Goal: Task Accomplishment & Management: Complete application form

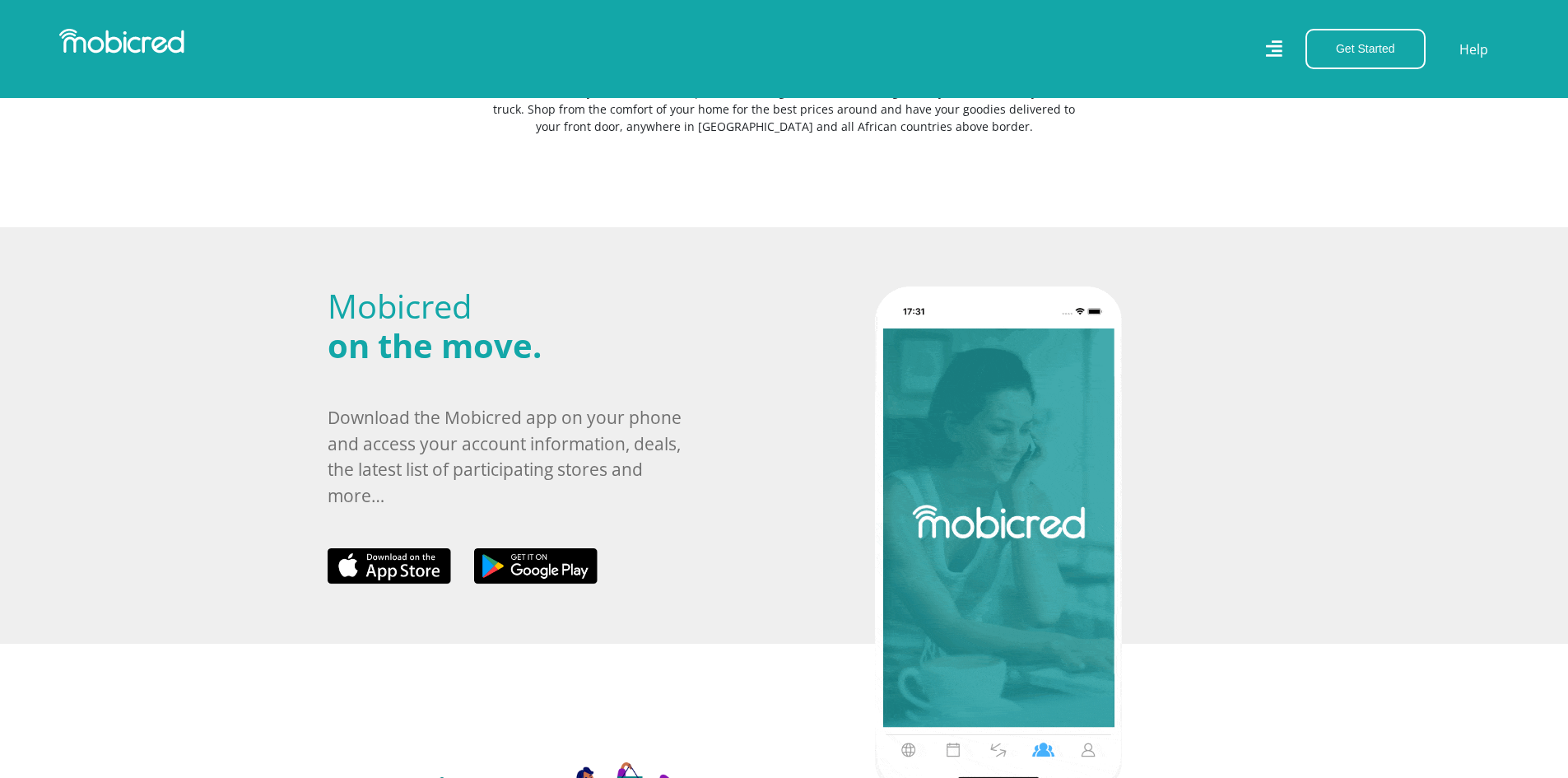
scroll to position [412, 0]
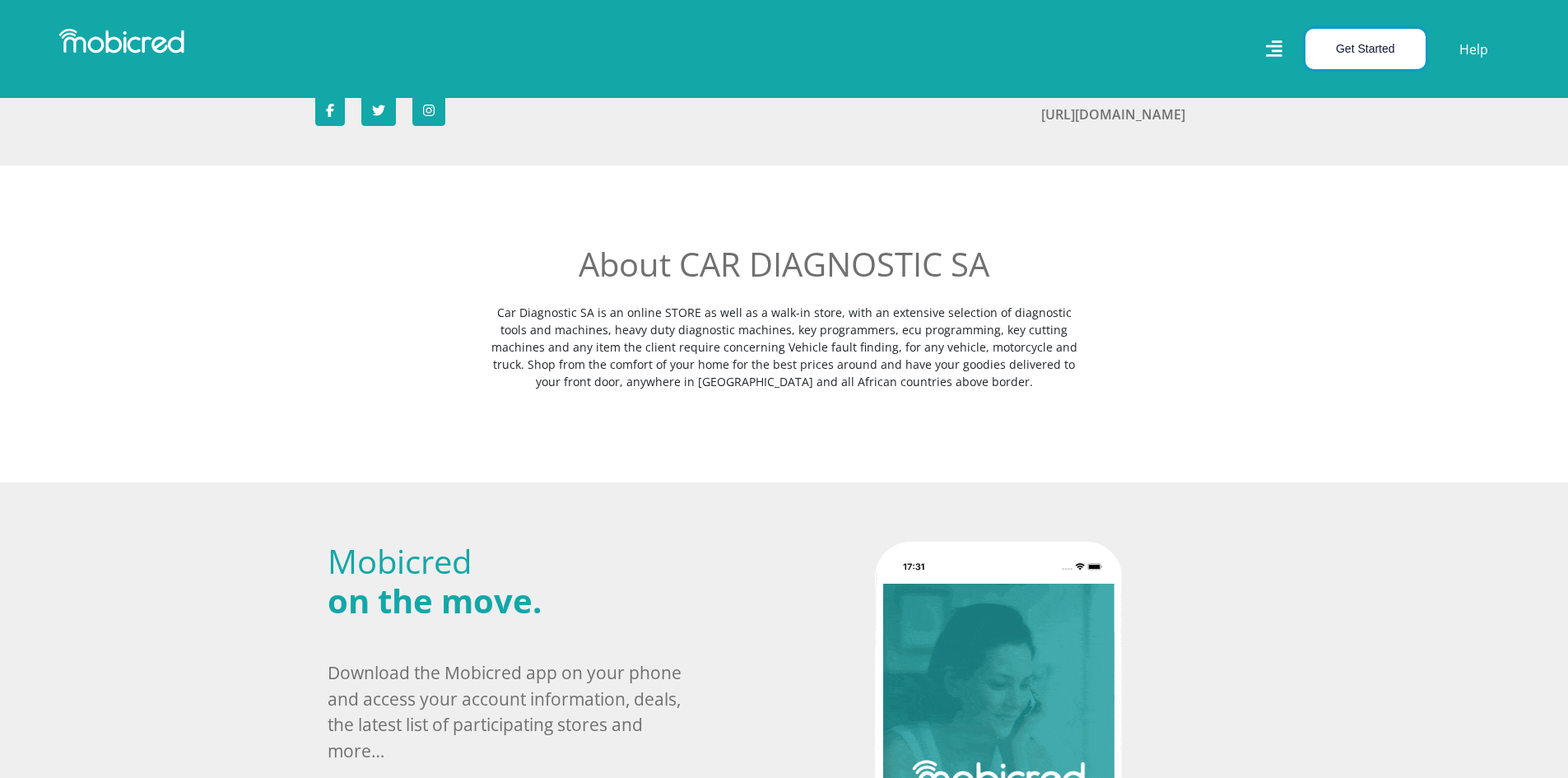
click at [1382, 46] on button "Get Started" at bounding box center [1365, 48] width 121 height 40
click at [1366, 101] on link "Account Holder Login" at bounding box center [1375, 111] width 138 height 21
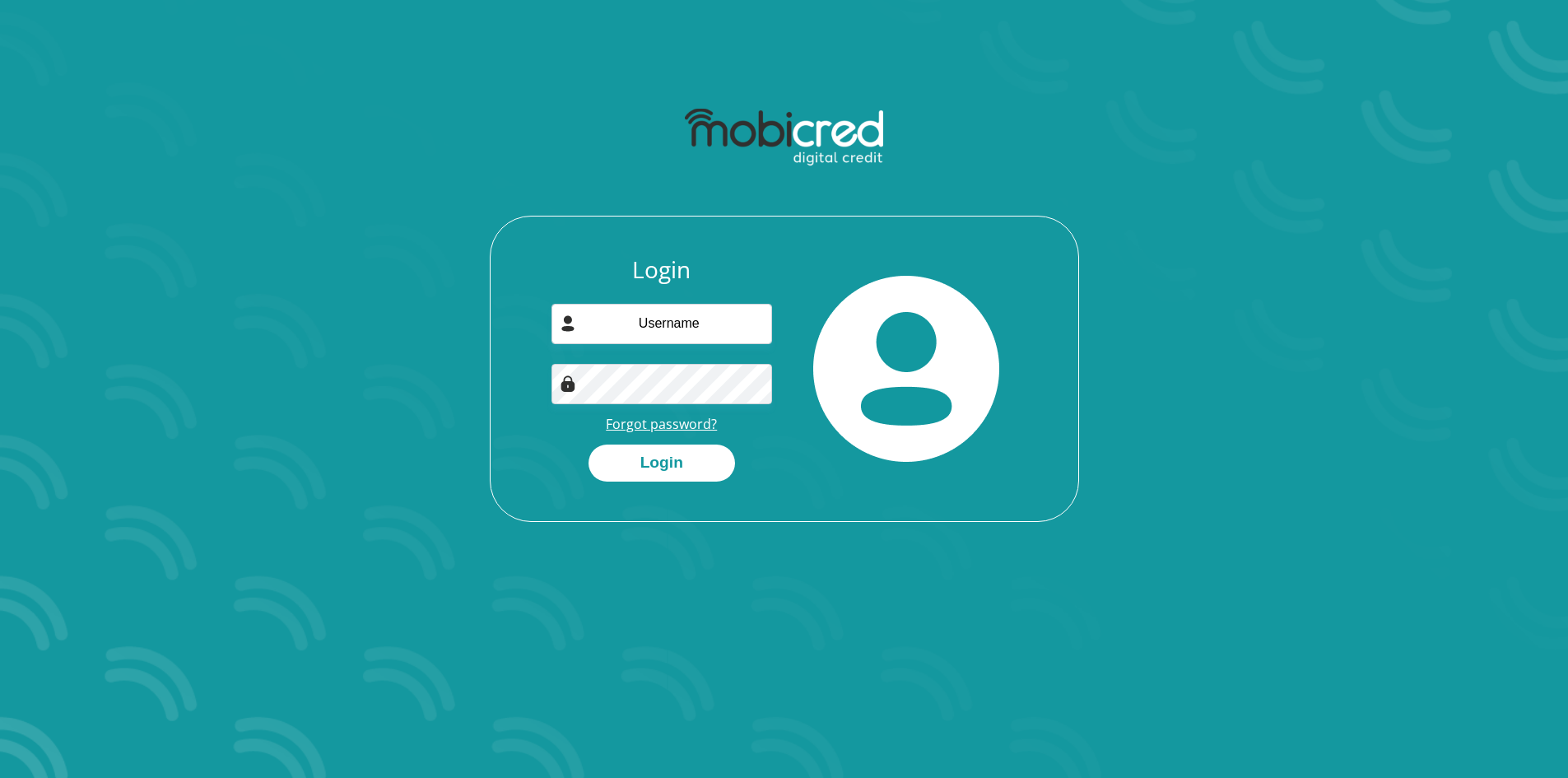
click at [678, 422] on link "Forgot password?" at bounding box center [661, 424] width 111 height 18
click at [678, 423] on link "Forgot password?" at bounding box center [661, 424] width 111 height 18
click at [671, 419] on link "Forgot password?" at bounding box center [661, 424] width 111 height 18
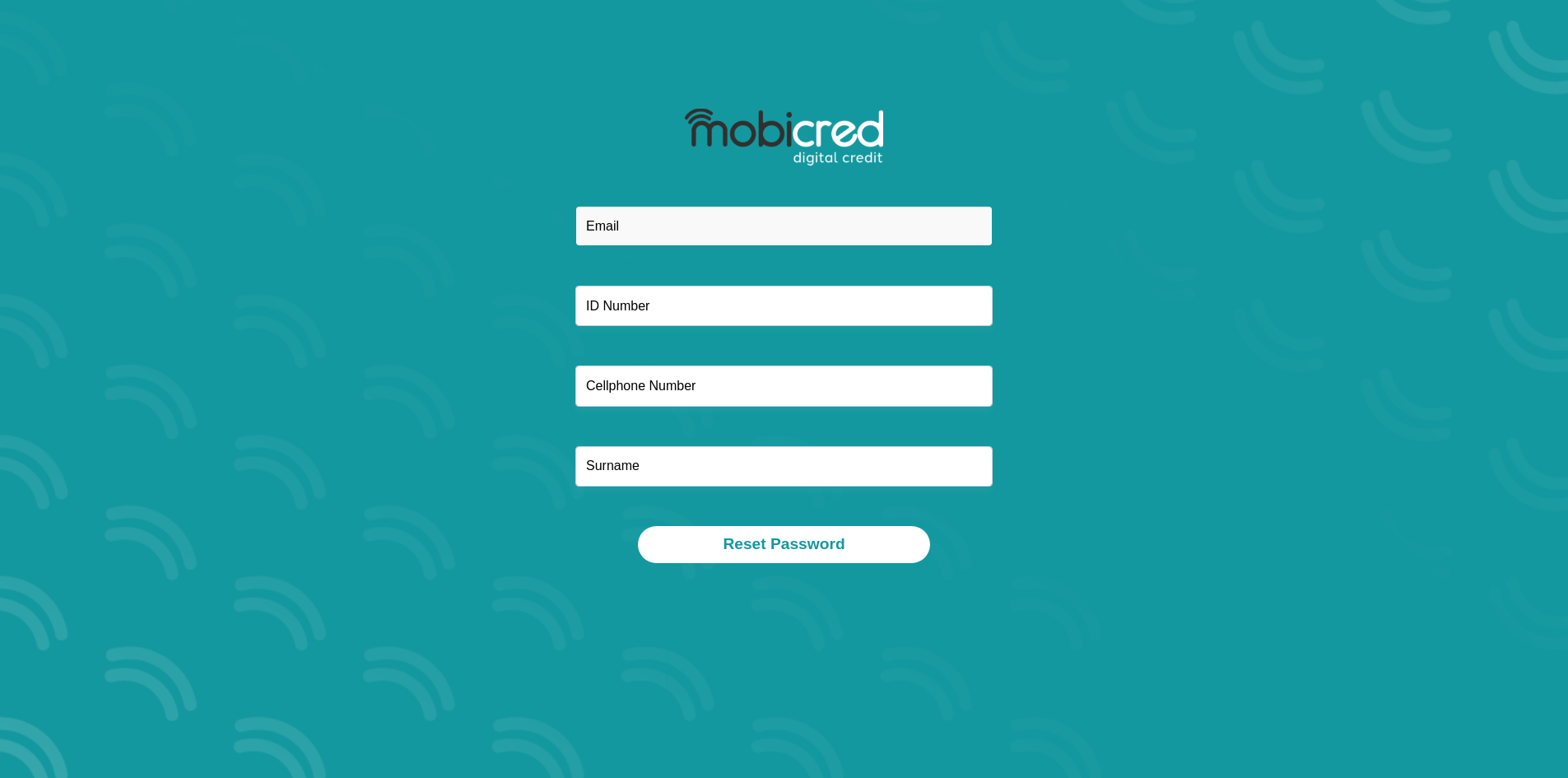
click at [657, 223] on input "email" at bounding box center [783, 225] width 417 height 40
click at [684, 222] on input "email" at bounding box center [783, 225] width 417 height 40
type input "s"
type input "enbanathan reddy"
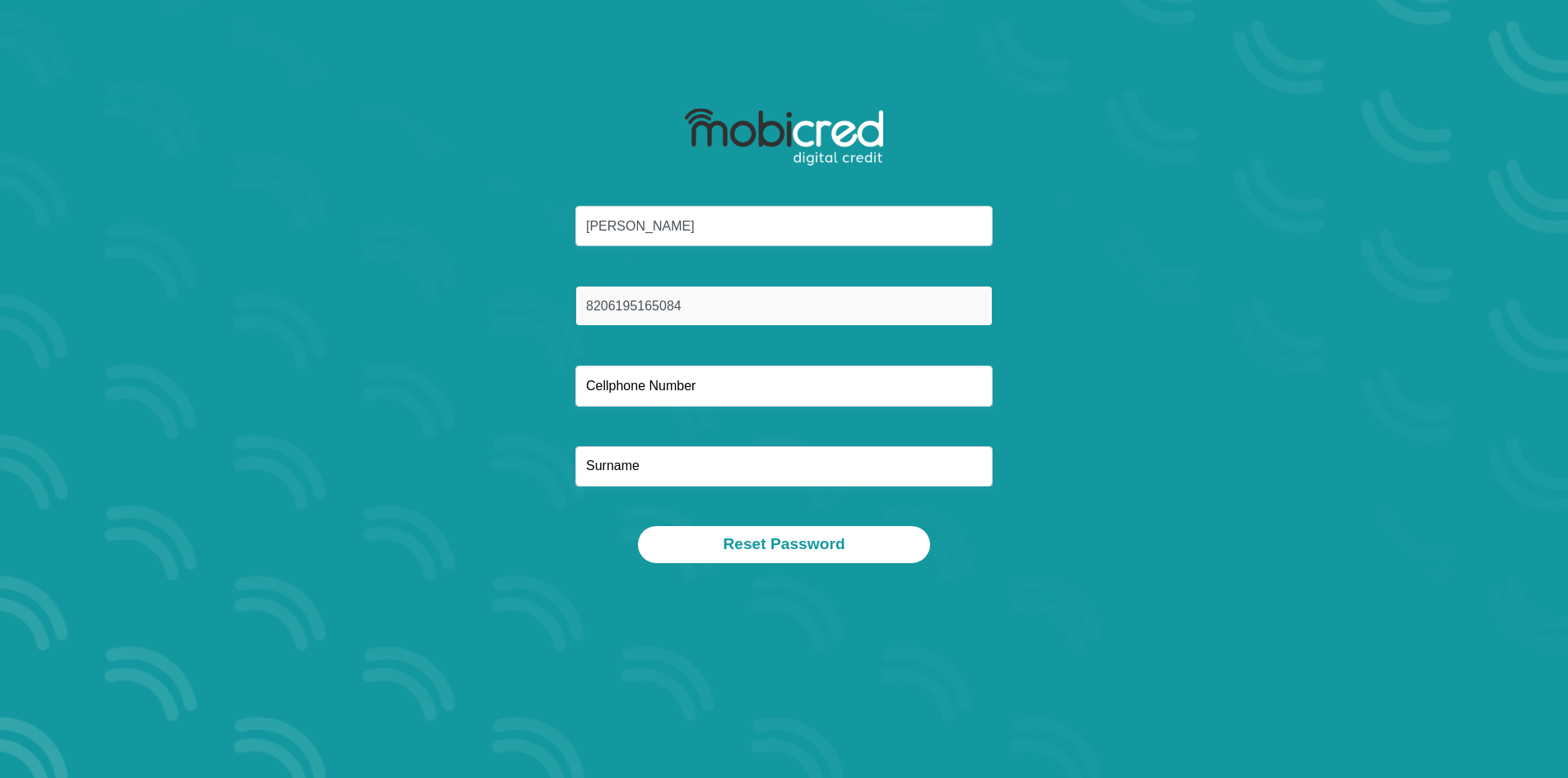
type input "8206195165084"
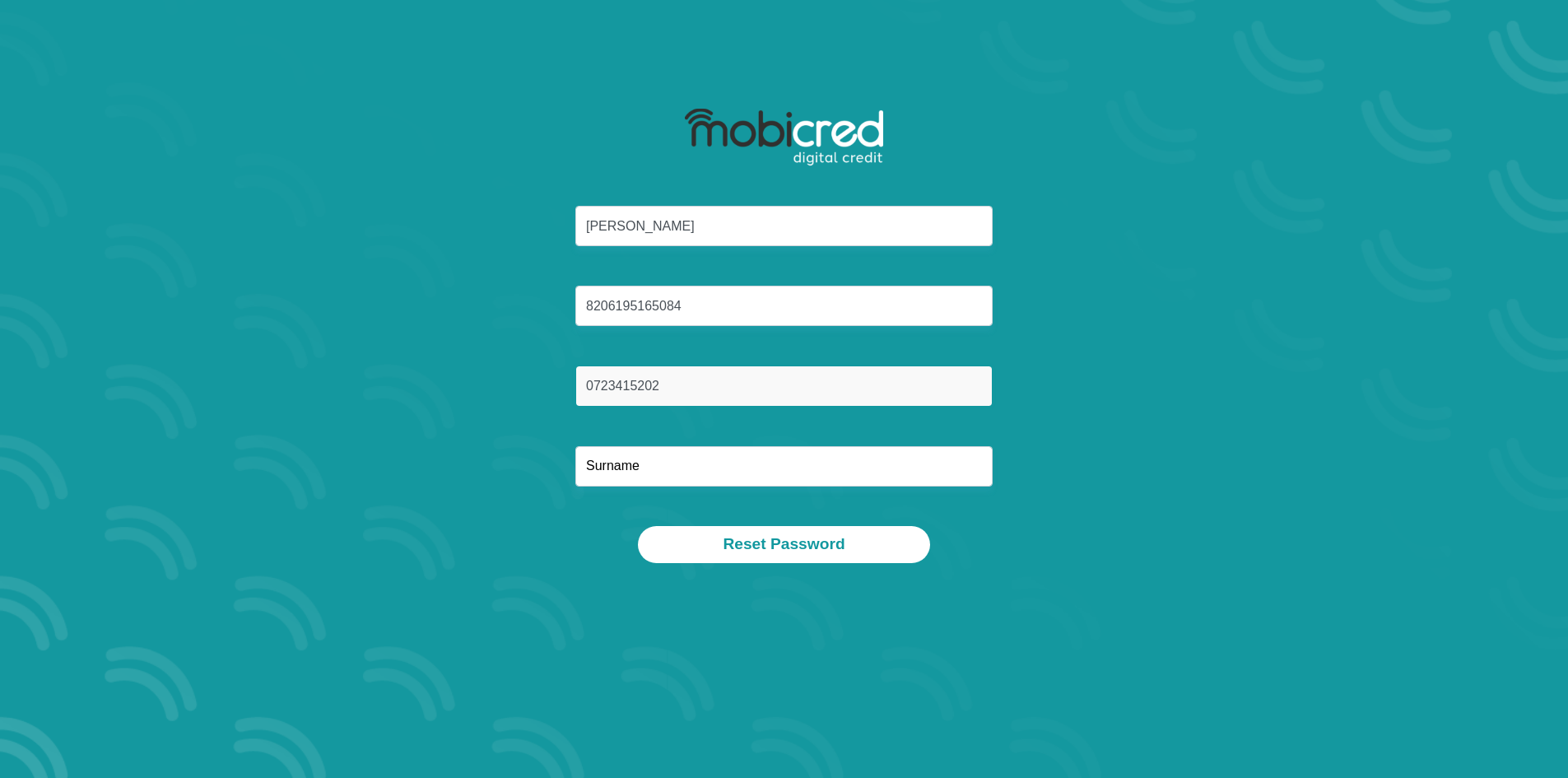
type input "0723415202"
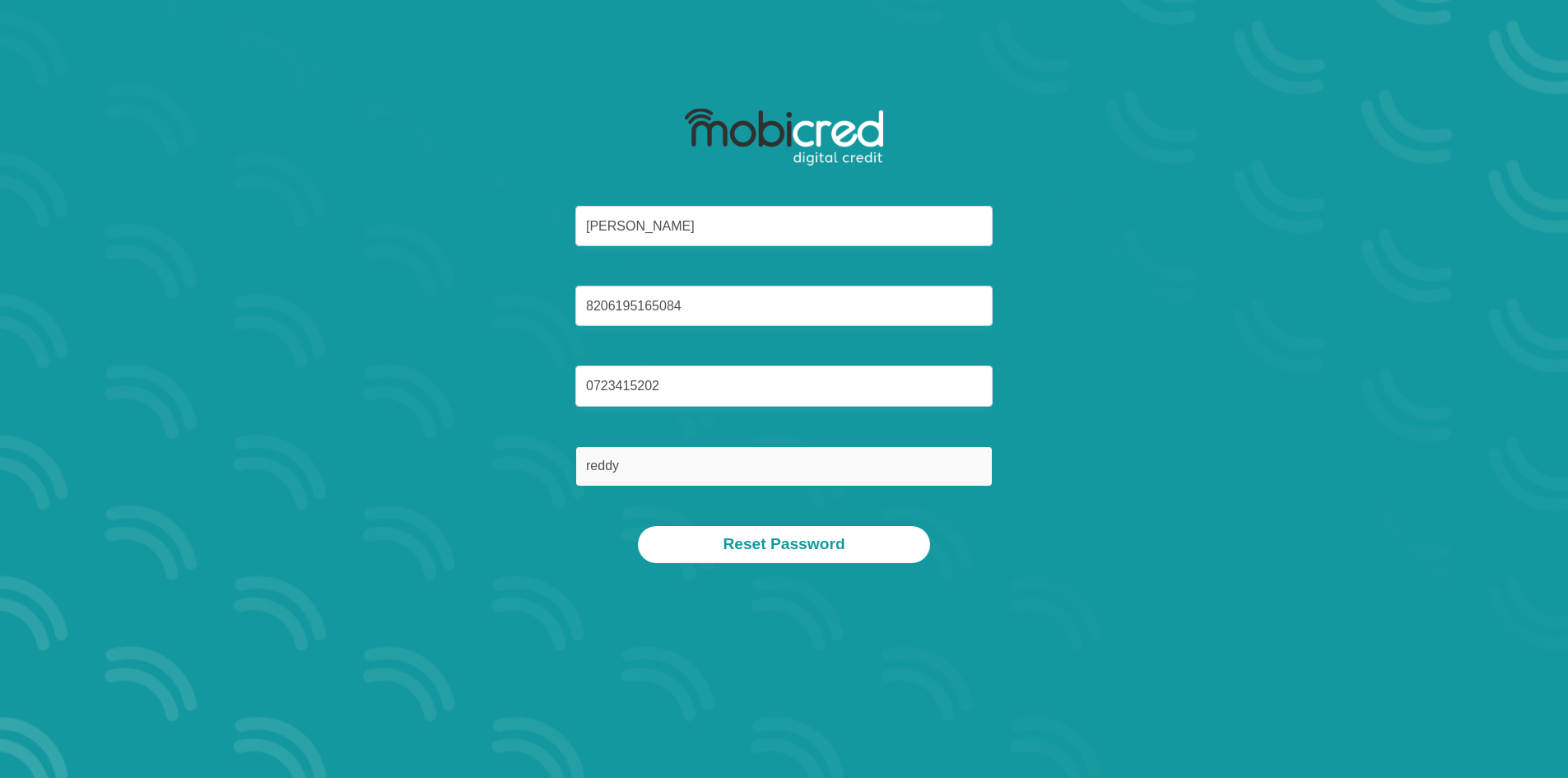
type input "reddy"
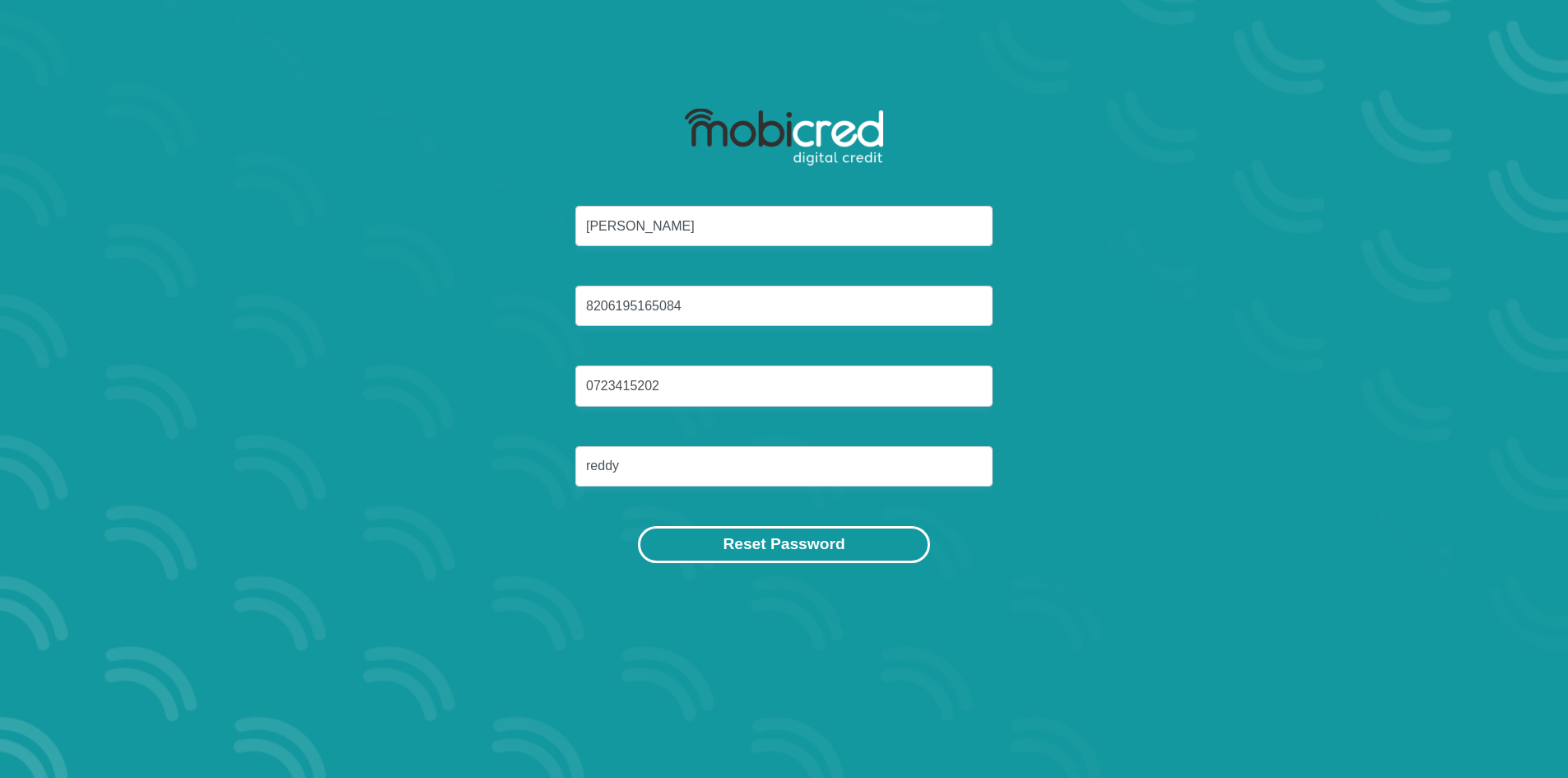
click at [896, 553] on button "Reset Password" at bounding box center [783, 544] width 291 height 37
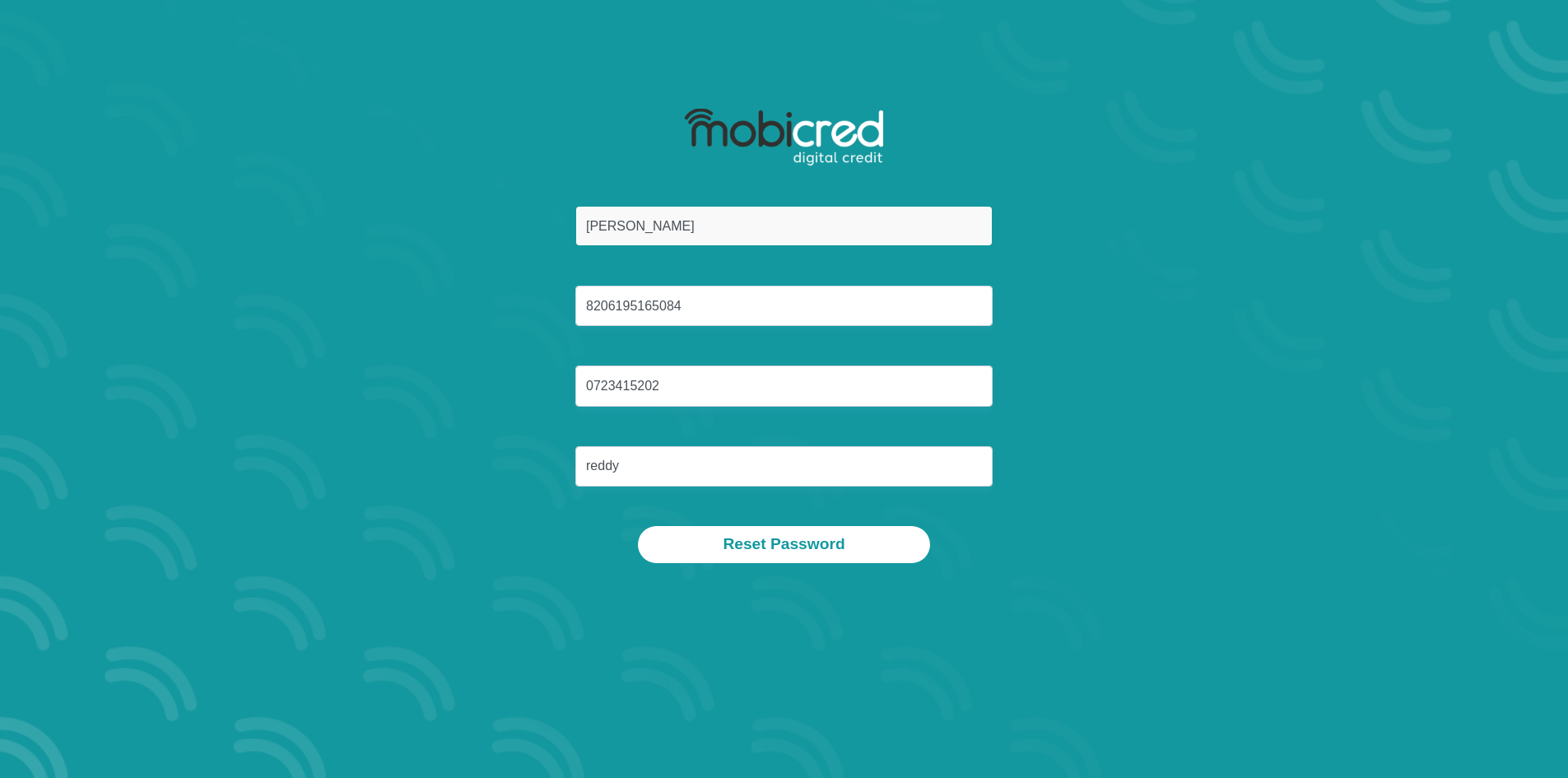
click at [725, 221] on input "enbanathan reddy" at bounding box center [783, 225] width 417 height 40
drag, startPoint x: 755, startPoint y: 219, endPoint x: 380, endPoint y: 228, distance: 375.1
click at [380, 228] on div "enbanathan reddy 8206195165084 0723415202 reddy" at bounding box center [784, 365] width 884 height 321
type input "s"
click at [660, 226] on input "email" at bounding box center [783, 225] width 417 height 40
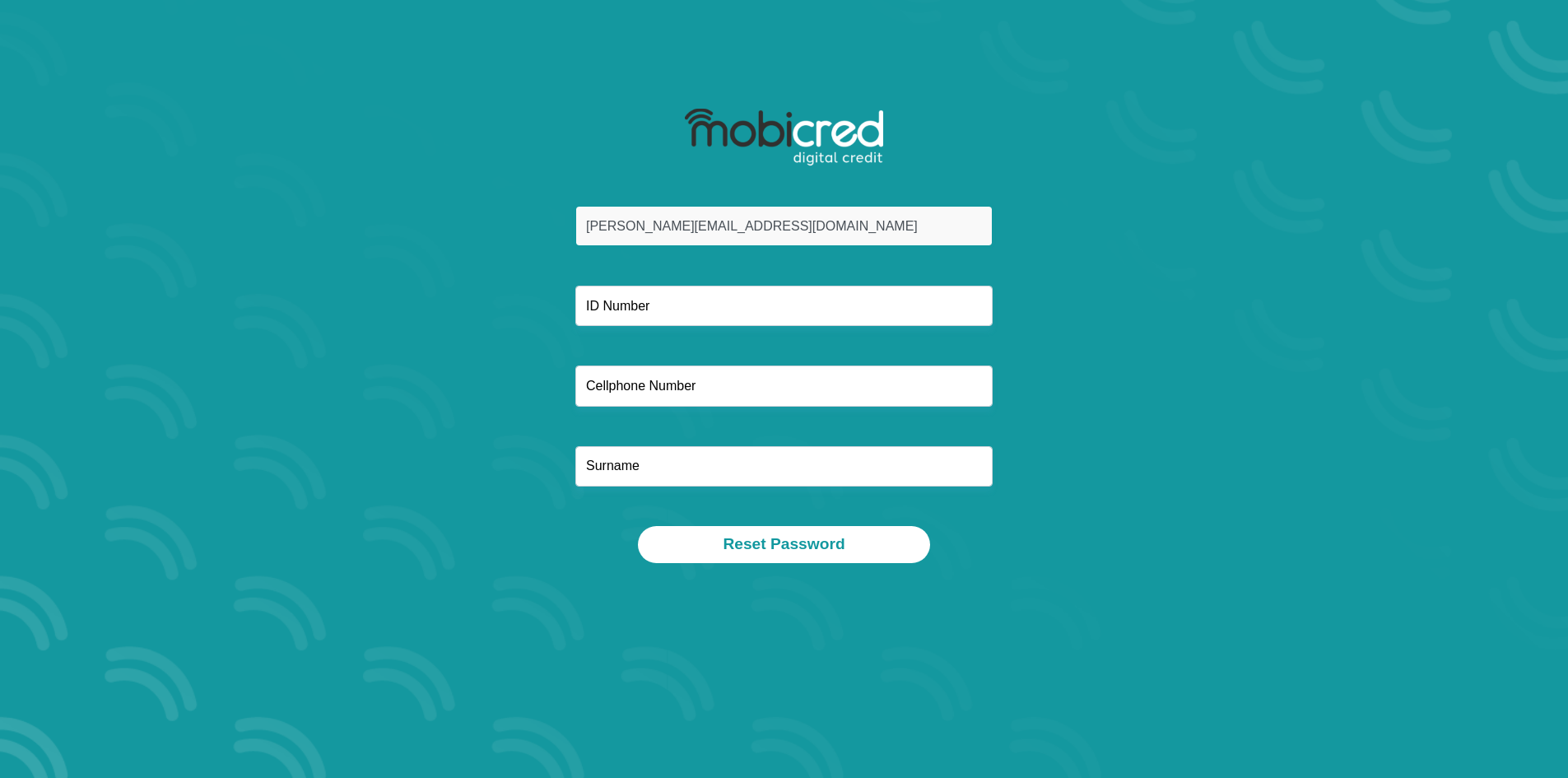
type input "sylvester.reddy@volvo.com"
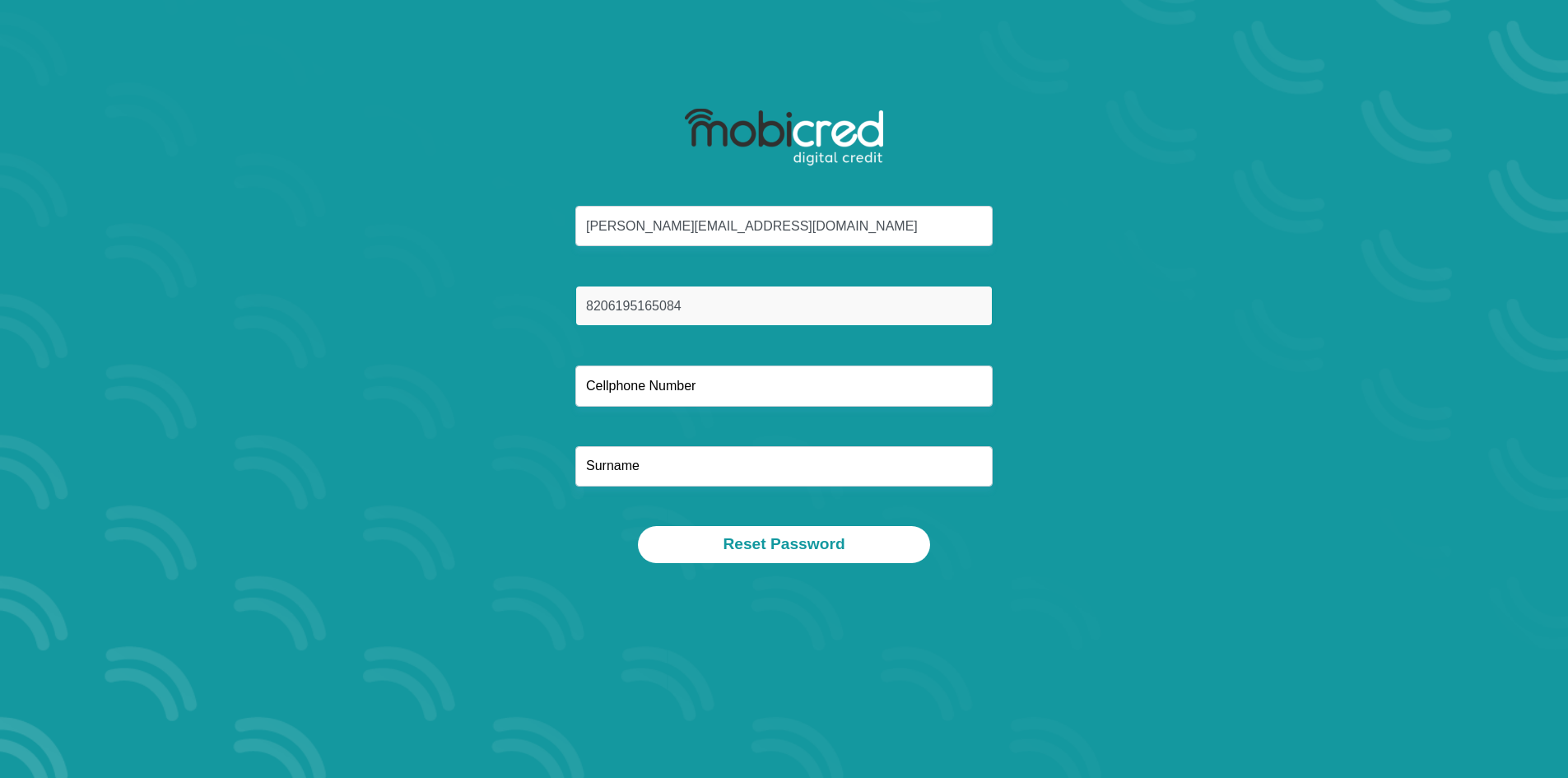
type input "8206195165084"
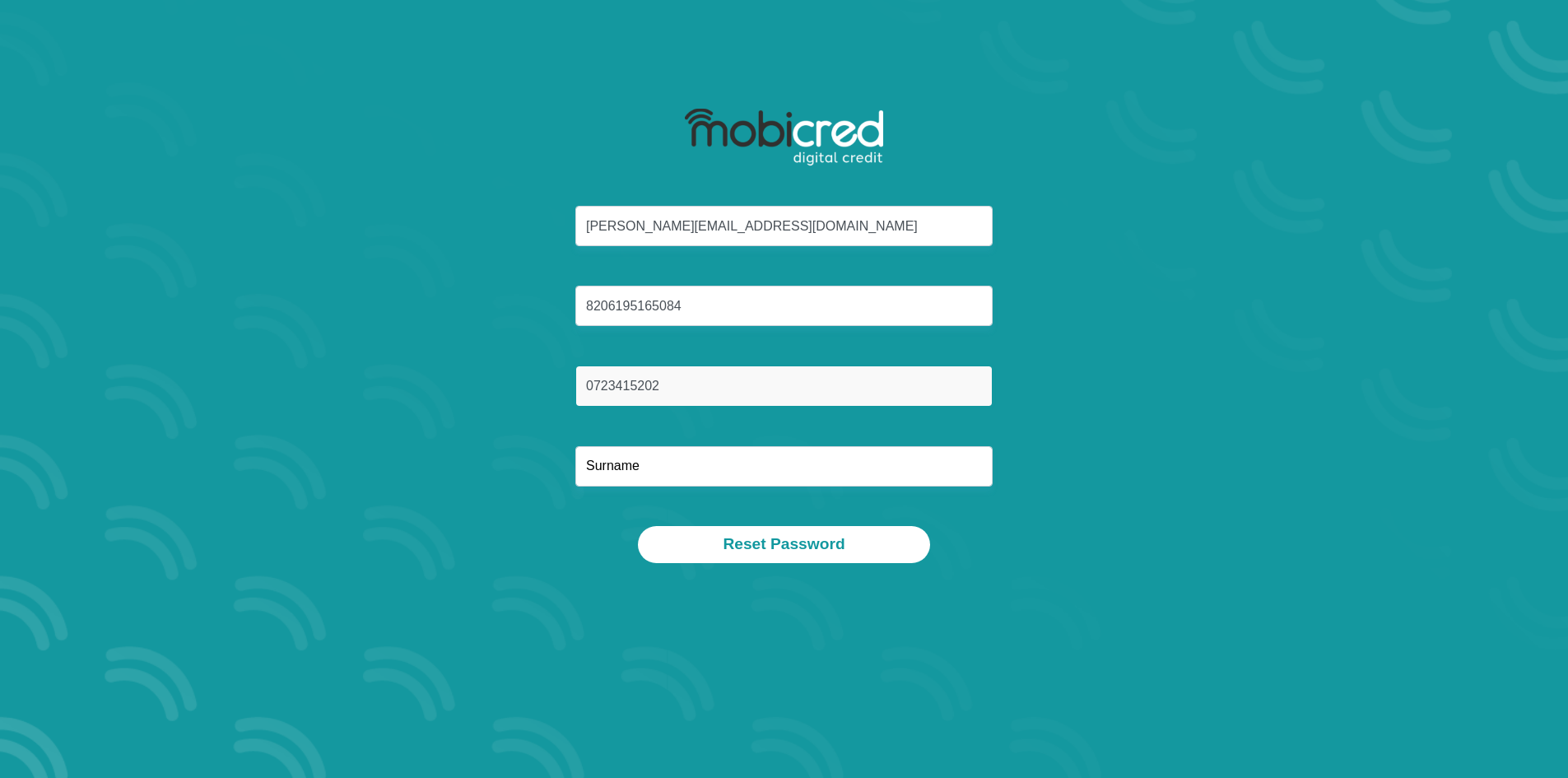
type input "0723415202"
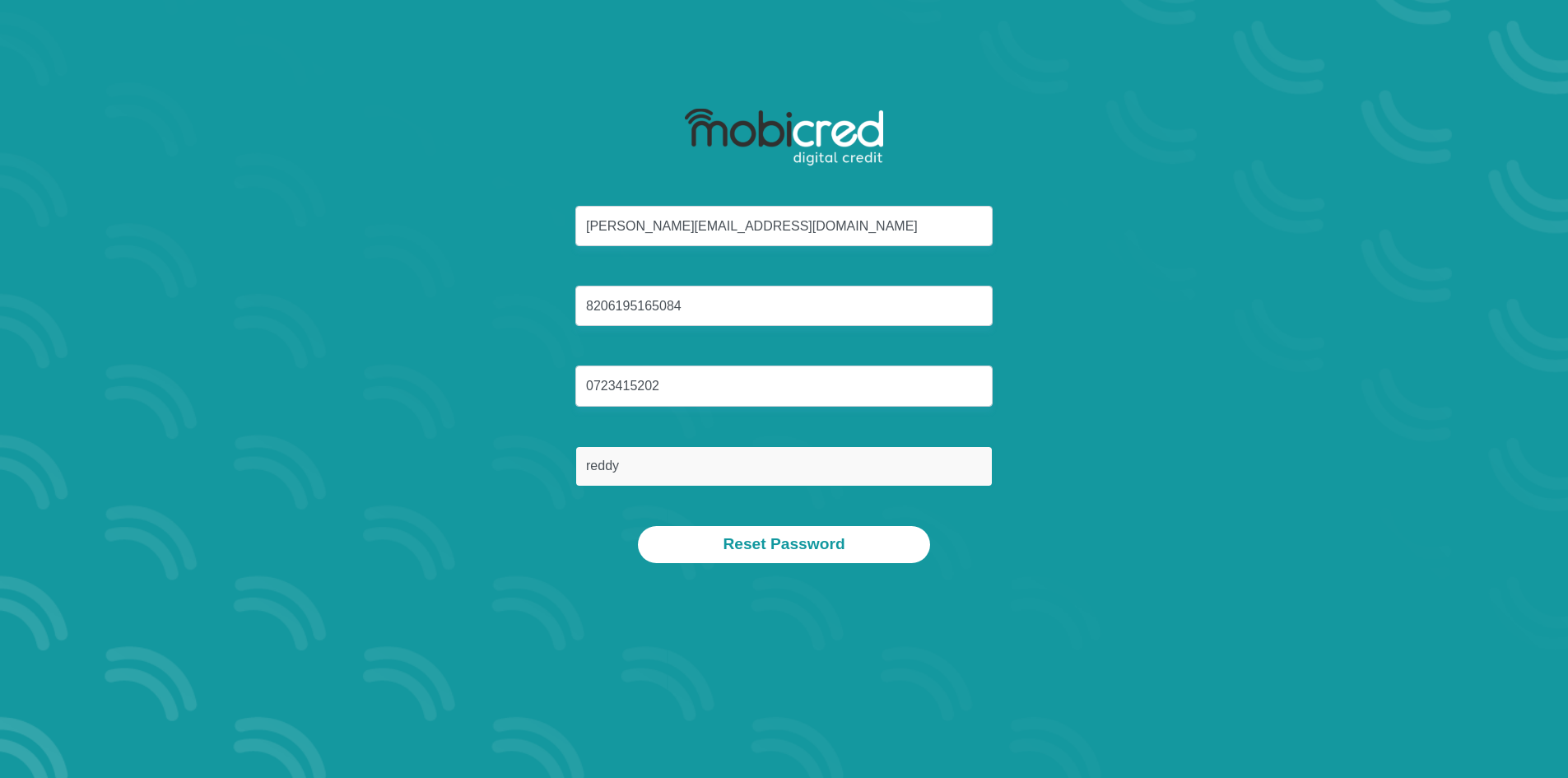
type input "reddy"
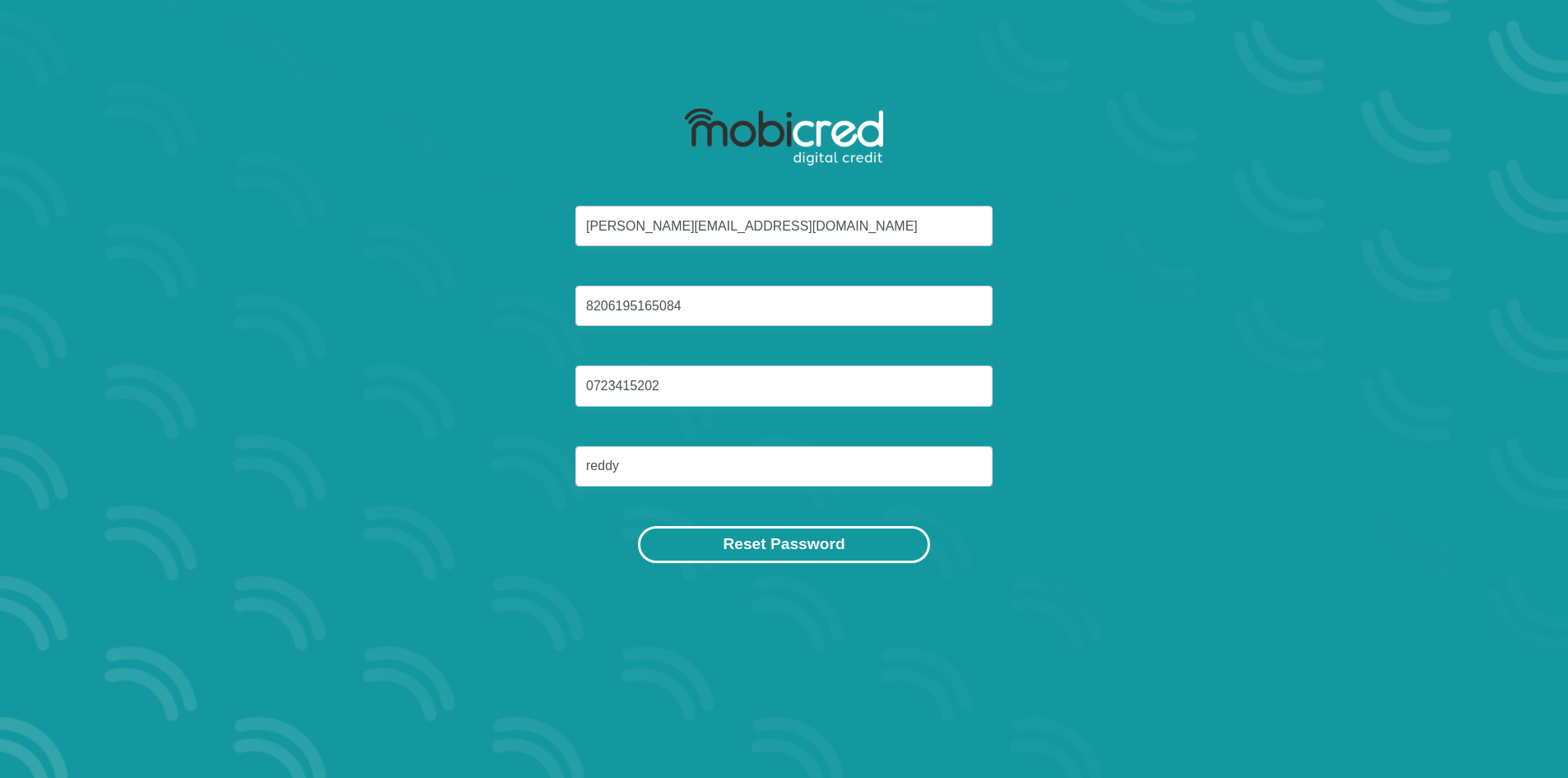
click at [883, 553] on button "Reset Password" at bounding box center [783, 544] width 291 height 37
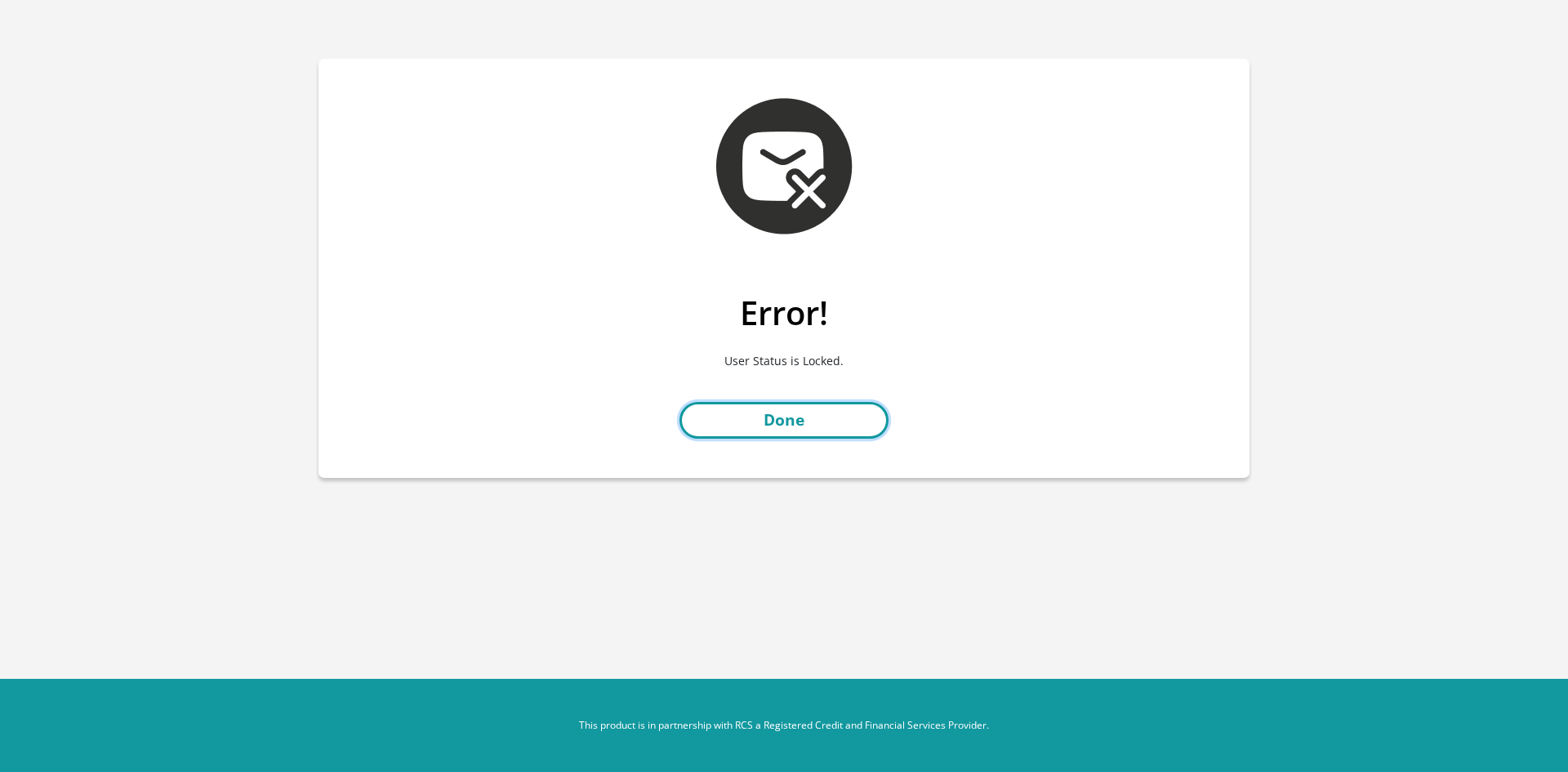
click at [807, 427] on link "Done" at bounding box center [784, 419] width 209 height 36
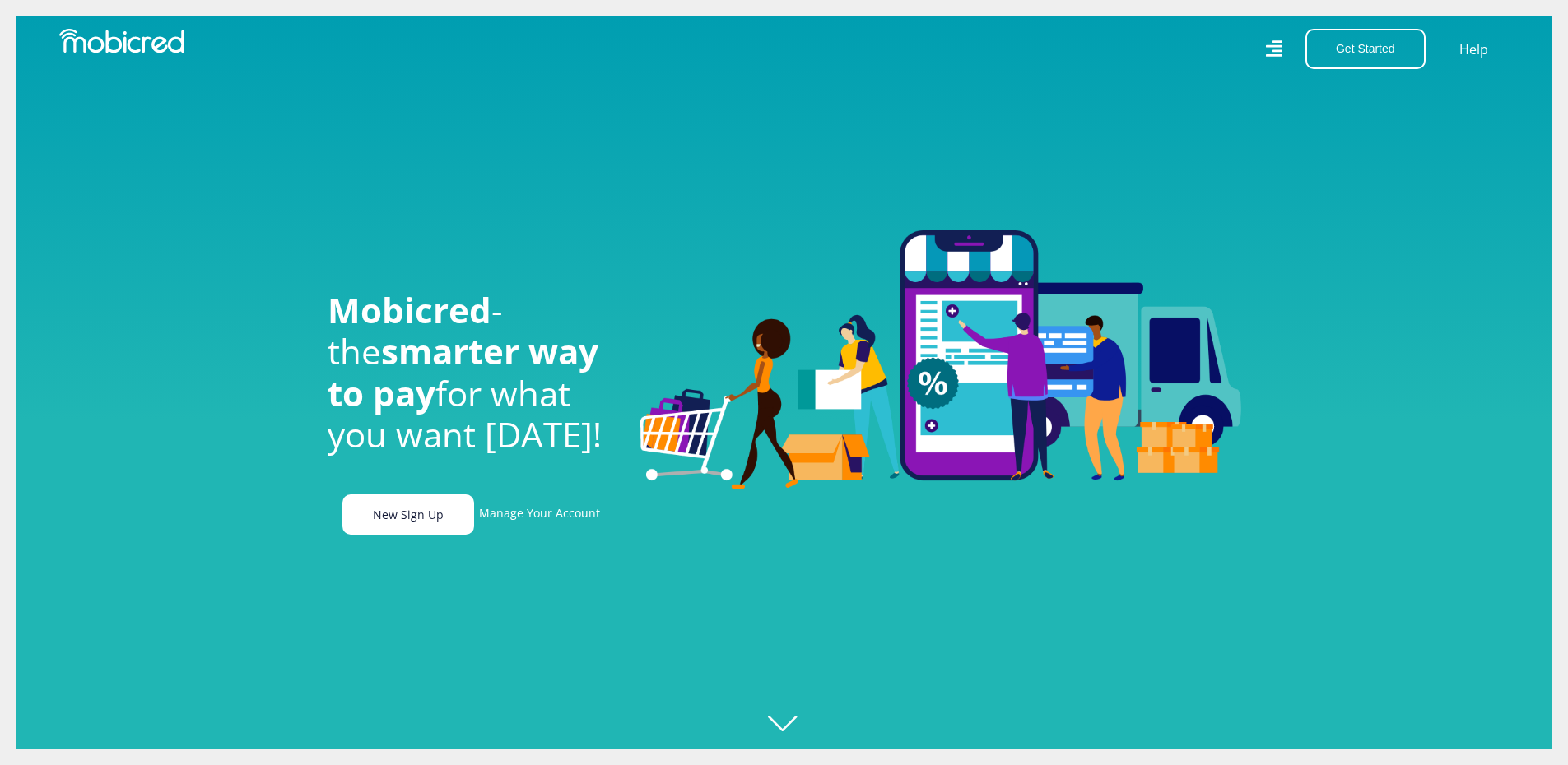
click at [394, 520] on link "New Sign Up" at bounding box center [407, 514] width 131 height 40
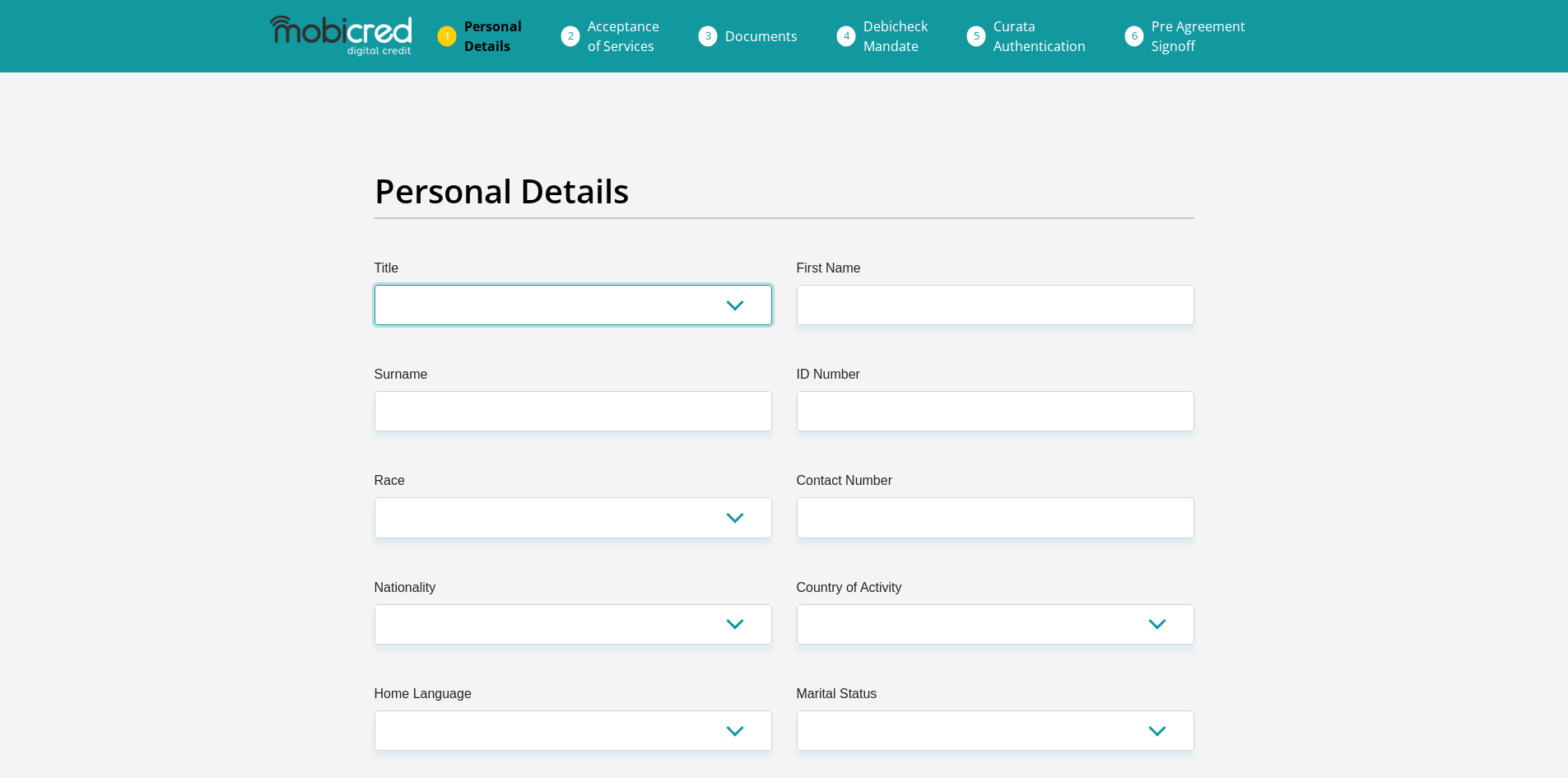
click at [623, 319] on select "Mr Ms Mrs Dr Other" at bounding box center [572, 305] width 397 height 40
select select "Mr"
click at [374, 285] on select "Mr Ms Mrs Dr Other" at bounding box center [572, 305] width 397 height 40
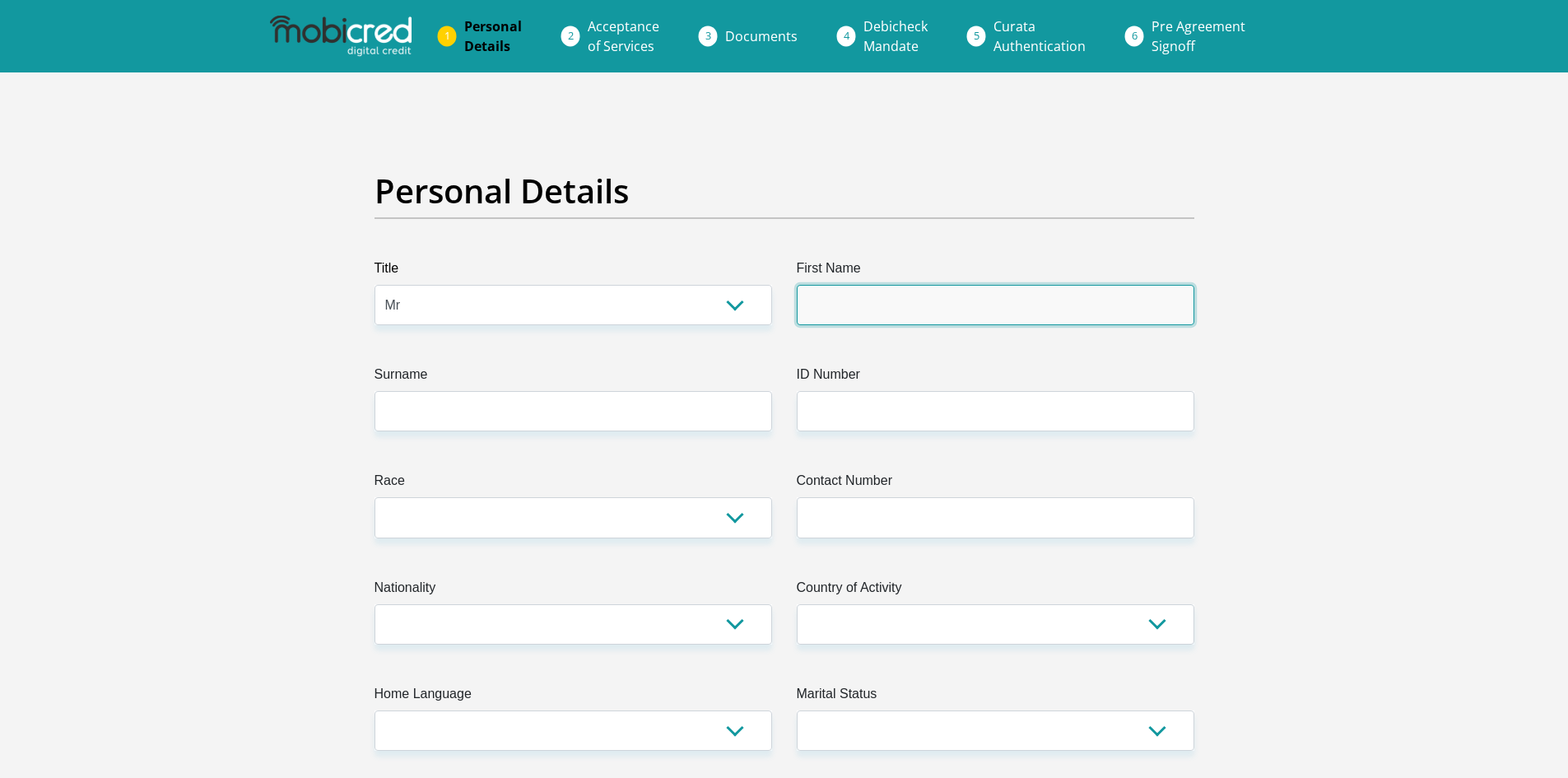
click at [915, 308] on input "First Name" at bounding box center [995, 305] width 397 height 40
type input "enbanathan"
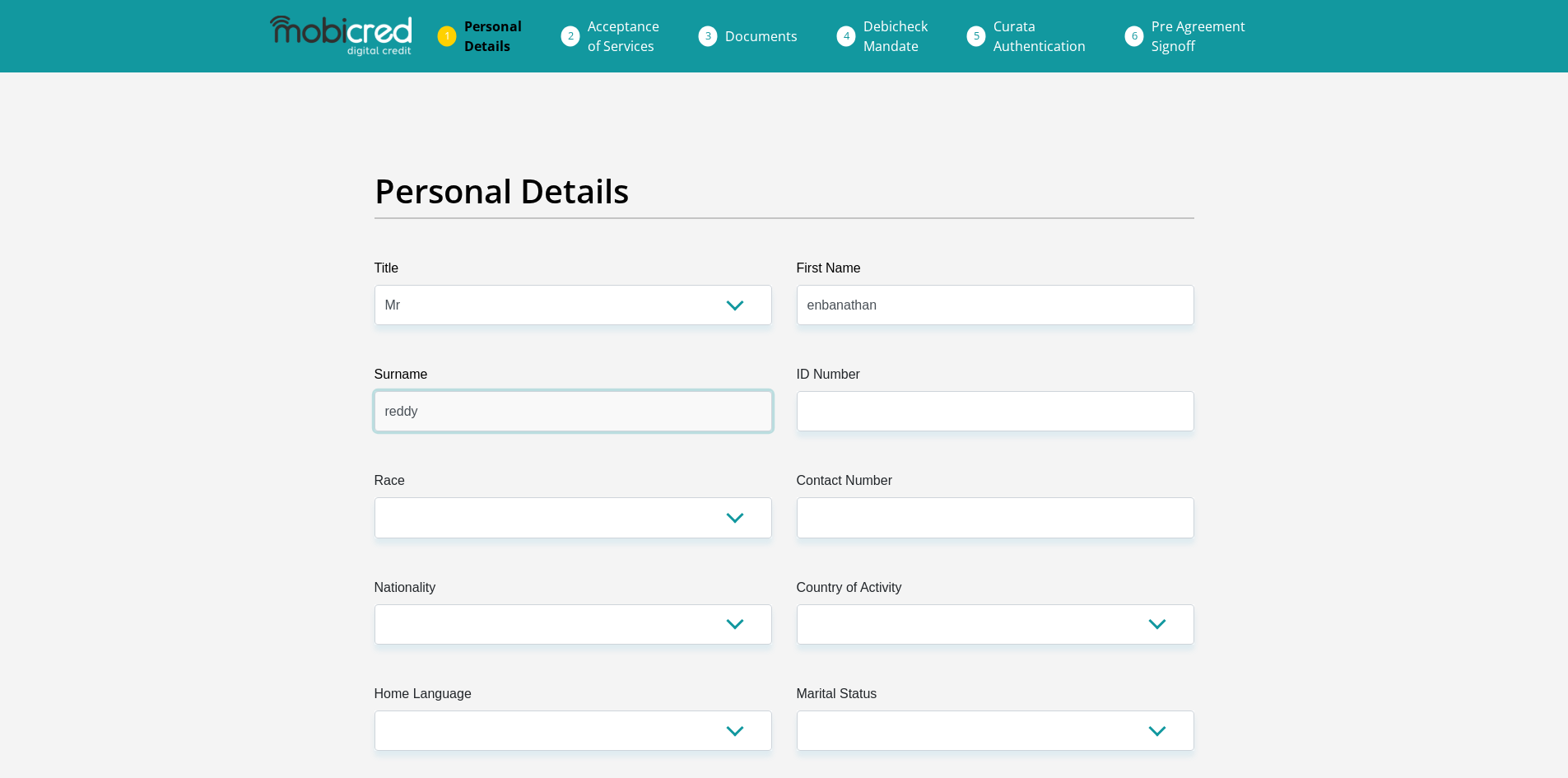
type input "reddy"
type input "8206195165084"
click at [640, 528] on select "Black Coloured Indian White Other" at bounding box center [572, 517] width 397 height 40
select select "3"
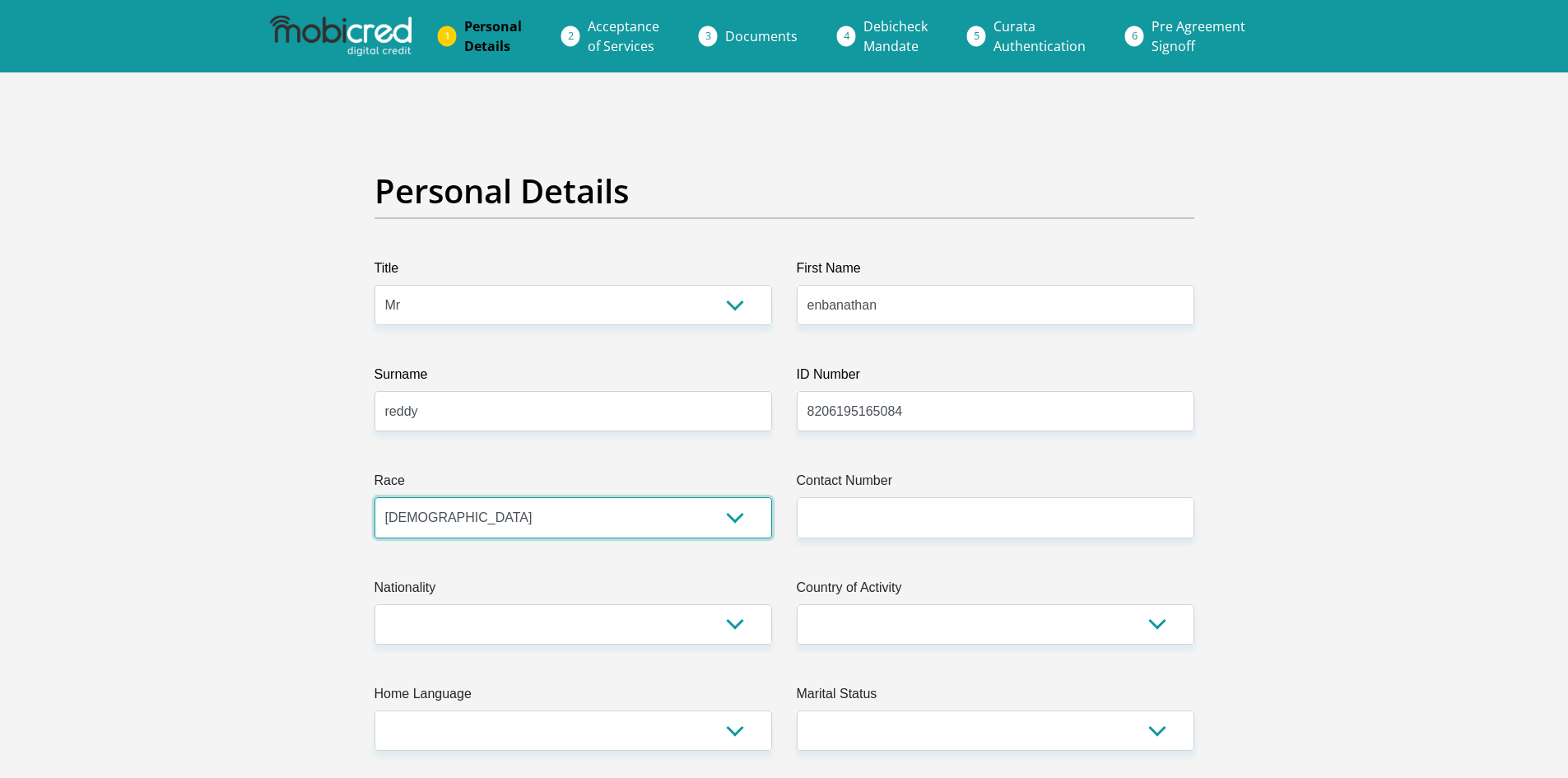
click at [374, 498] on select "Black Coloured Indian White Other" at bounding box center [572, 517] width 397 height 40
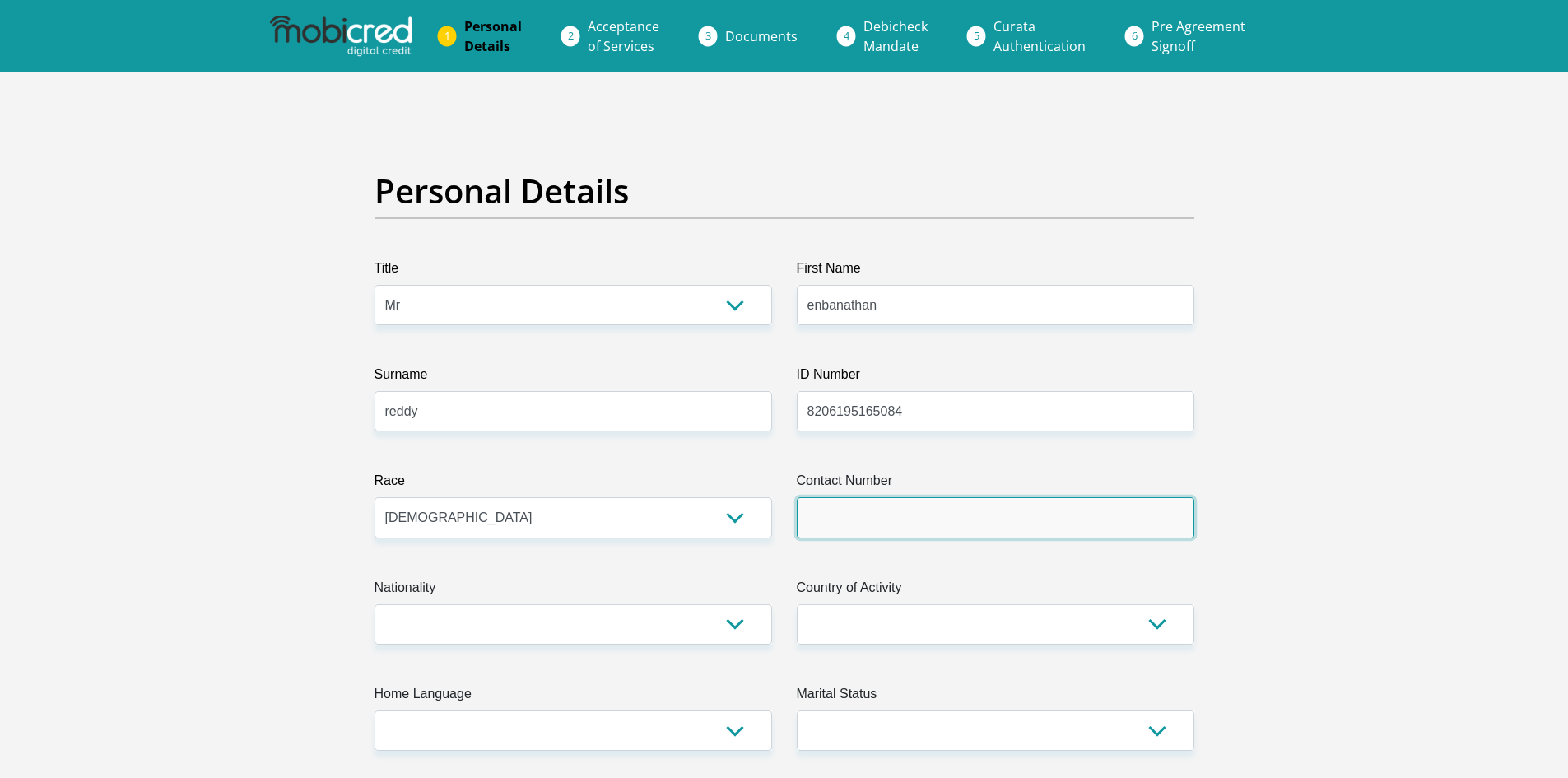
click at [970, 519] on input "Contact Number" at bounding box center [995, 517] width 397 height 40
type input "0723415202"
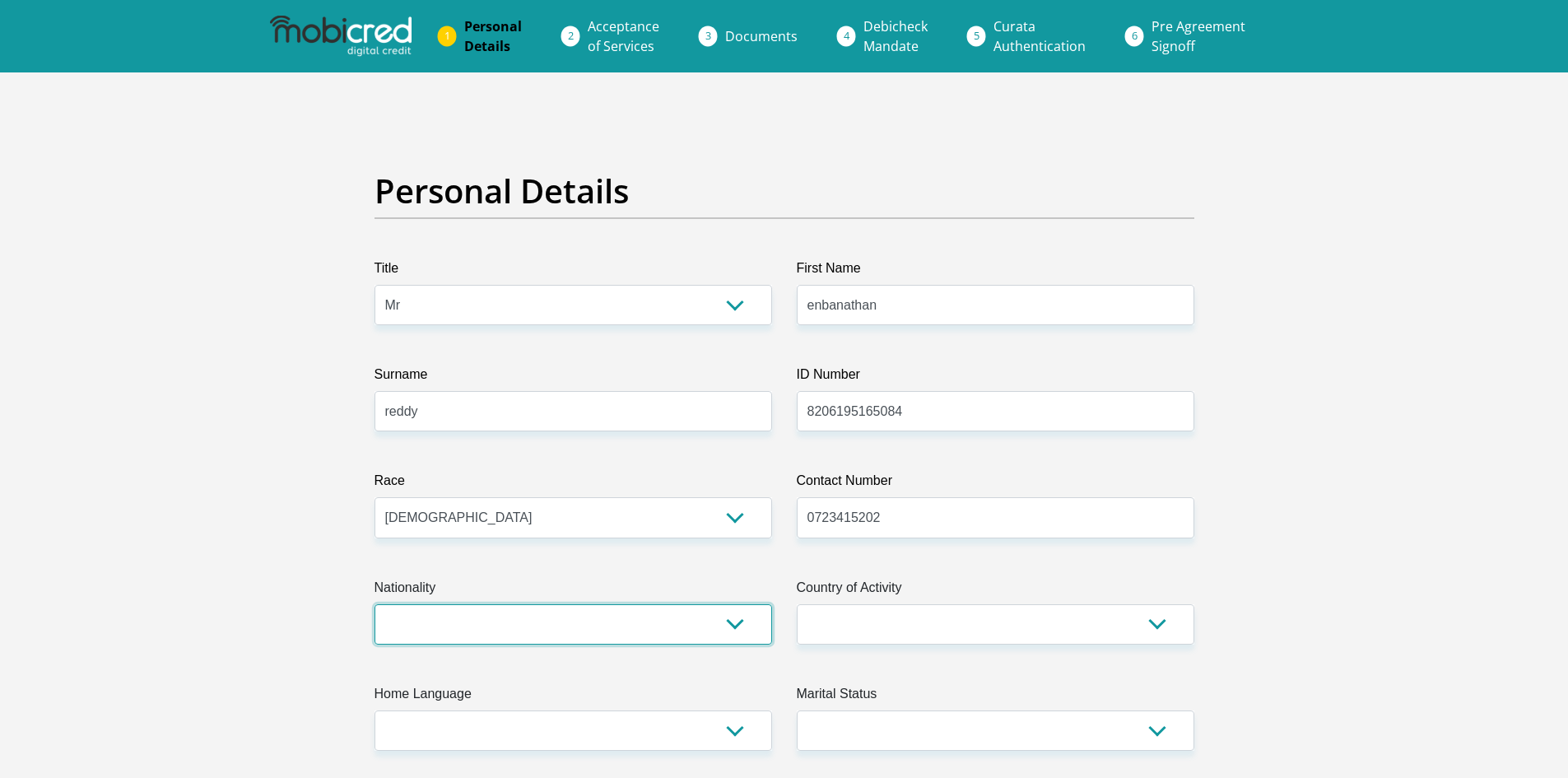
click at [688, 633] on select "South Africa Afghanistan Aland Islands Albania Algeria America Samoa American V…" at bounding box center [572, 623] width 397 height 40
select select "ZAF"
click at [374, 604] on select "South Africa Afghanistan Aland Islands Albania Algeria America Samoa American V…" at bounding box center [572, 623] width 397 height 40
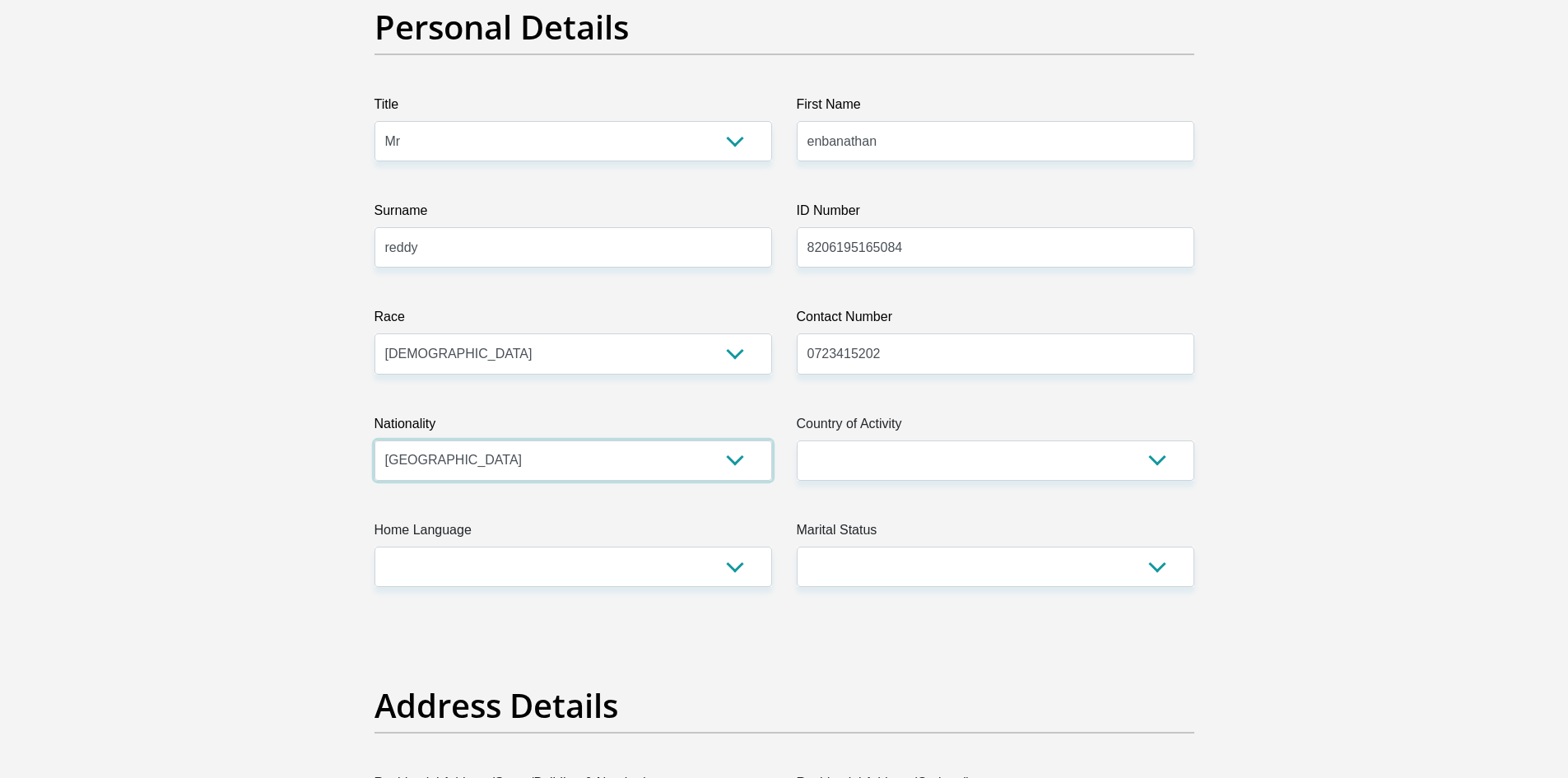
scroll to position [164, 0]
click at [972, 462] on select "South Africa Afghanistan Aland Islands Albania Algeria America Samoa American V…" at bounding box center [995, 459] width 397 height 40
select select "ZAF"
click at [797, 439] on select "South Africa Afghanistan Aland Islands Albania Algeria America Samoa American V…" at bounding box center [995, 459] width 397 height 40
click at [541, 552] on select "Afrikaans English Sepedi South Ndebele Southern Sotho Swati Tsonga Tswana Venda…" at bounding box center [572, 565] width 397 height 40
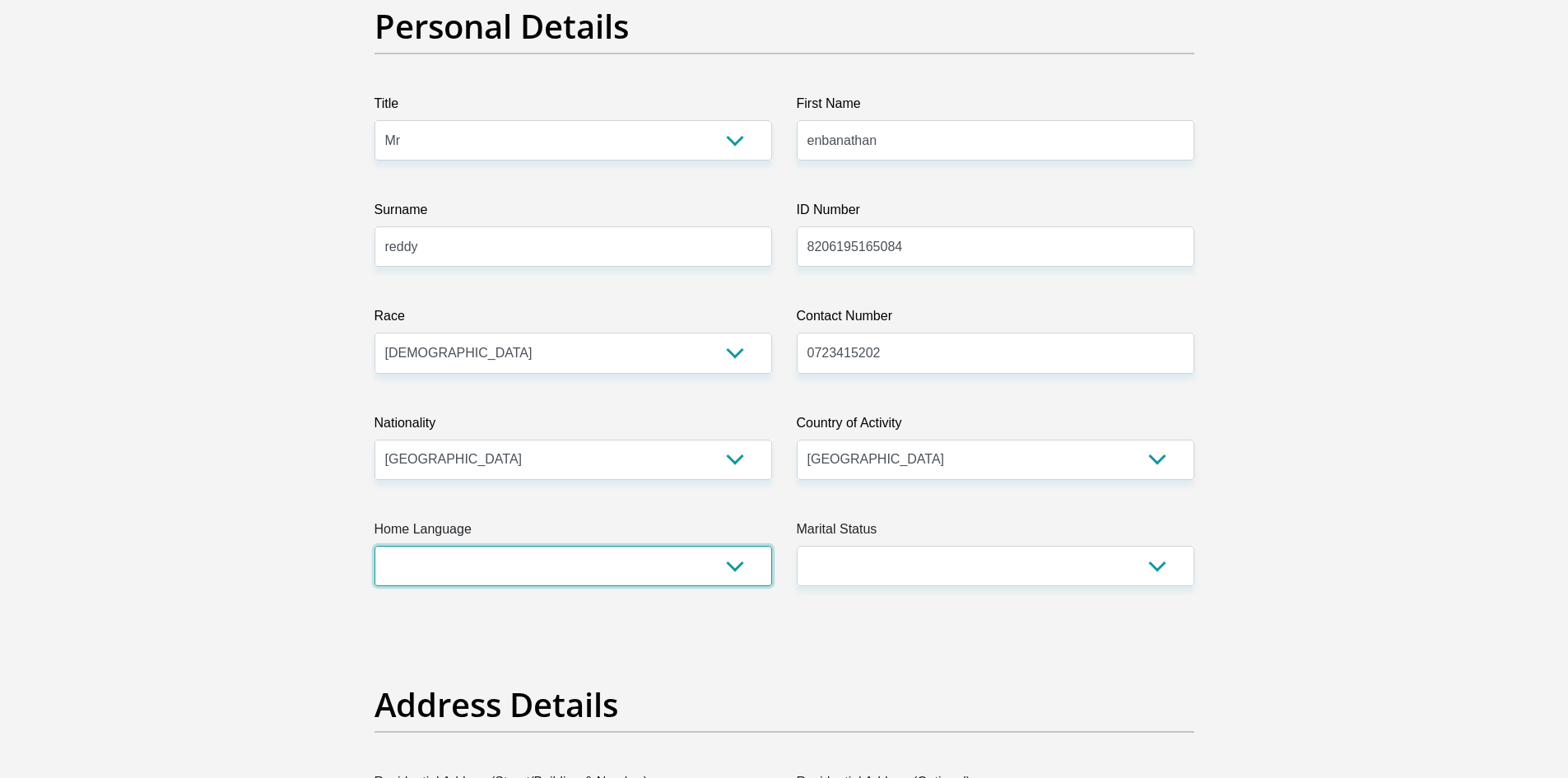
select select "eng"
click at [374, 546] on select "Afrikaans English Sepedi South Ndebele Southern Sotho Swati Tsonga Tswana Venda…" at bounding box center [572, 565] width 397 height 40
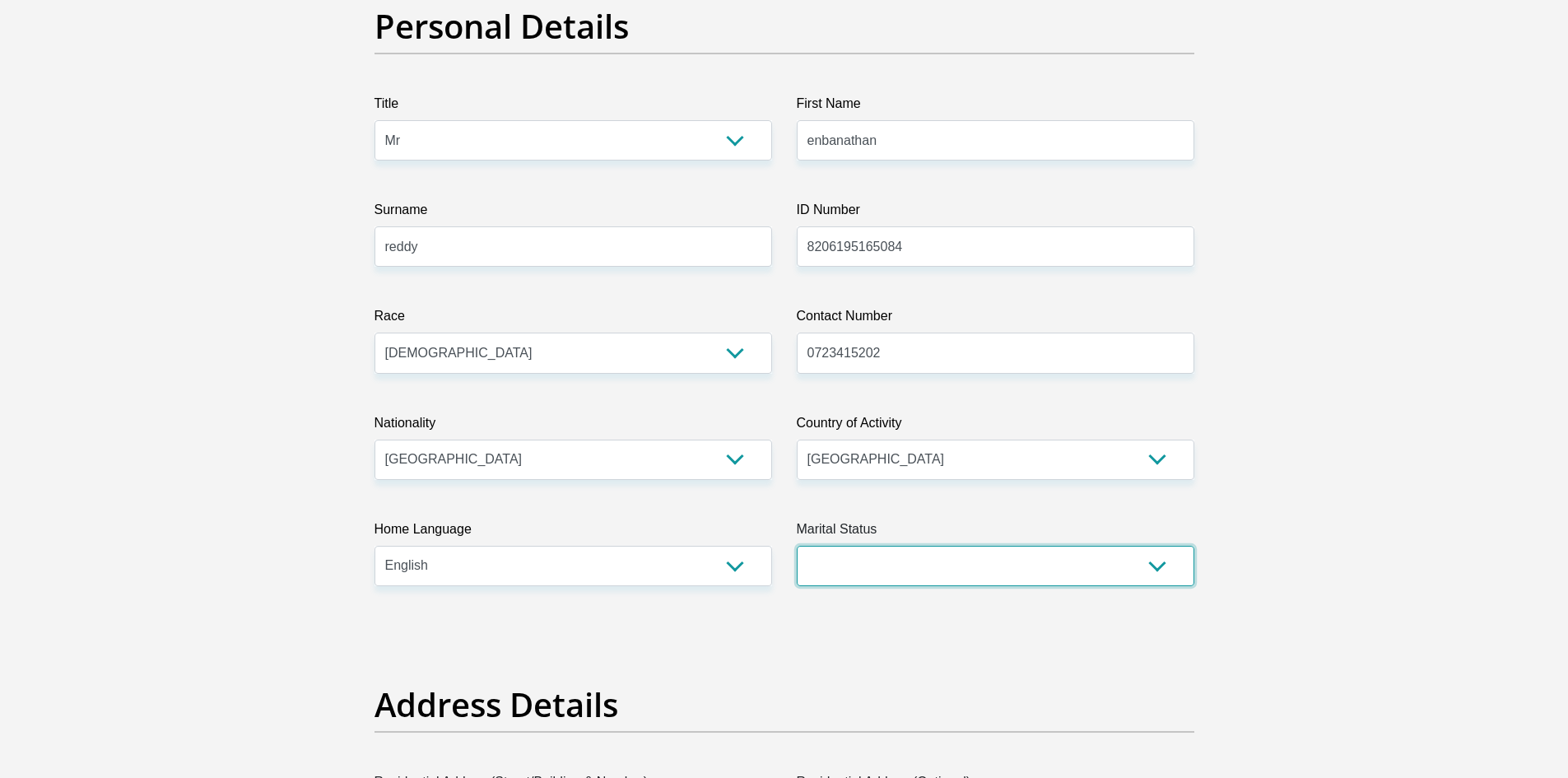
click at [898, 563] on select "Married ANC Single Divorced Widowed Married COP or Customary Law" at bounding box center [995, 565] width 397 height 40
select select "5"
click at [797, 546] on select "Married ANC Single Divorced Widowed Married COP or Customary Law" at bounding box center [995, 565] width 397 height 40
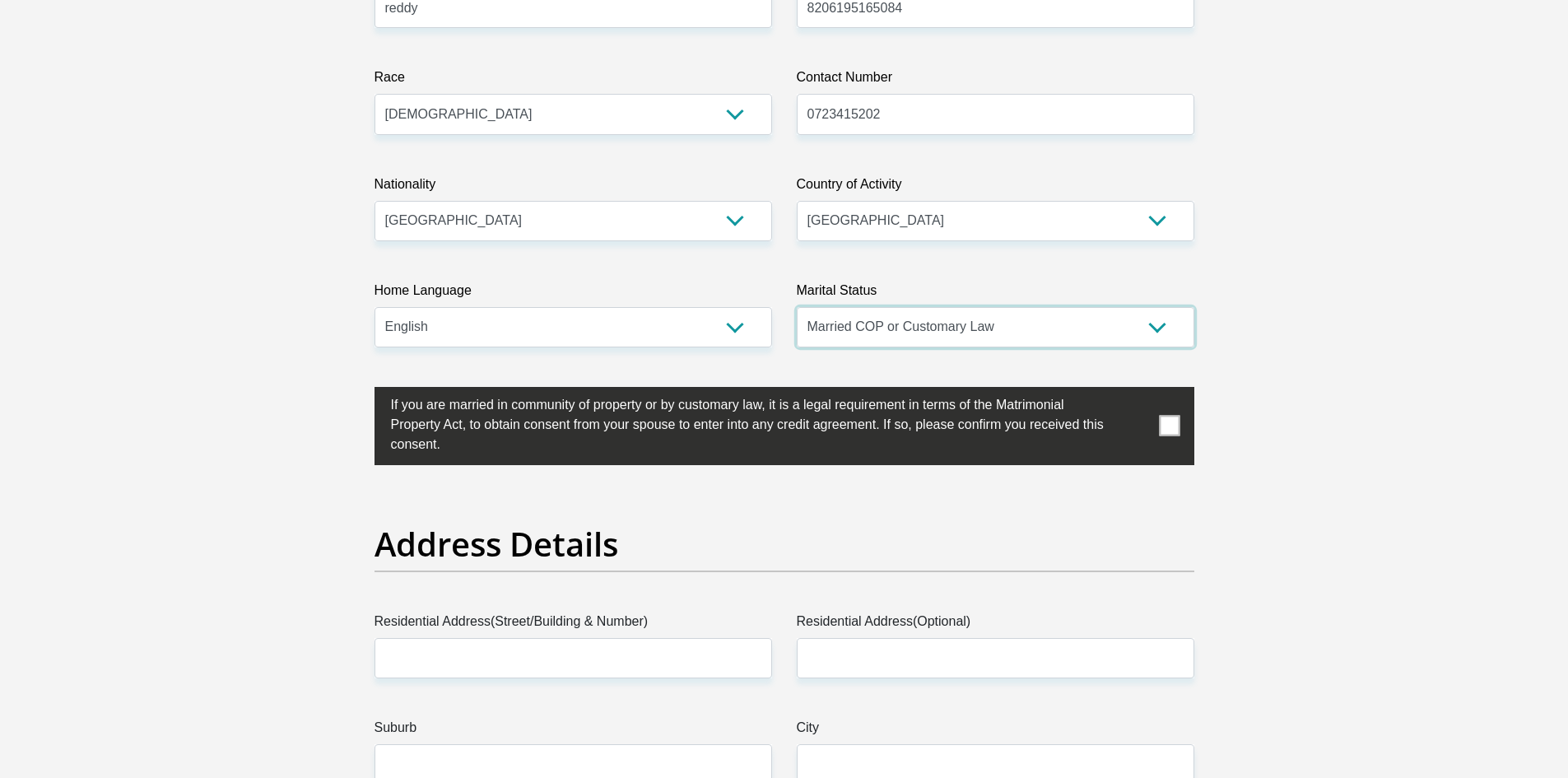
scroll to position [412, 0]
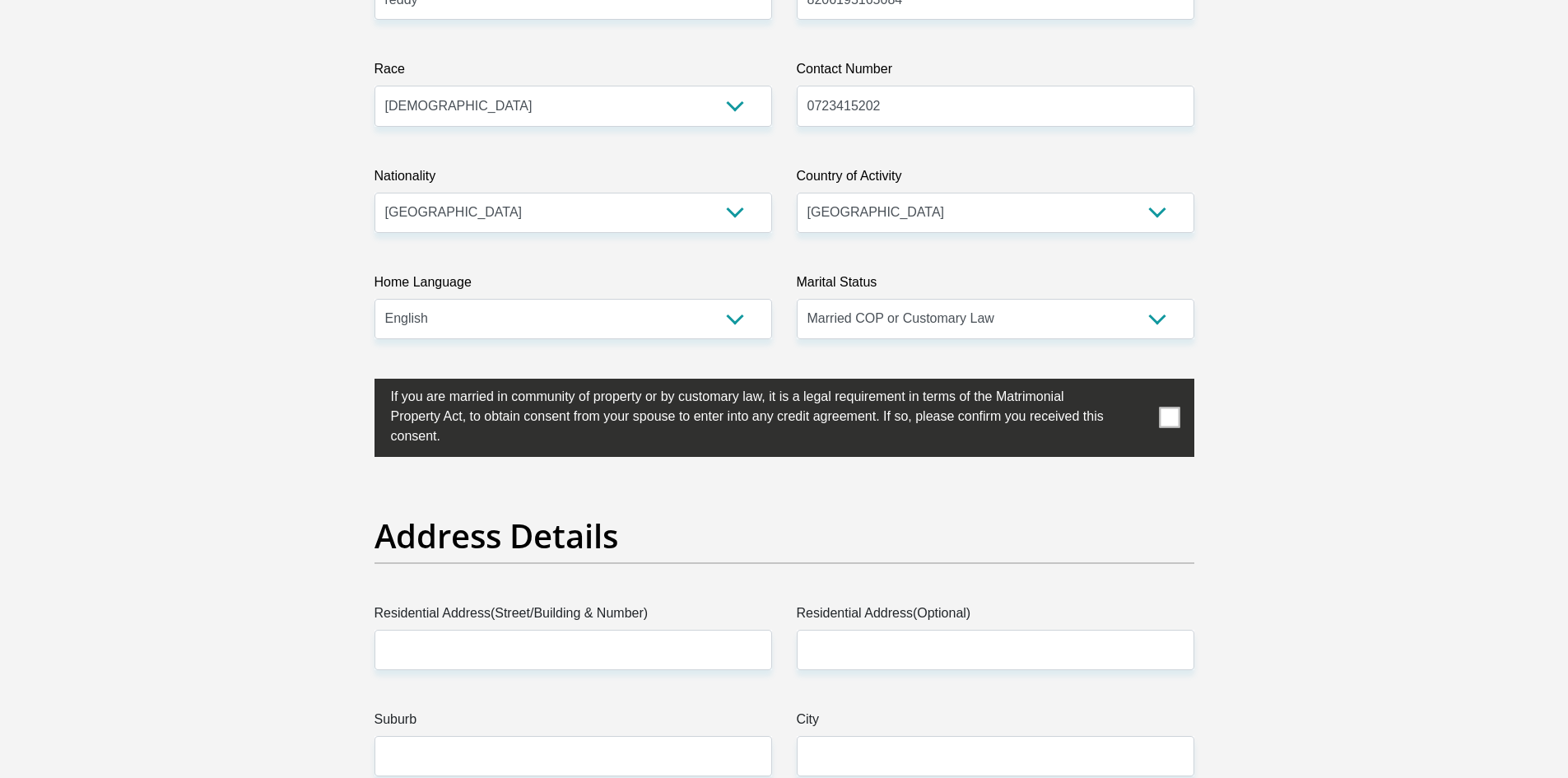
click at [1165, 419] on span at bounding box center [1169, 417] width 21 height 21
click at [358, 383] on input "checkbox" at bounding box center [358, 383] width 0 height 0
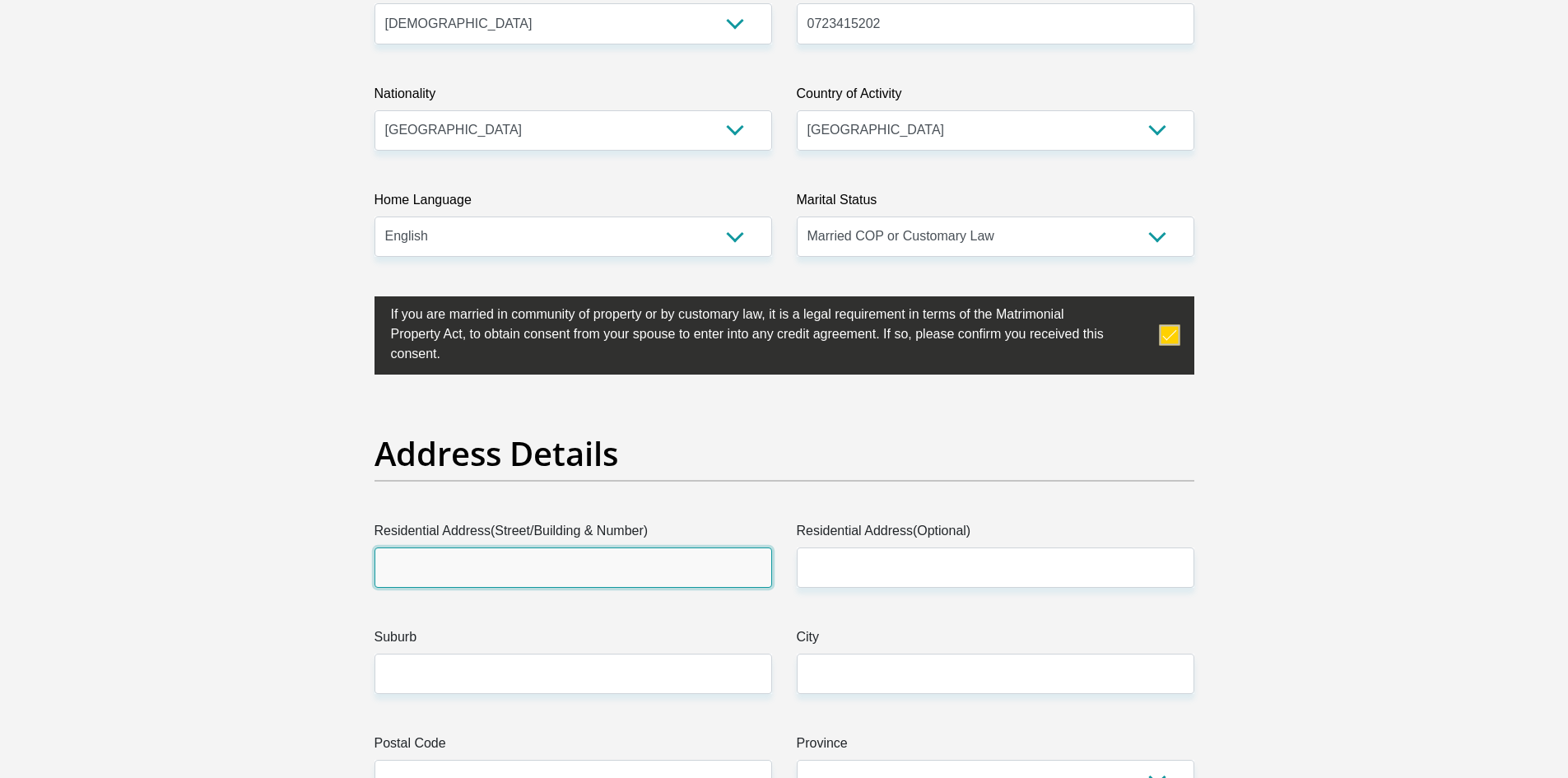
click at [538, 579] on input "Residential Address(Street/Building & Number)" at bounding box center [572, 567] width 397 height 40
type input "22 jordaan street parkdene"
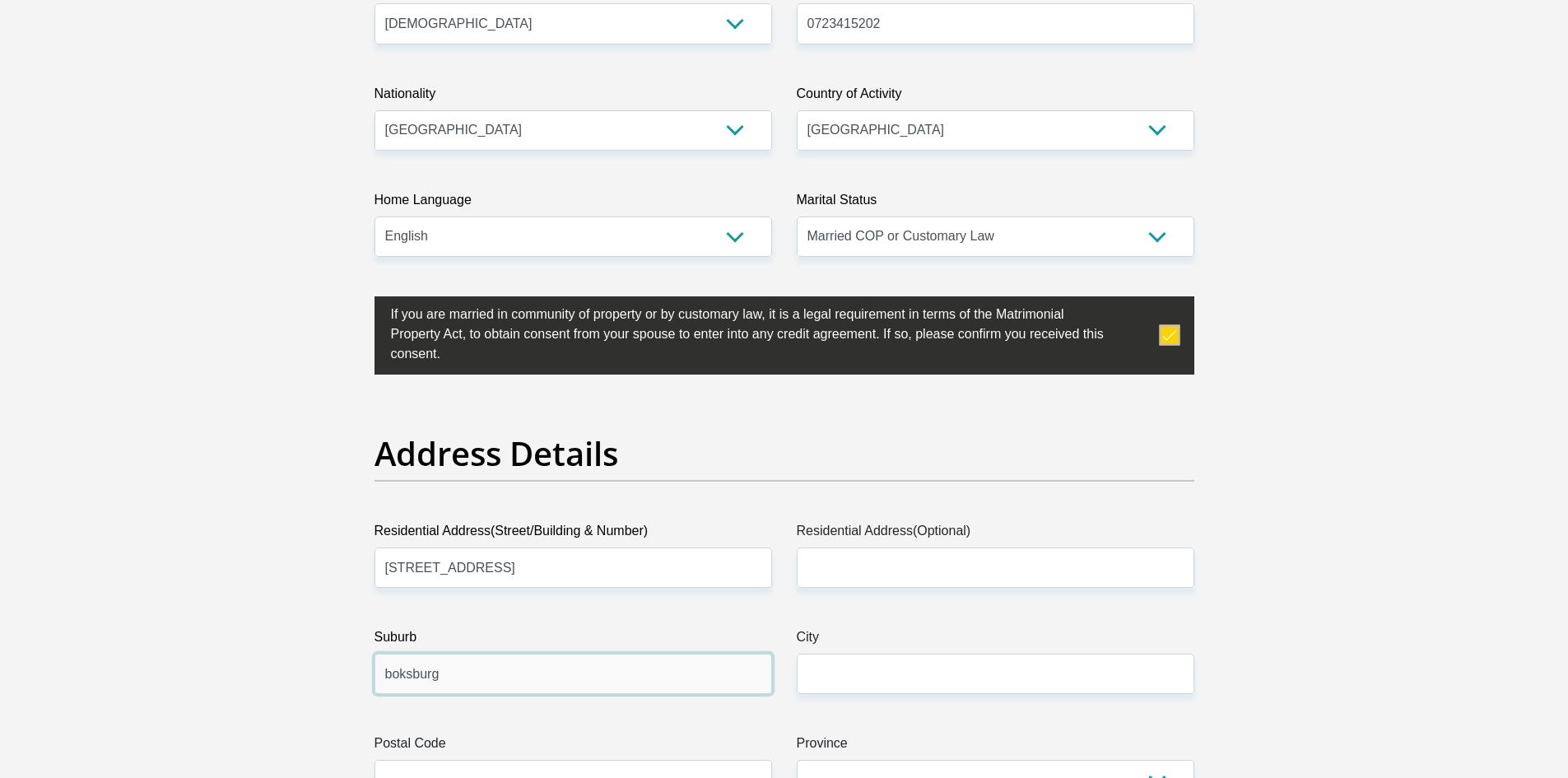
type input "boksburg"
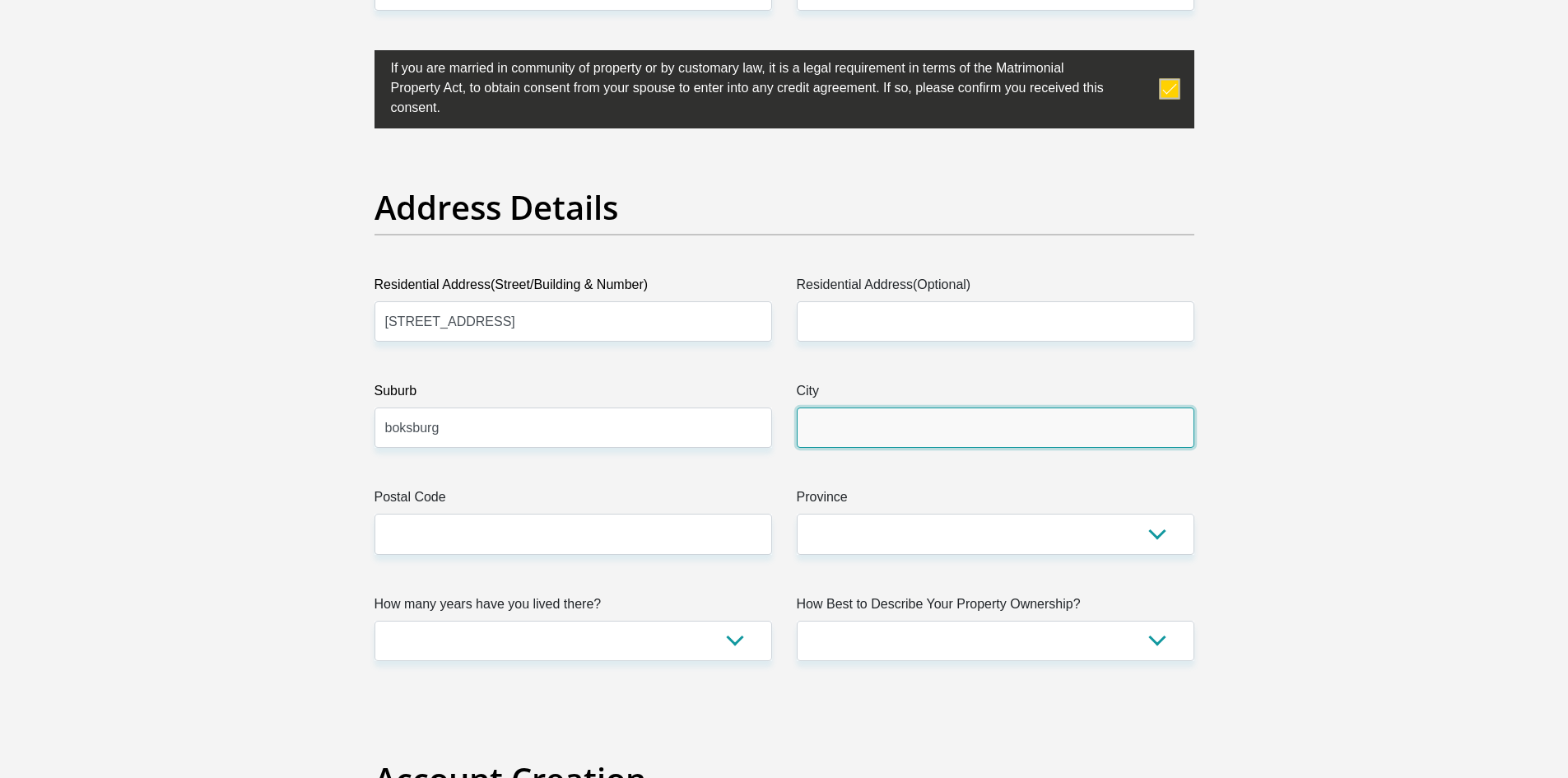
scroll to position [740, 0]
type input "gauteng"
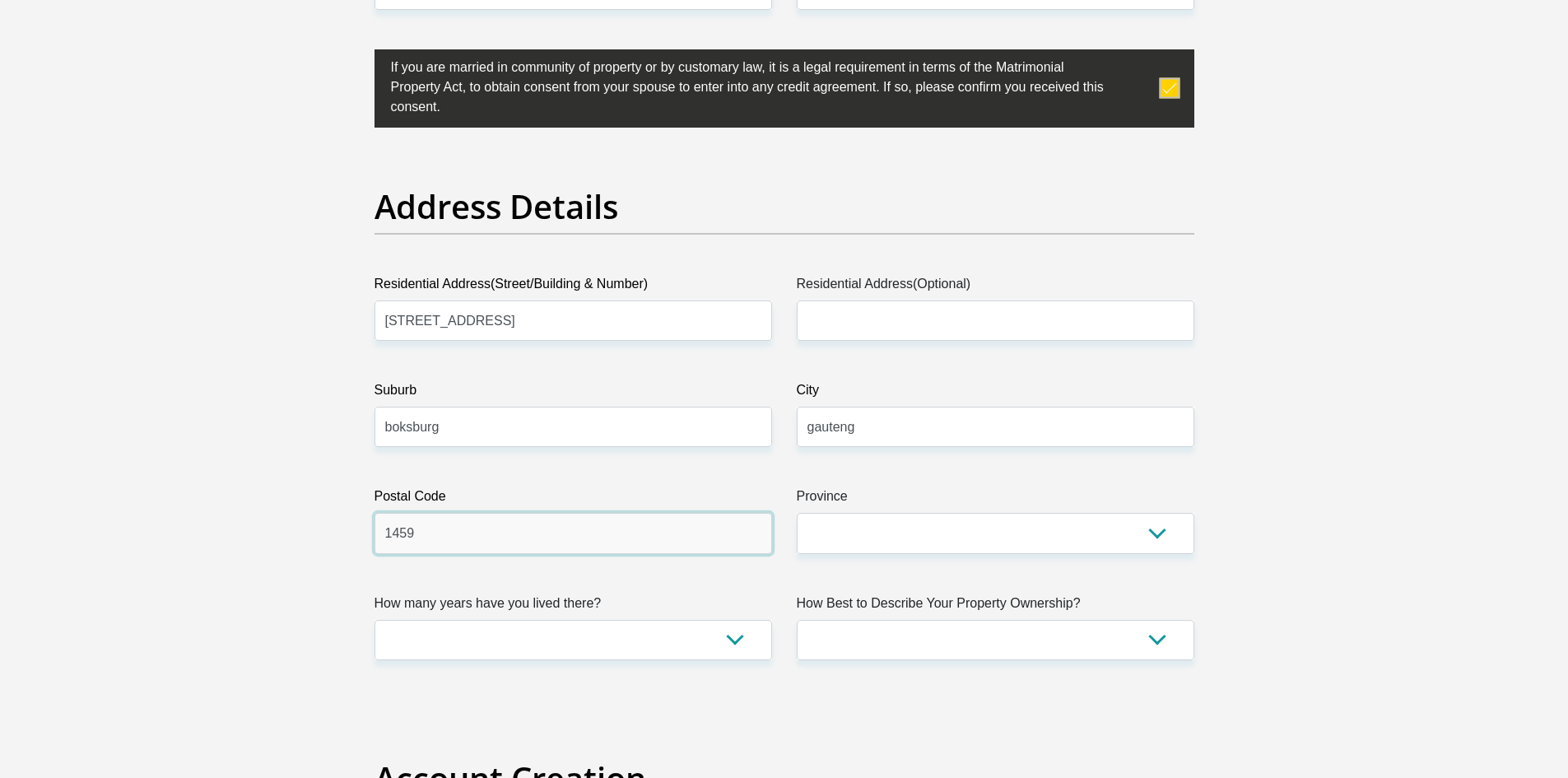
type input "1459"
click at [903, 522] on select "Eastern Cape Free State Gauteng KwaZulu-Natal Limpopo Mpumalanga Northern Cape …" at bounding box center [995, 532] width 397 height 40
select select "Gauteng"
click at [797, 513] on select "Eastern Cape Free State Gauteng KwaZulu-Natal Limpopo Mpumalanga Northern Cape …" at bounding box center [995, 532] width 397 height 40
click at [586, 640] on select "less than 1 year 1-3 years 3-5 years 5+ years" at bounding box center [572, 640] width 397 height 40
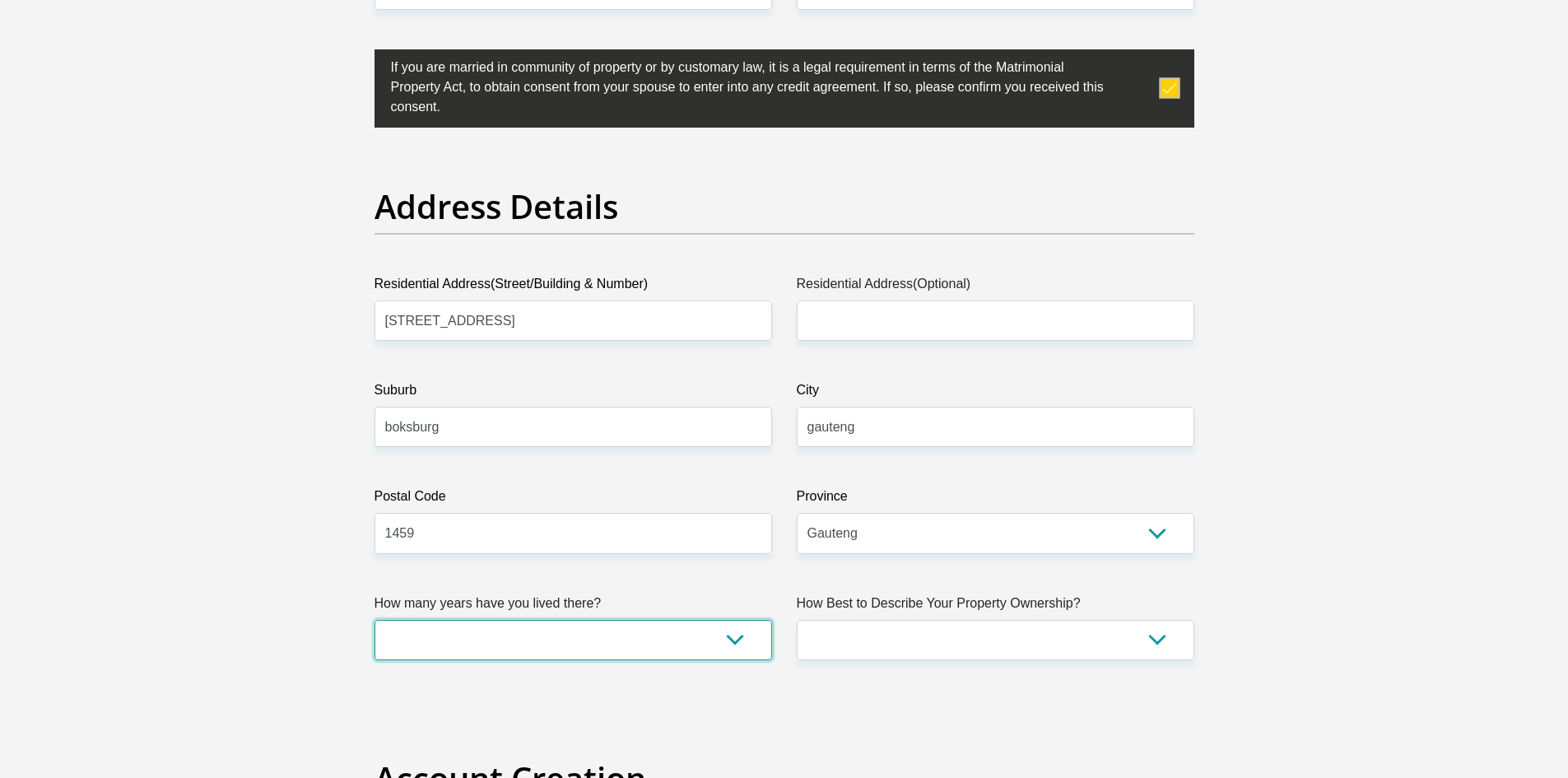
select select "4"
click at [374, 620] on select "less than 1 year 1-3 years 3-5 years 5+ years" at bounding box center [572, 640] width 397 height 40
click at [998, 636] on select "Owned Rented Family Owned Company Dwelling" at bounding box center [995, 640] width 397 height 40
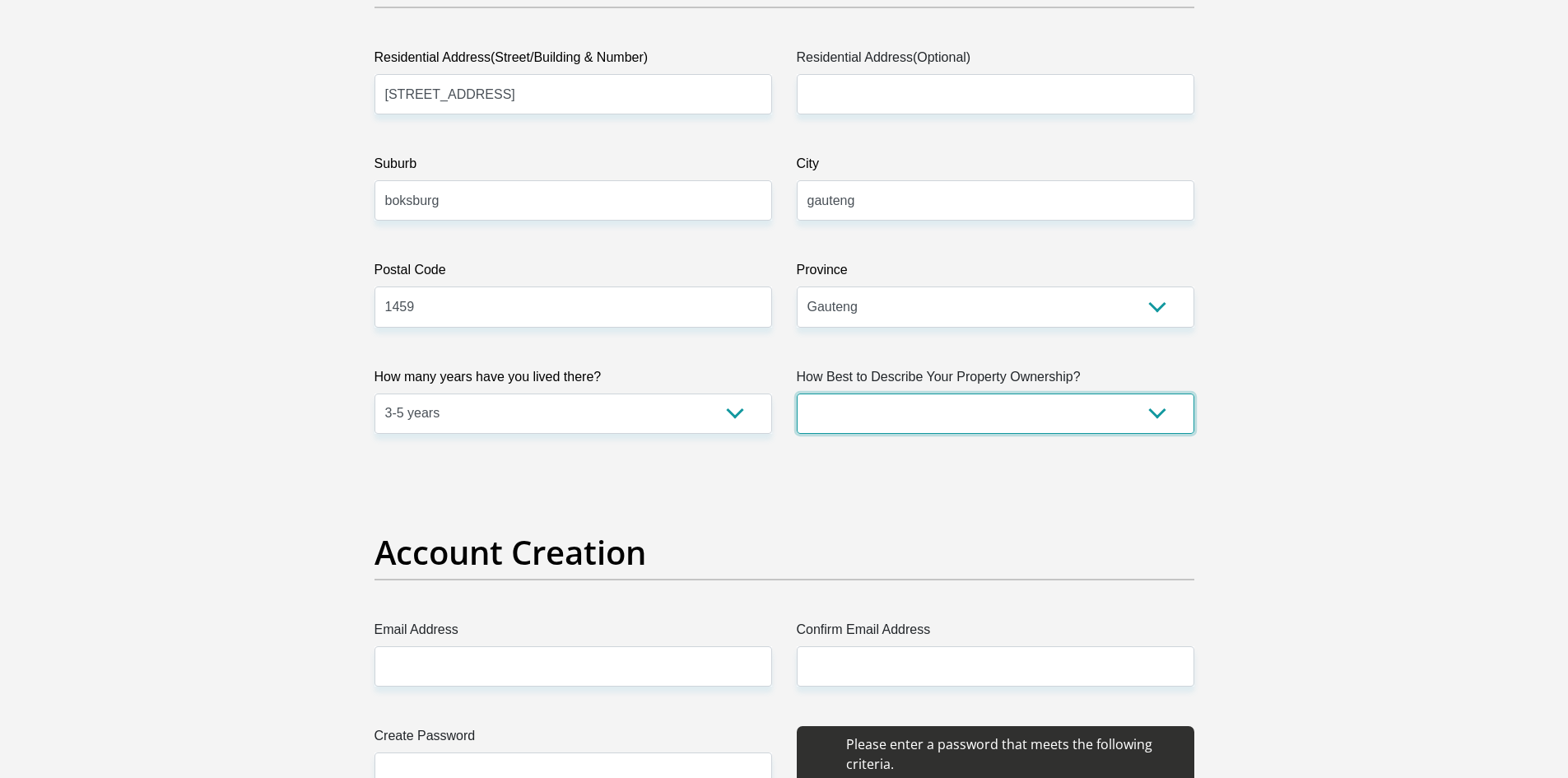
scroll to position [988, 0]
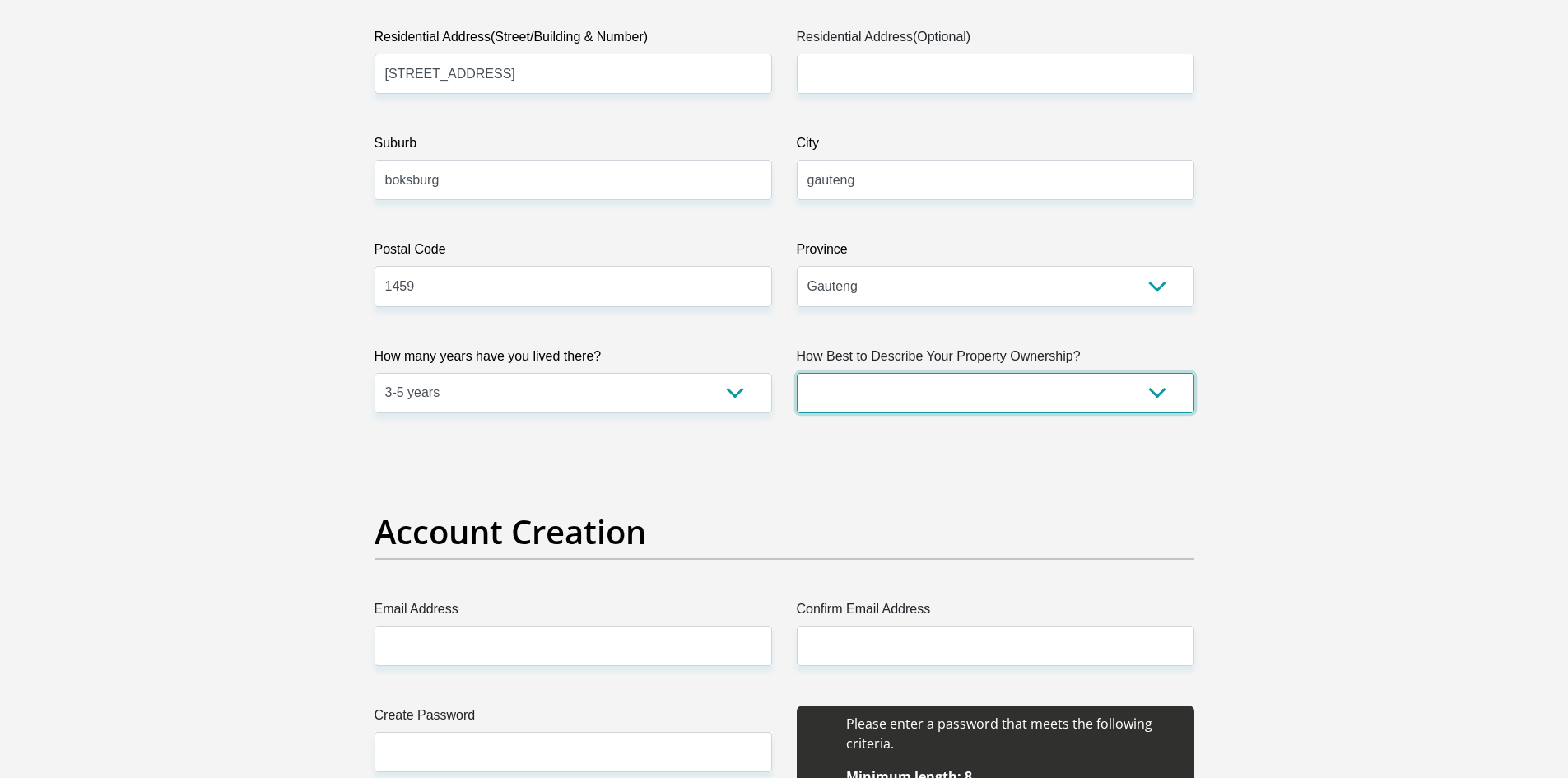
click at [898, 378] on select "Owned Rented Family Owned Company Dwelling" at bounding box center [995, 393] width 397 height 40
select select "Owned"
click at [797, 373] on select "Owned Rented Family Owned Company Dwelling" at bounding box center [995, 393] width 397 height 40
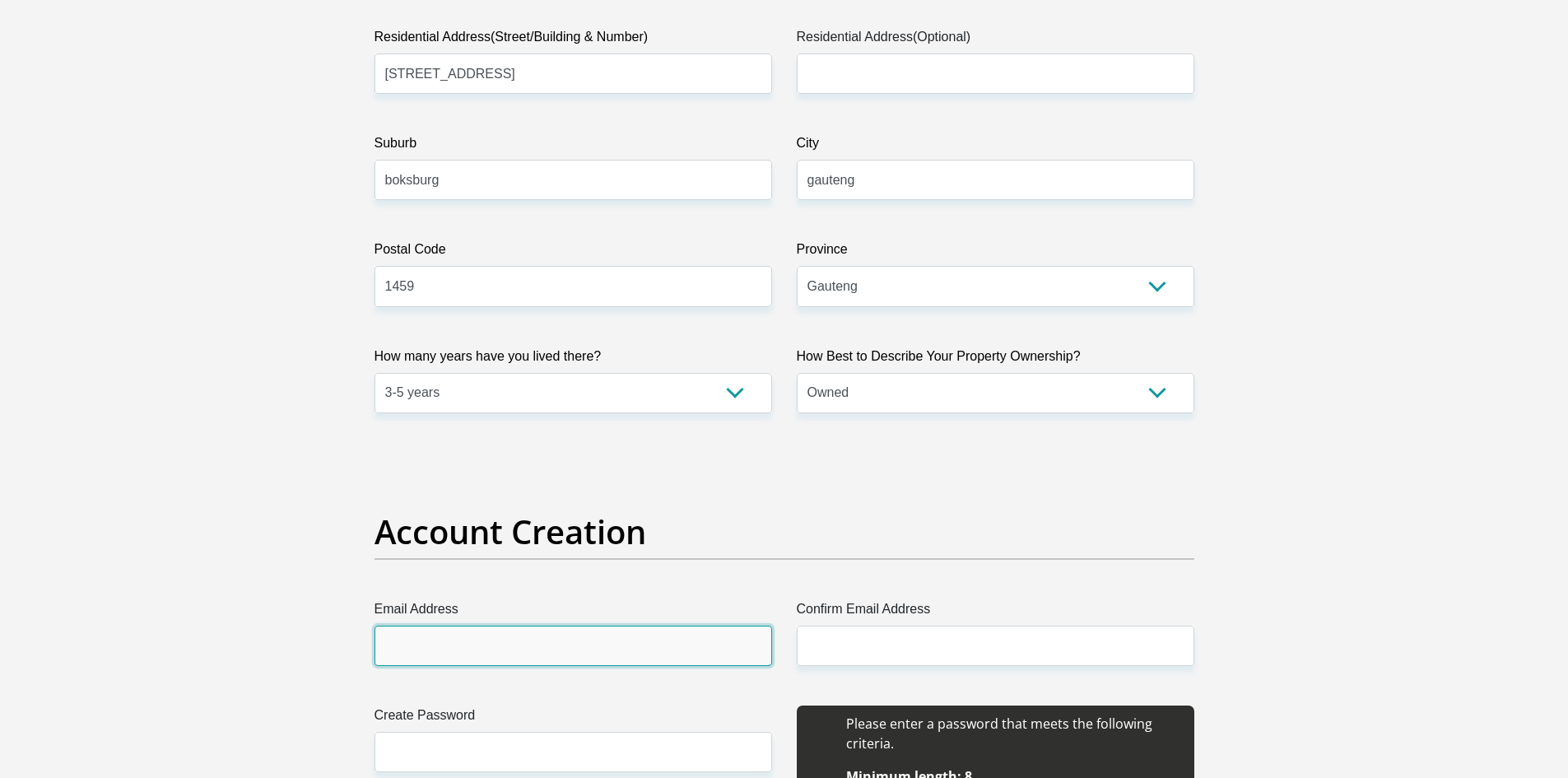
click at [636, 641] on input "Email Address" at bounding box center [572, 645] width 397 height 40
drag, startPoint x: 636, startPoint y: 641, endPoint x: 152, endPoint y: 638, distance: 484.0
type input "sylvester.reddy@volvo.com"
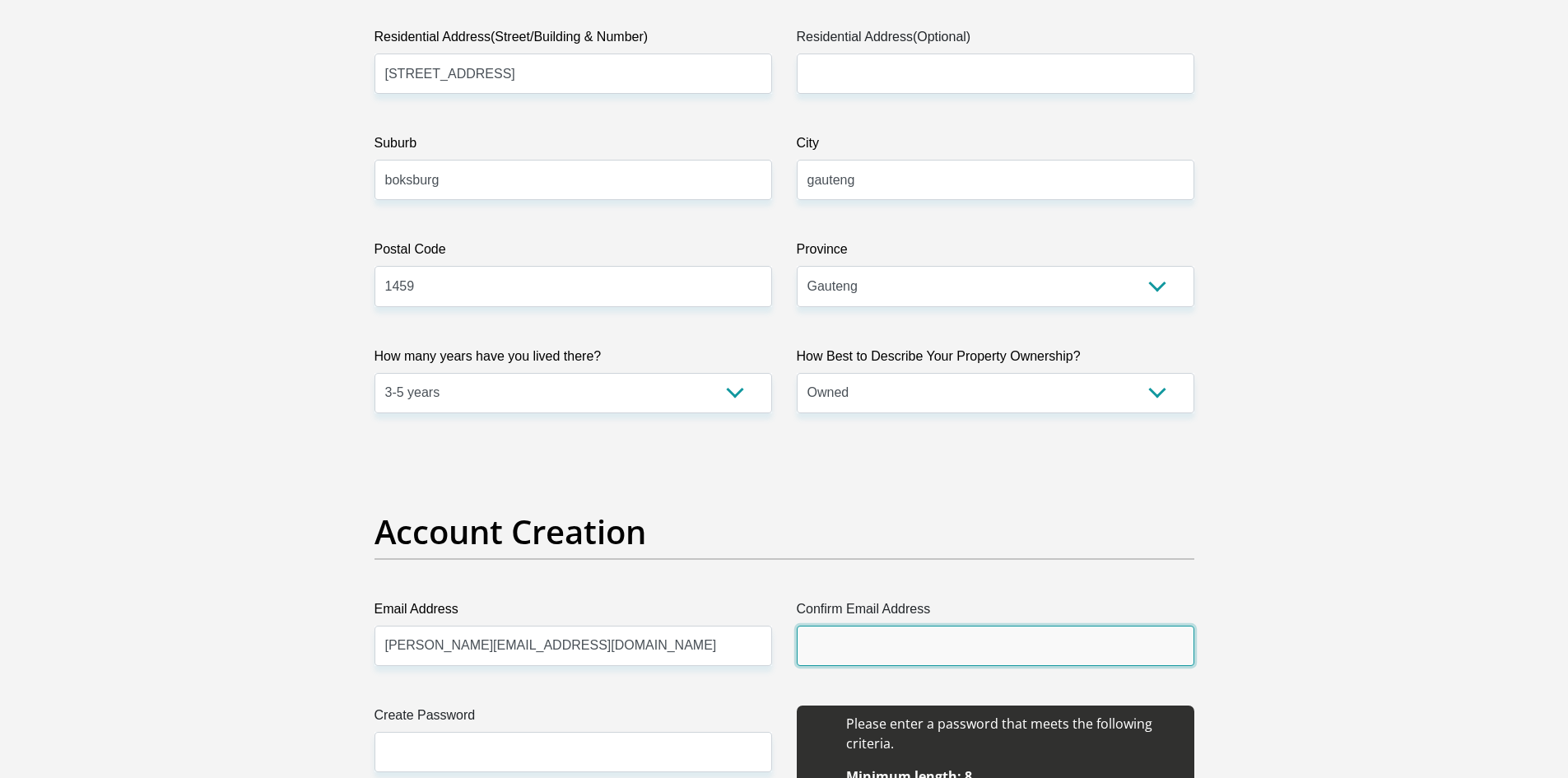
click at [908, 658] on input "Confirm Email Address" at bounding box center [995, 645] width 397 height 40
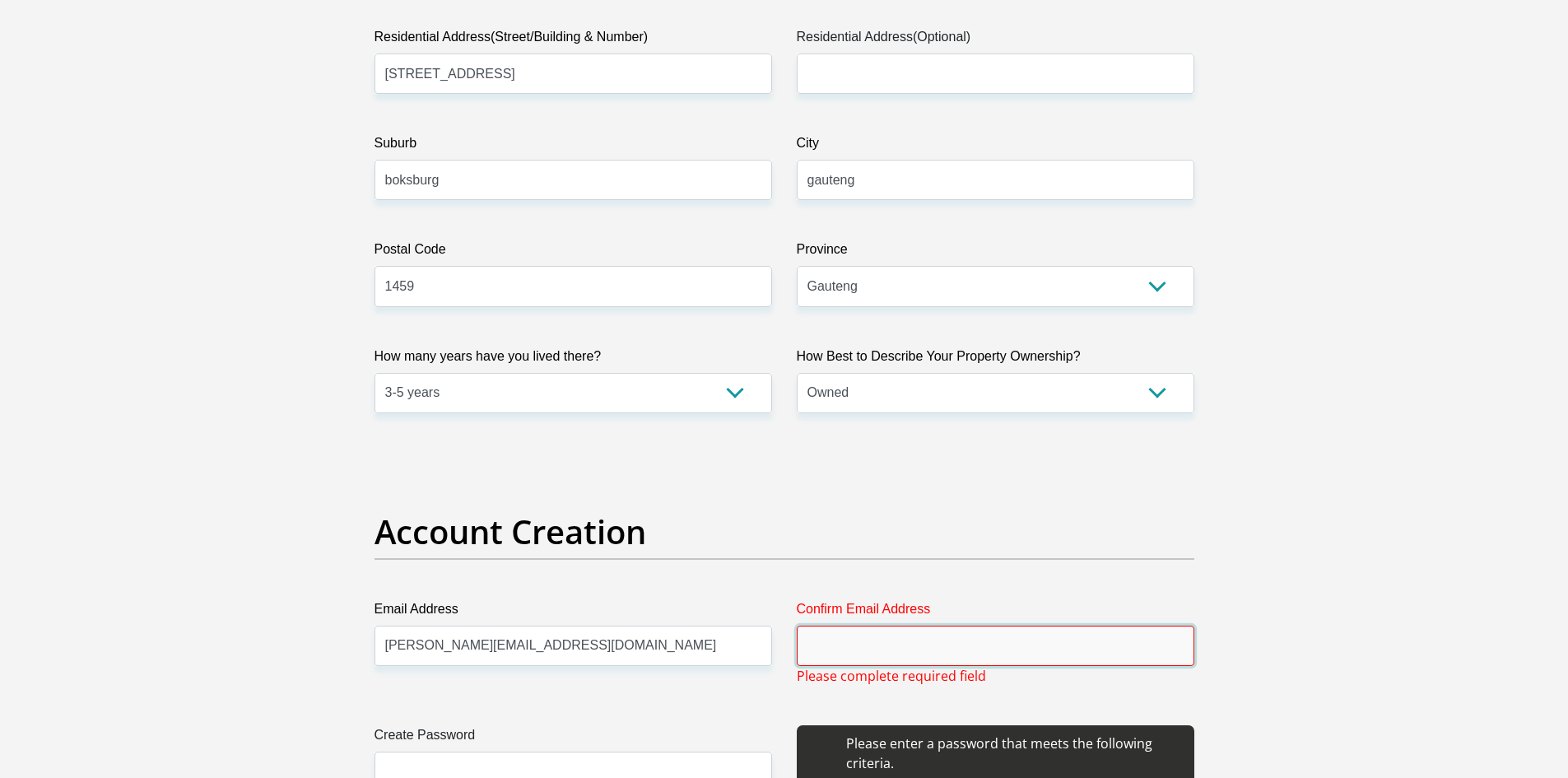
paste input "s"
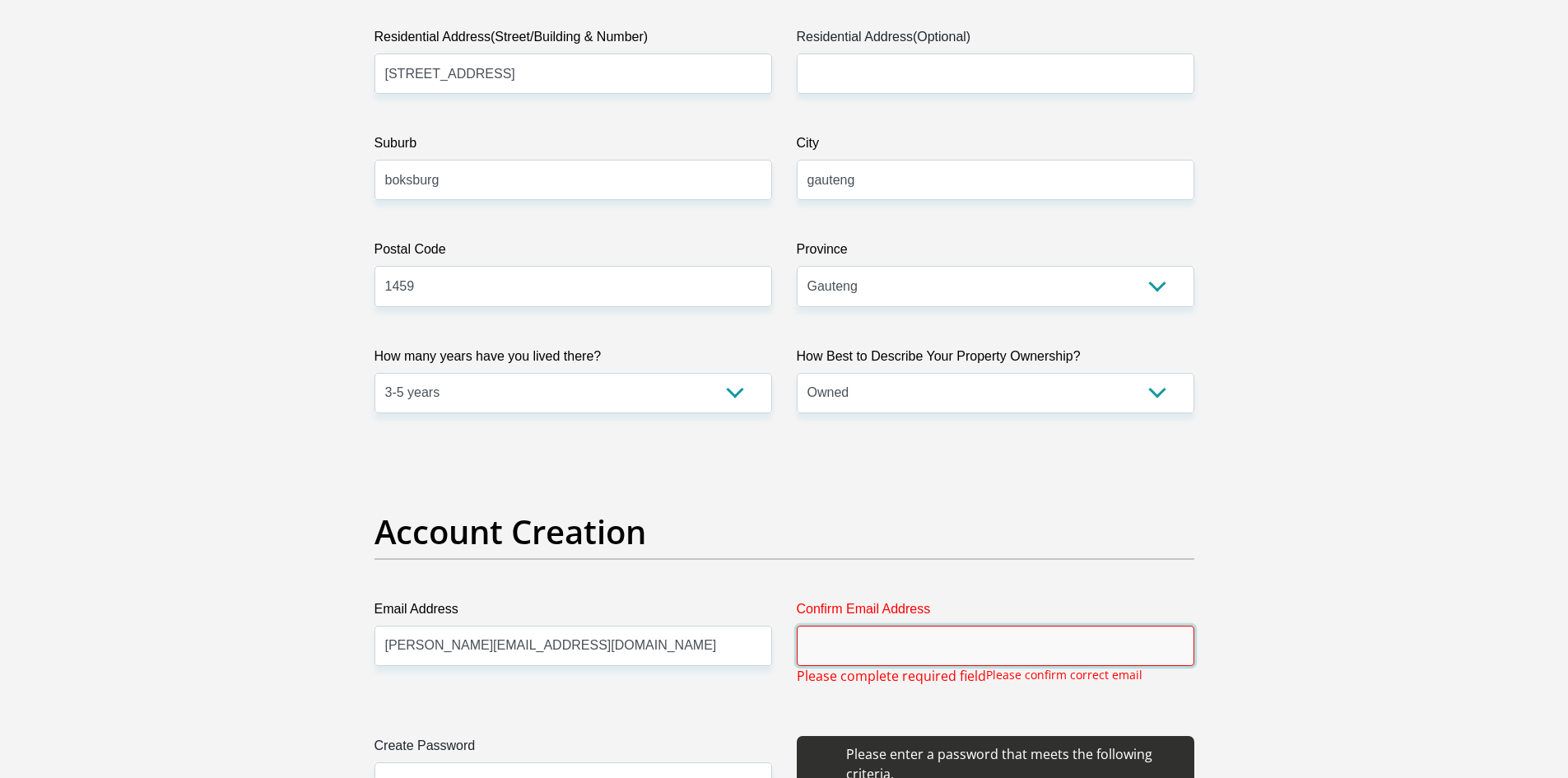
click at [912, 647] on input "Confirm Email Address" at bounding box center [995, 645] width 397 height 40
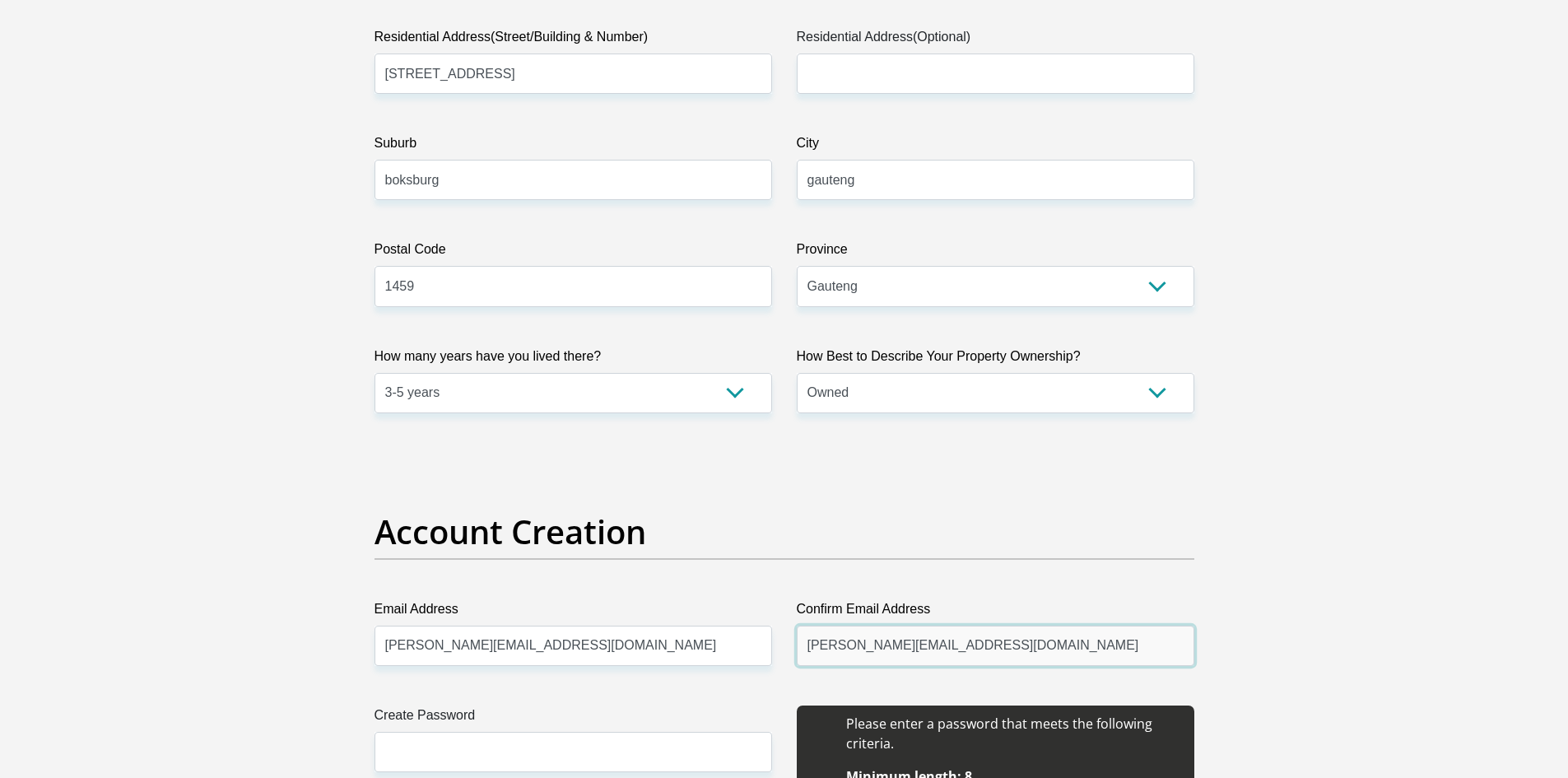
type input "sylvester.reddy@volvo.com"
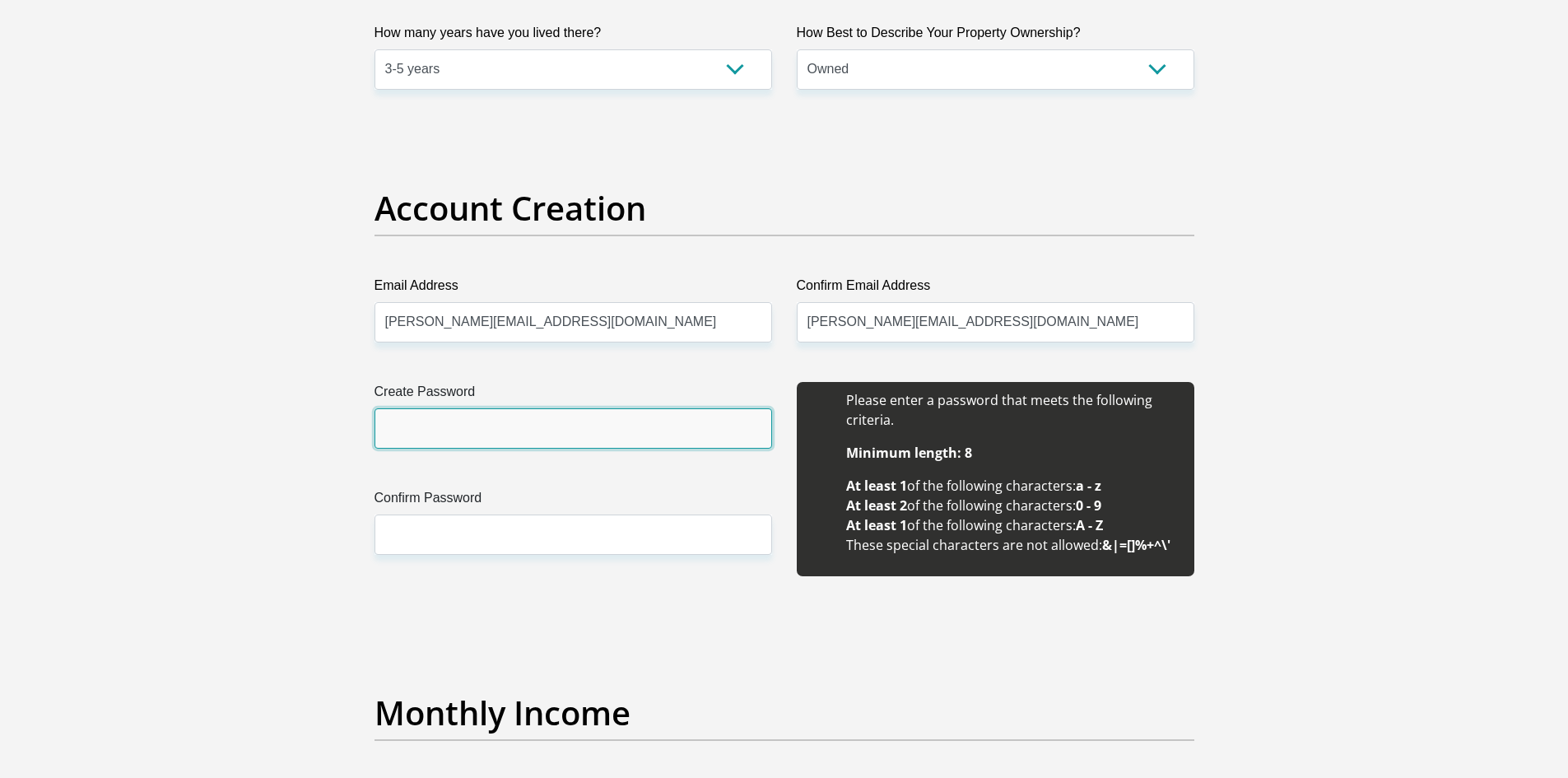
scroll to position [1318, 0]
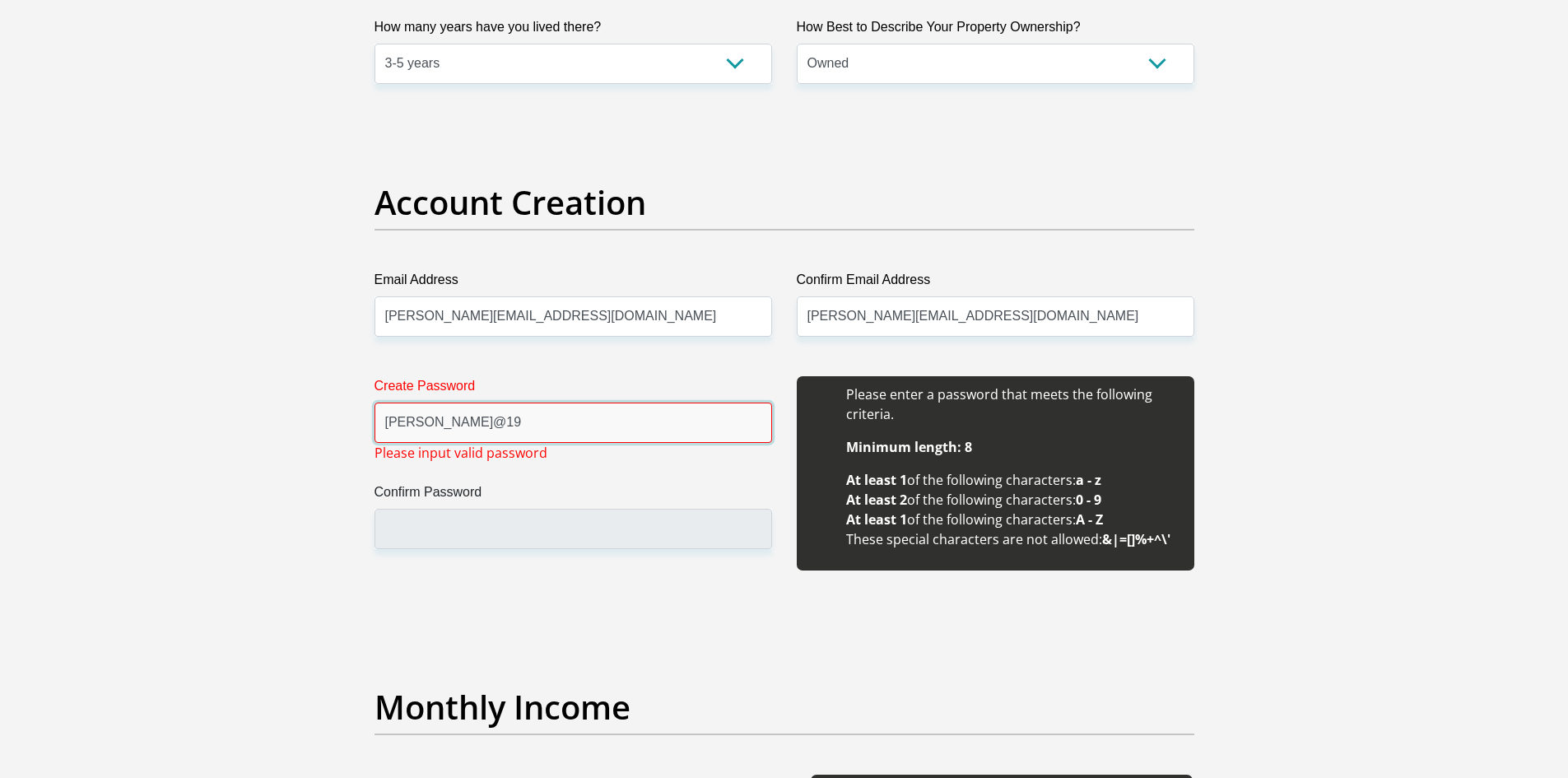
type input "Sylvester@19"
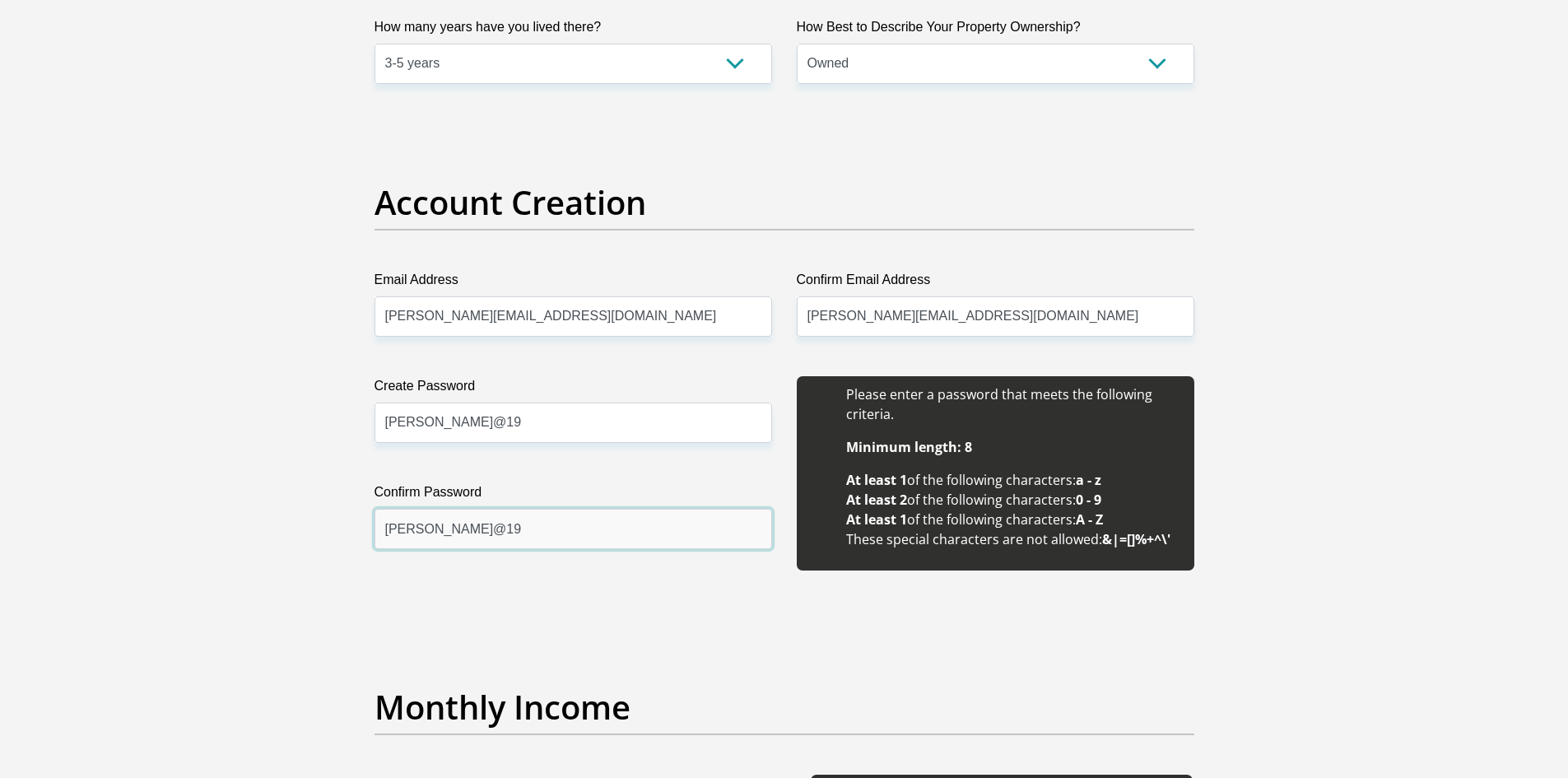
type input "Sylvester@19"
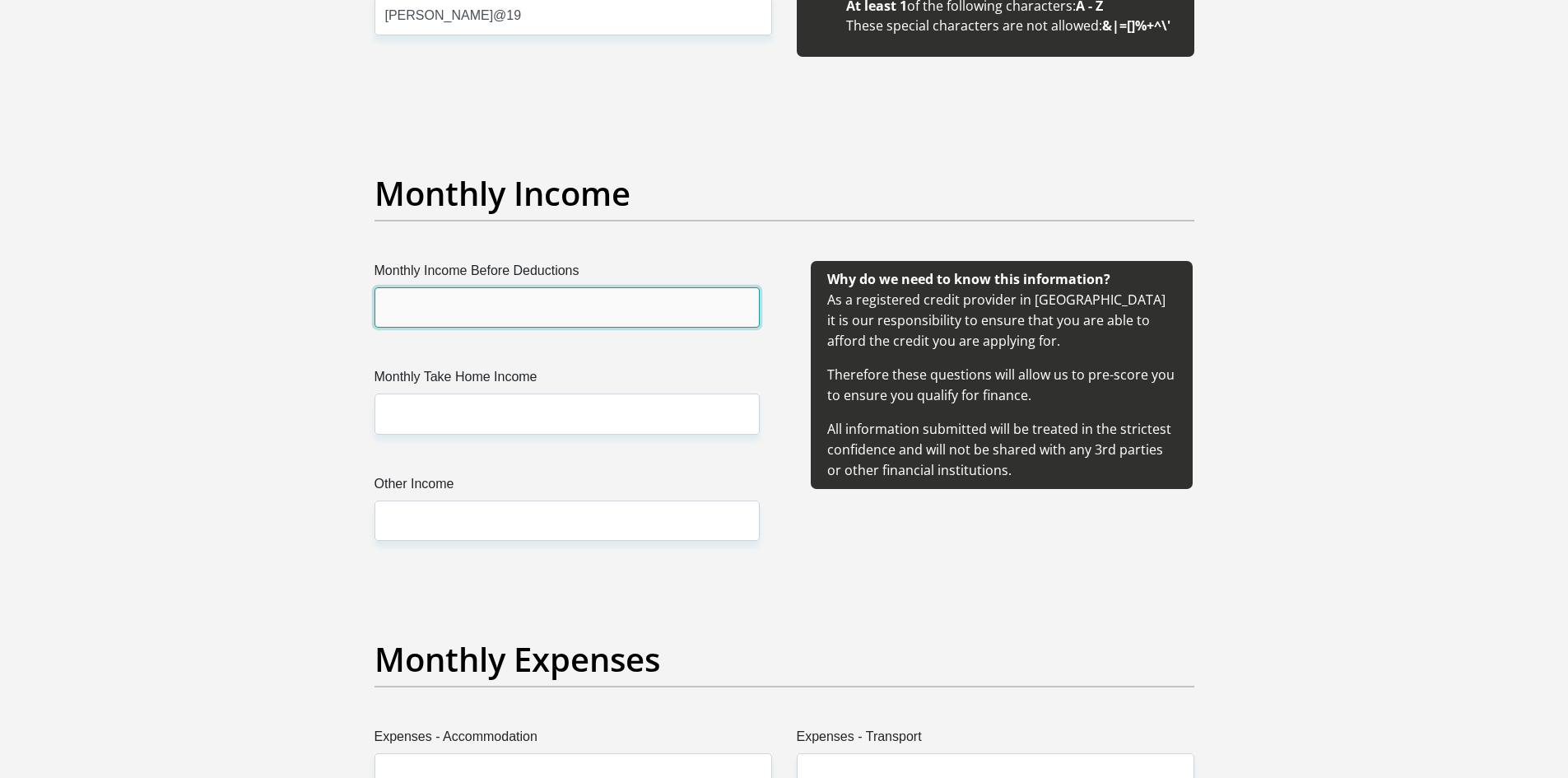
scroll to position [1832, 0]
type input "59000"
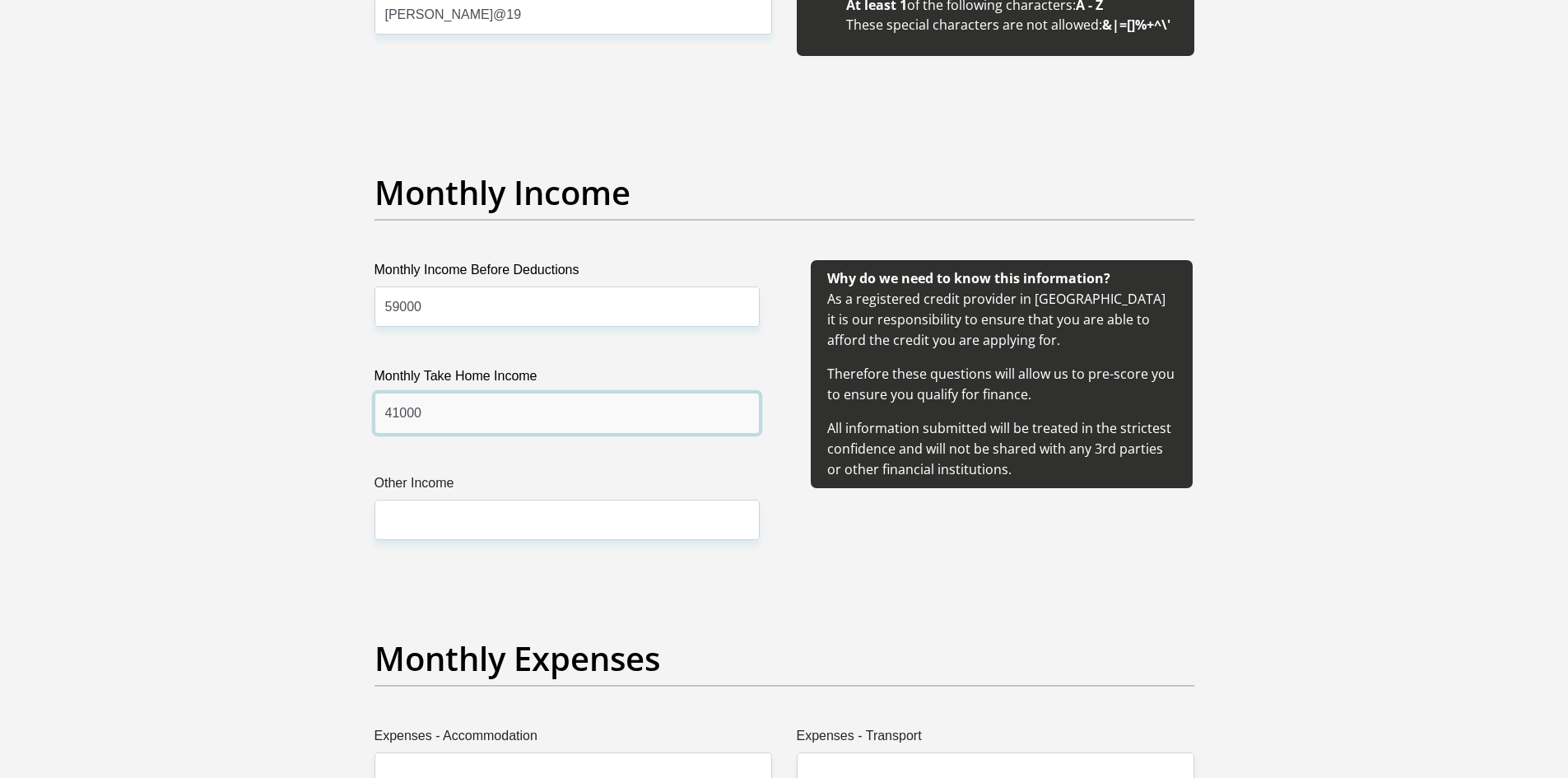
type input "41000"
type input "5000"
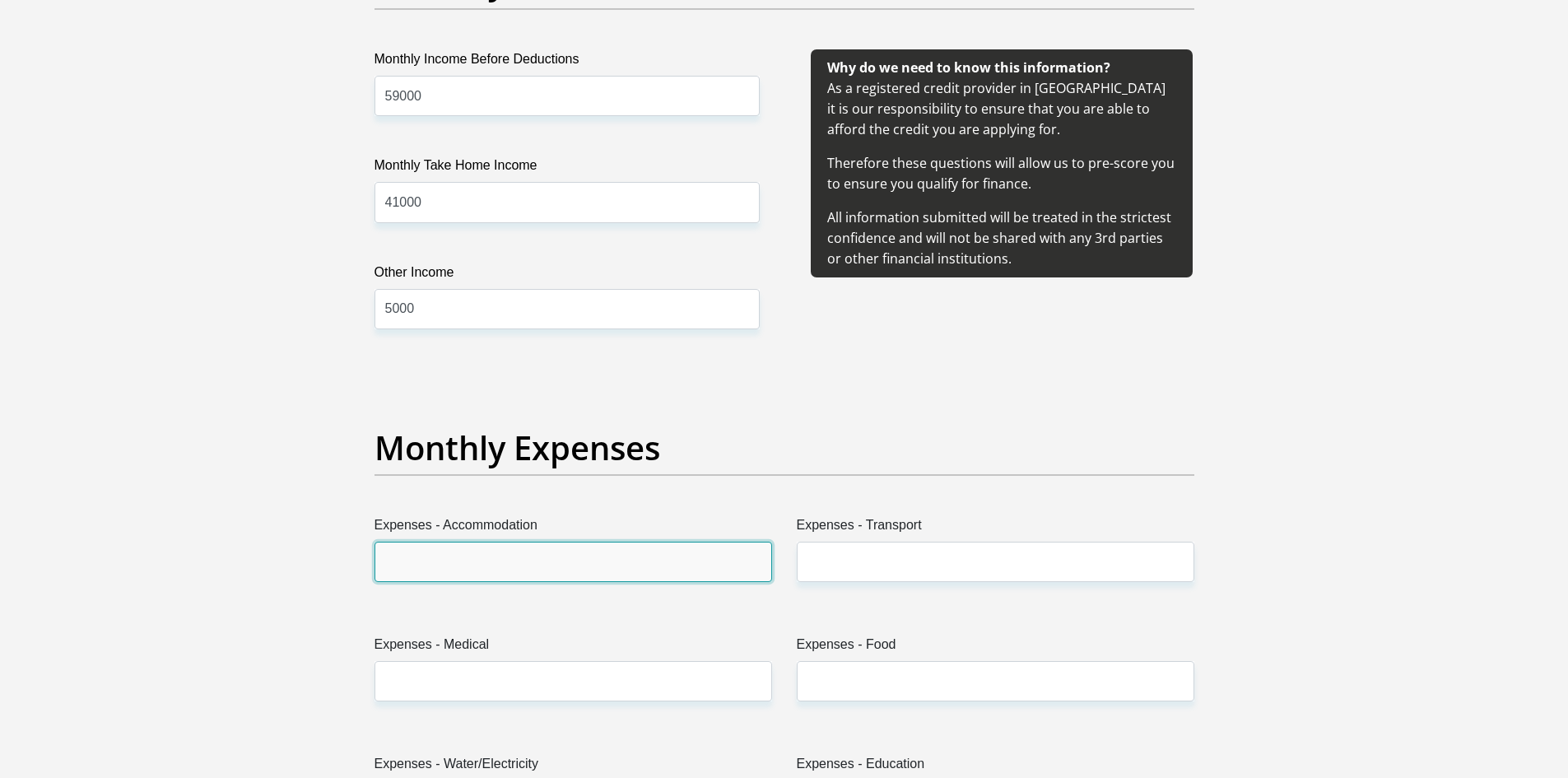
scroll to position [2176, 0]
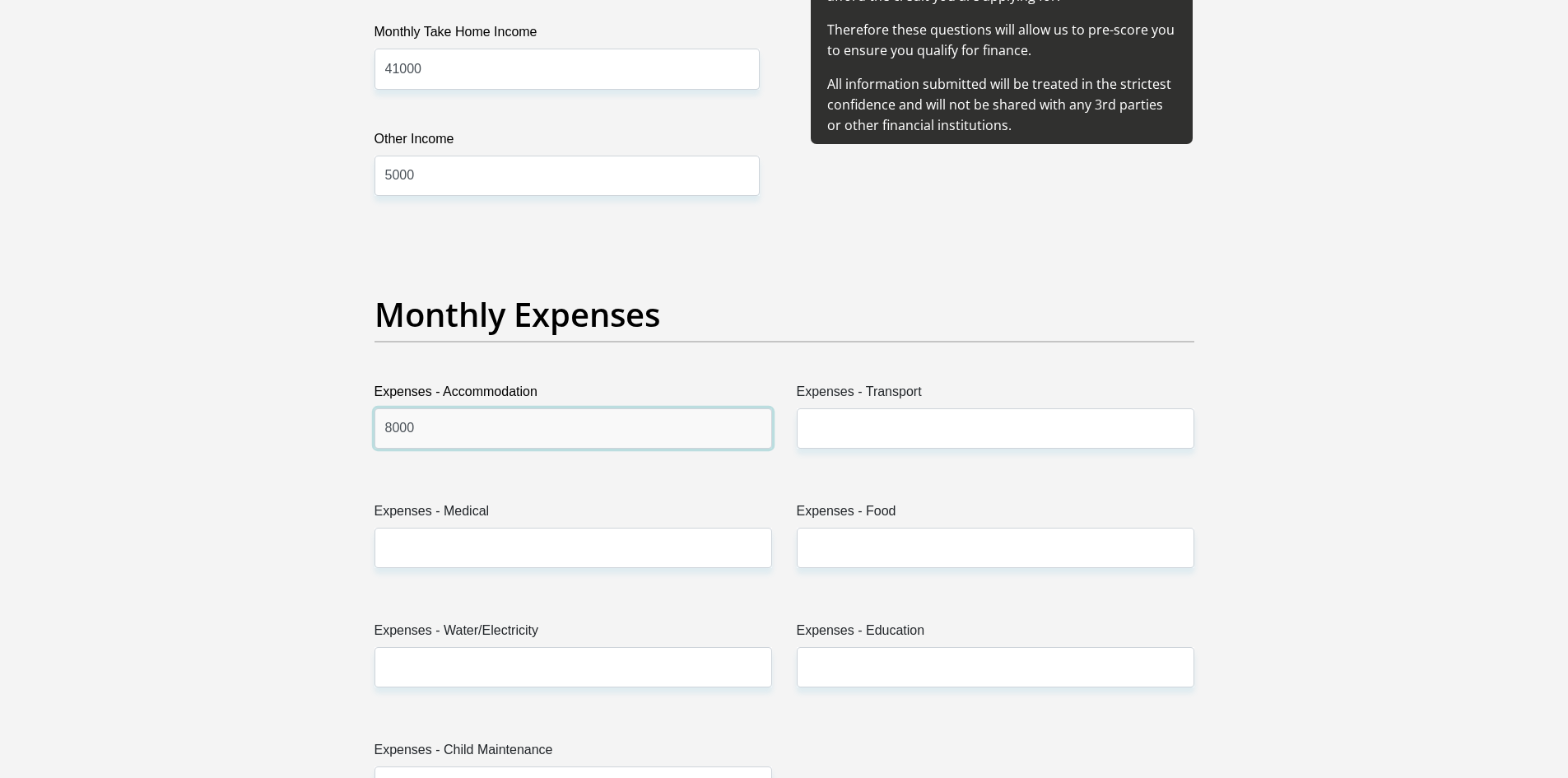
type input "8000"
type input "2000"
type input "0"
type input "2500"
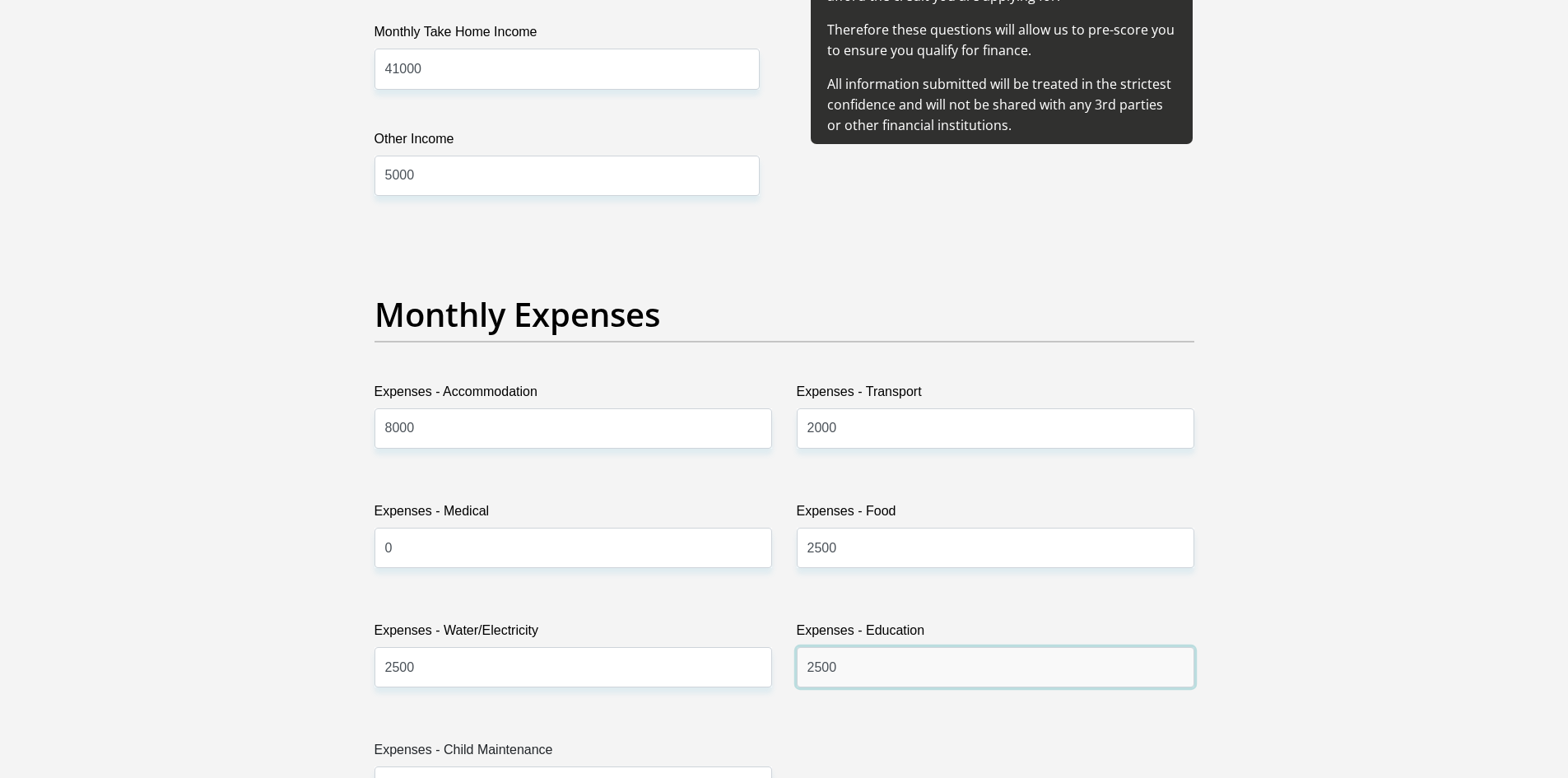
type input "2500"
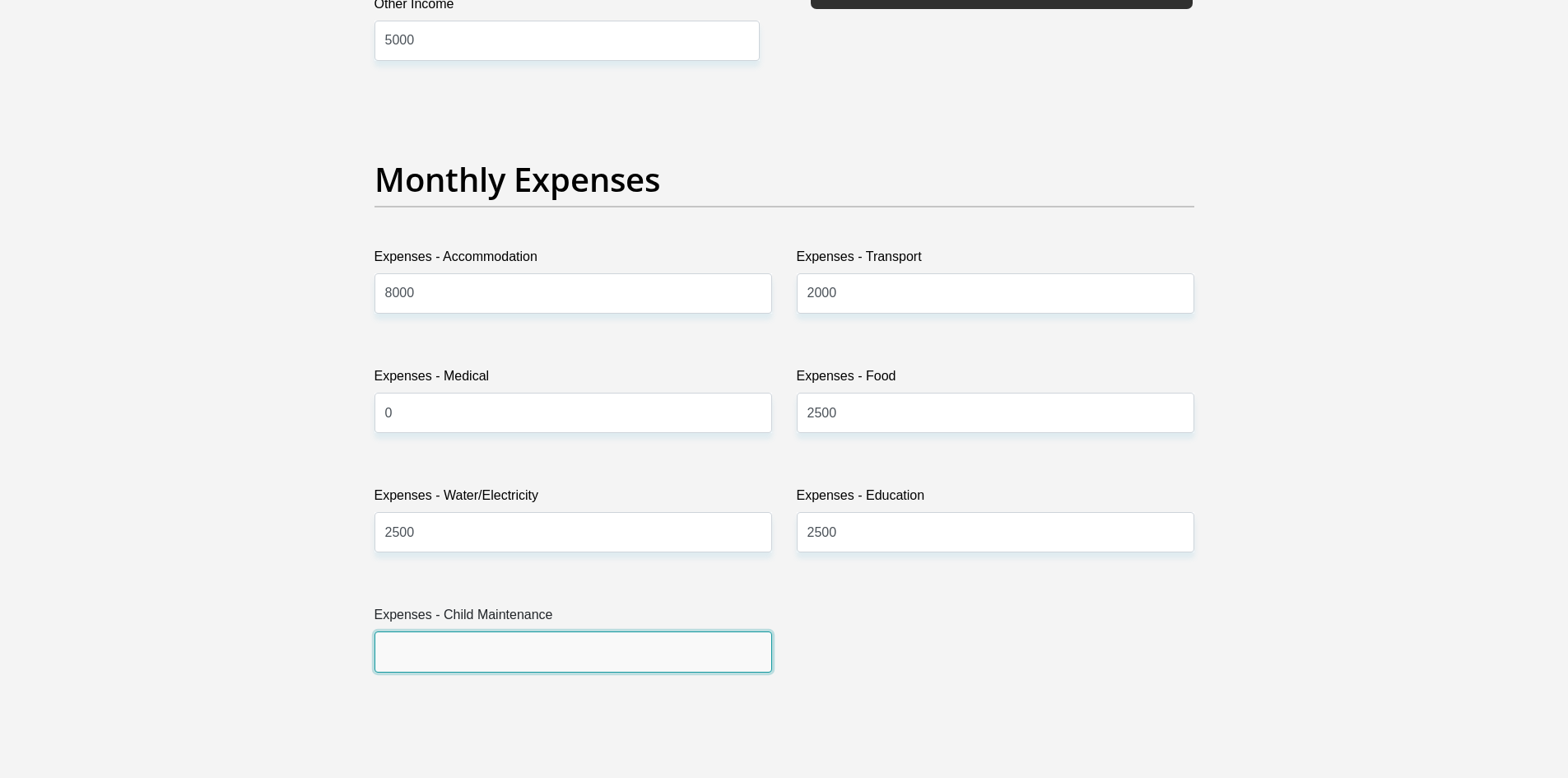
scroll to position [2617, 0]
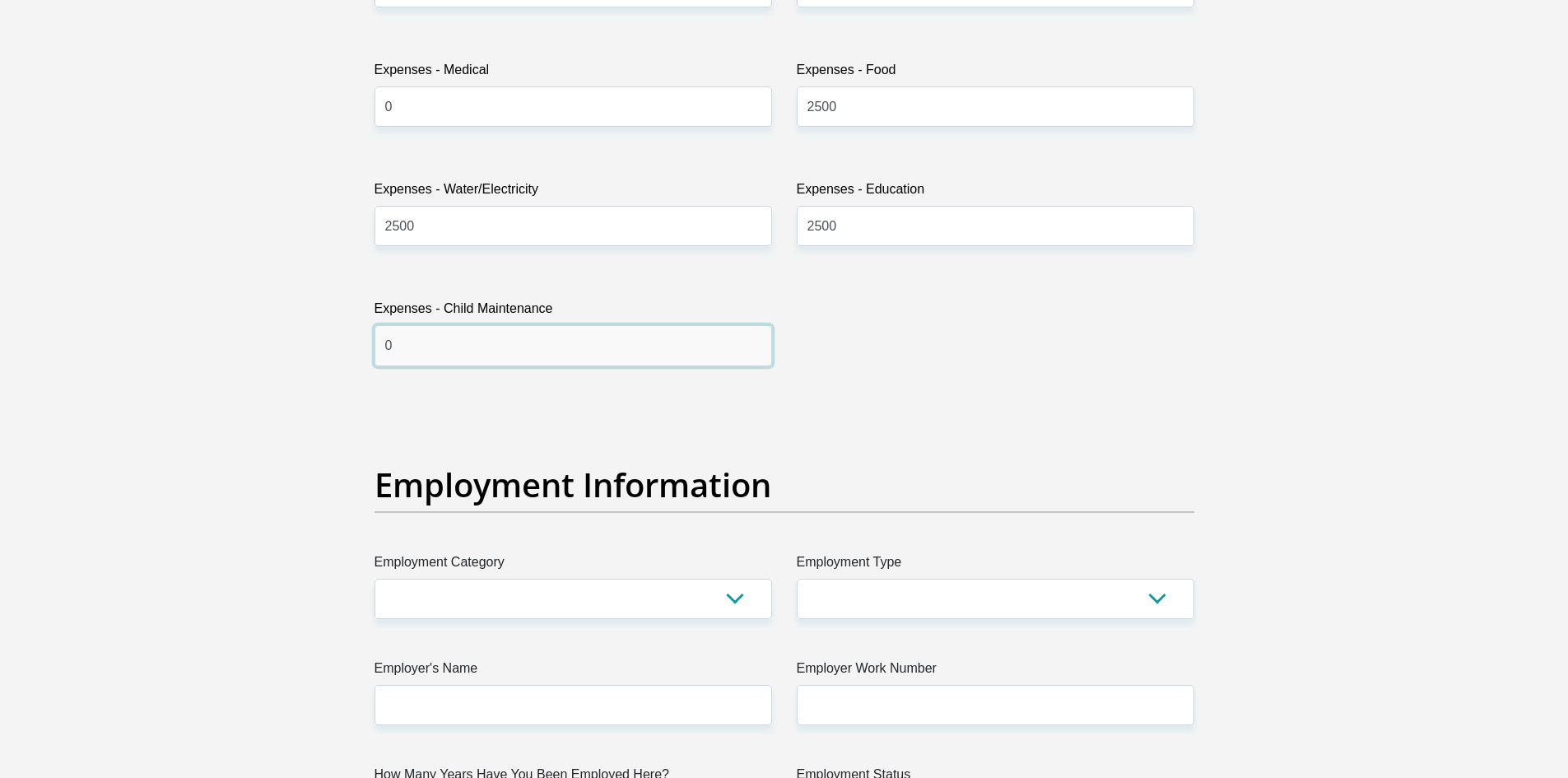
type input "0"
click at [709, 598] on select "AGRICULTURE ALCOHOL & TOBACCO CONSTRUCTION MATERIALS METALLURGY EQUIPMENT FOR R…" at bounding box center [572, 598] width 397 height 40
select select "12"
click at [374, 579] on select "AGRICULTURE ALCOHOL & TOBACCO CONSTRUCTION MATERIALS METALLURGY EQUIPMENT FOR R…" at bounding box center [572, 598] width 397 height 40
click at [1140, 592] on select "College/Lecturer Craft Seller Creative Driver Executive Farmer Forces - Non Com…" at bounding box center [995, 598] width 397 height 40
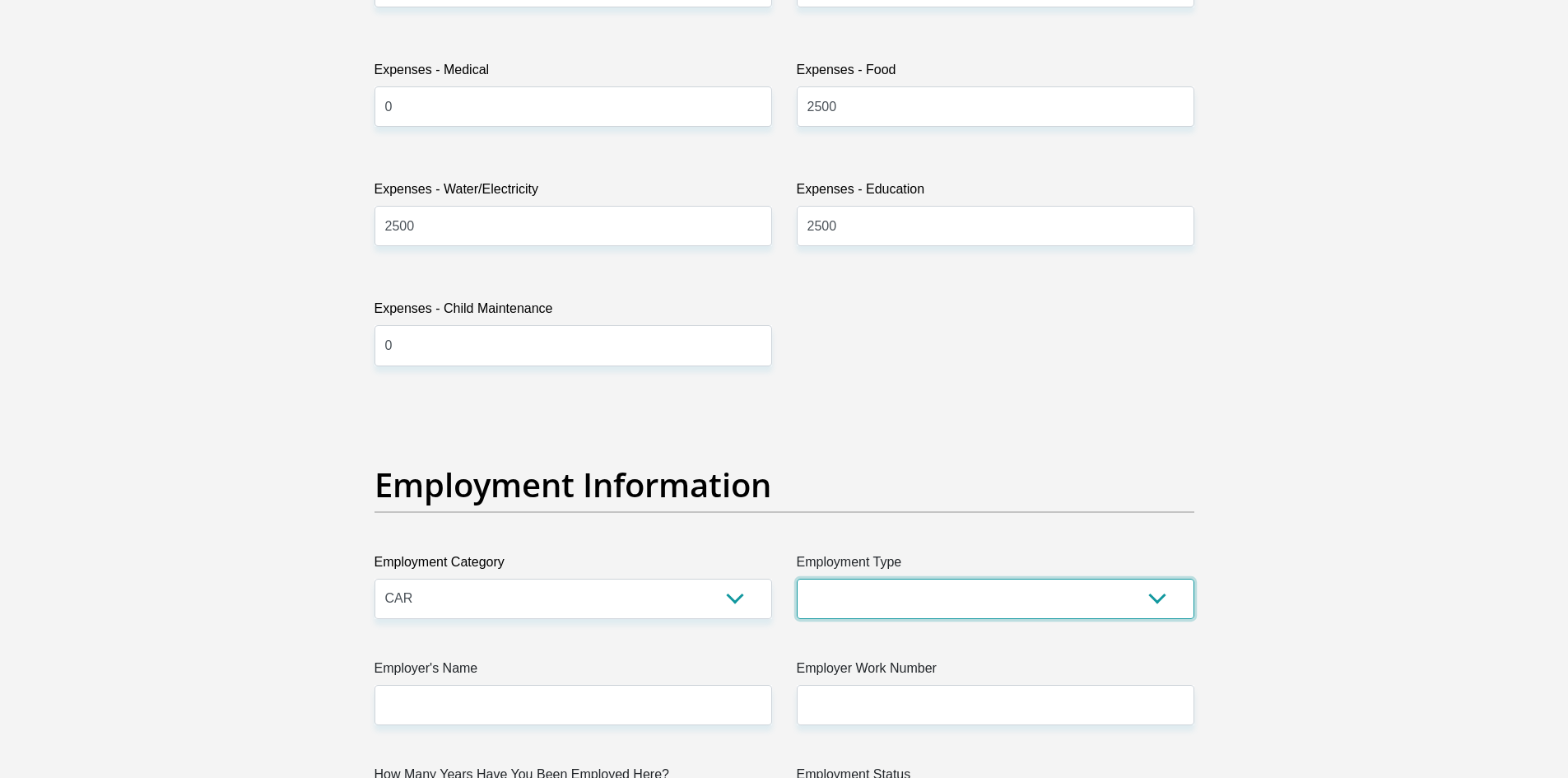
select select "Sales"
click at [797, 579] on select "College/Lecturer Craft Seller Creative Driver Executive Farmer Forces - Non Com…" at bounding box center [995, 598] width 397 height 40
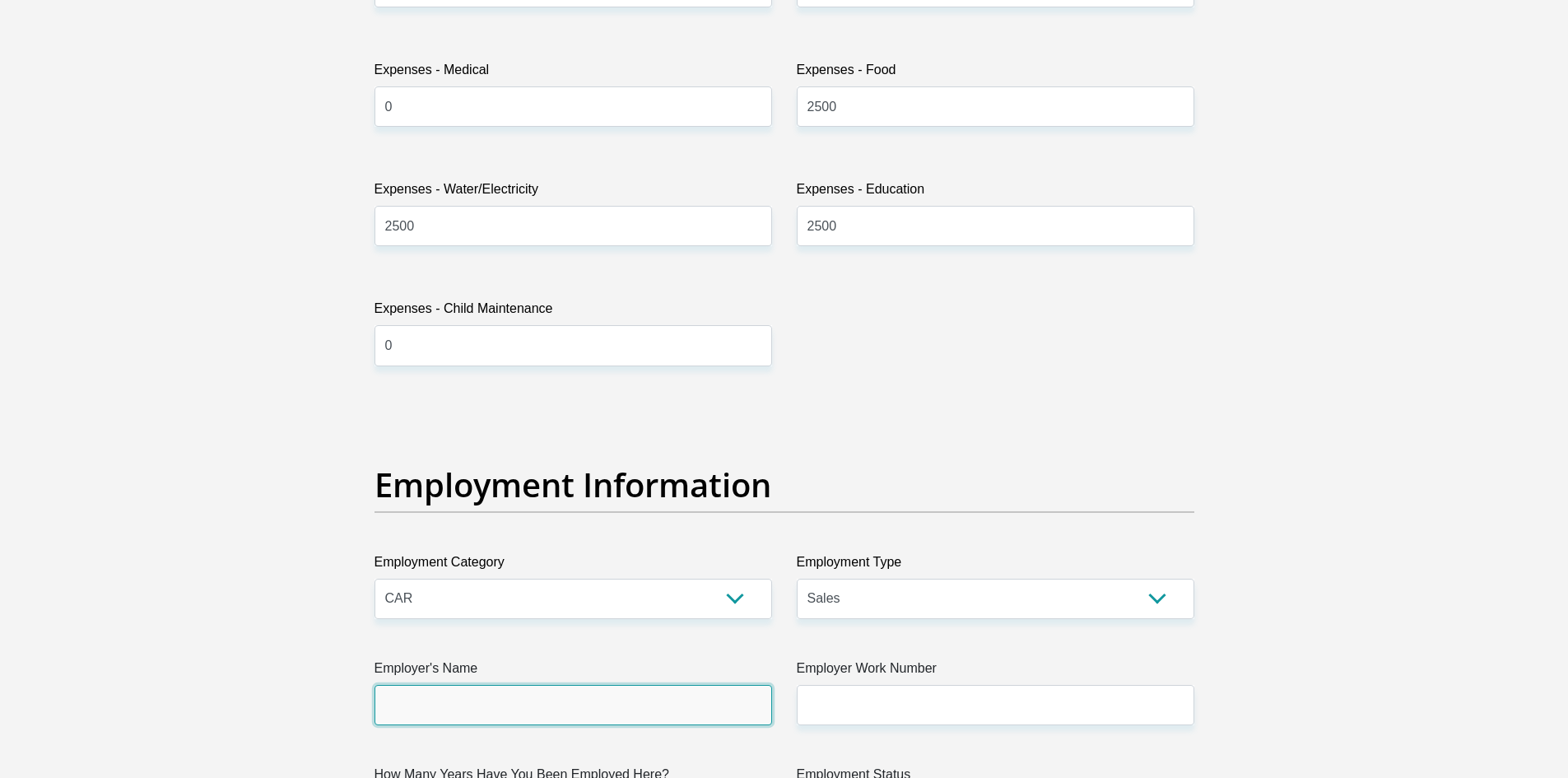
click at [613, 698] on input "Employer's Name" at bounding box center [572, 705] width 397 height 40
type input "volvotrucks"
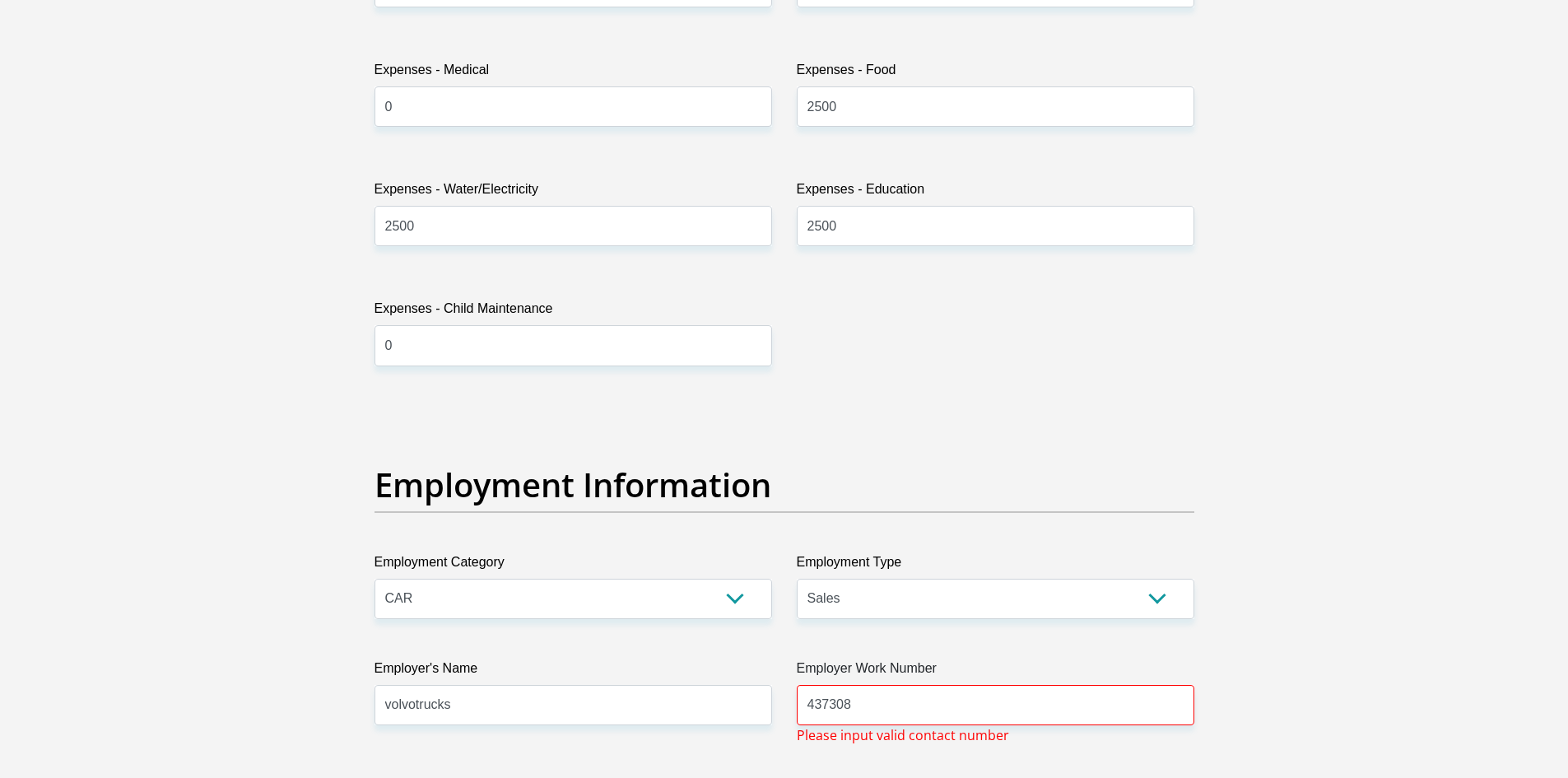
scroll to position [3059, 0]
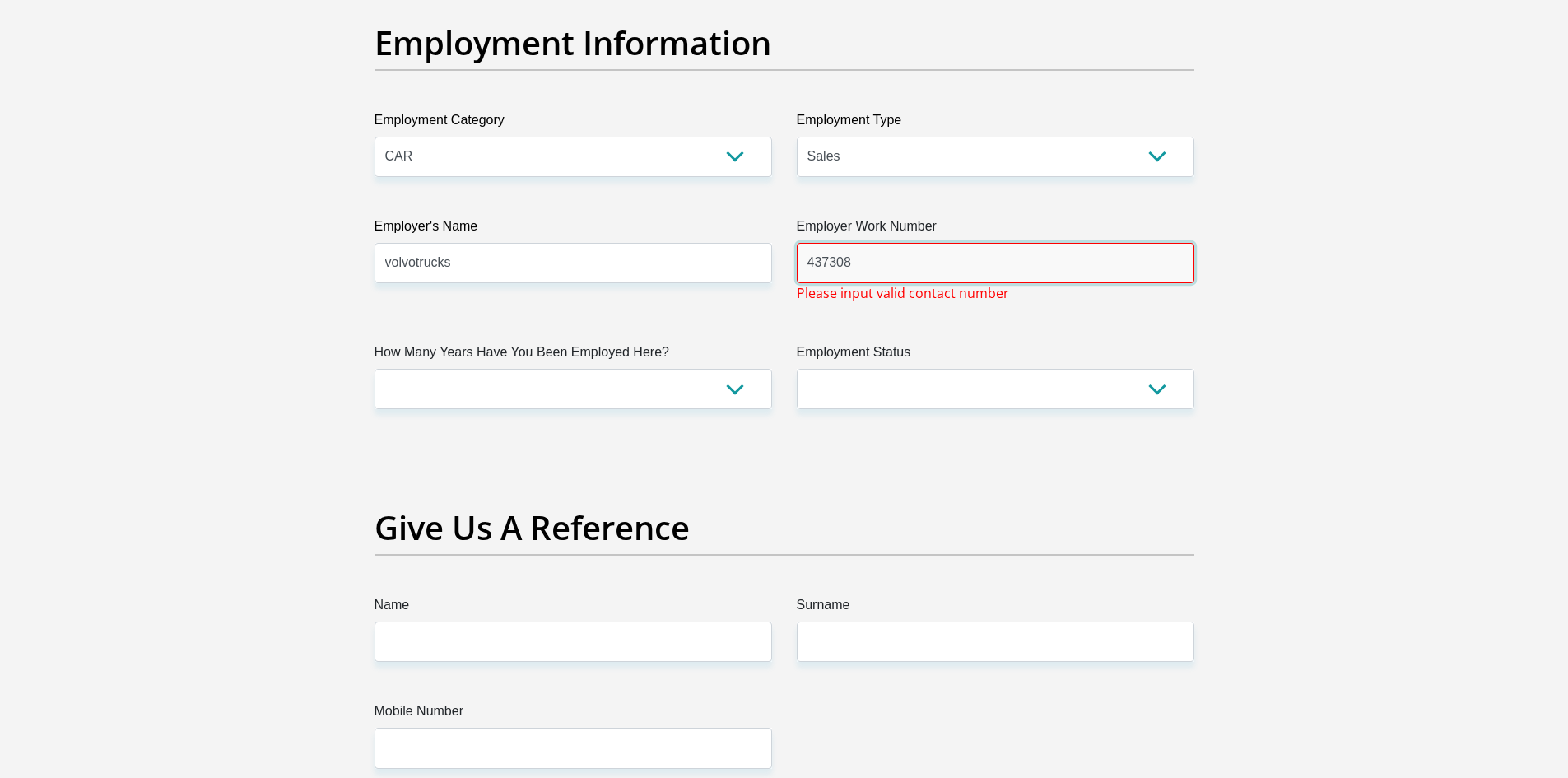
drag, startPoint x: 928, startPoint y: 270, endPoint x: 538, endPoint y: 282, distance: 390.2
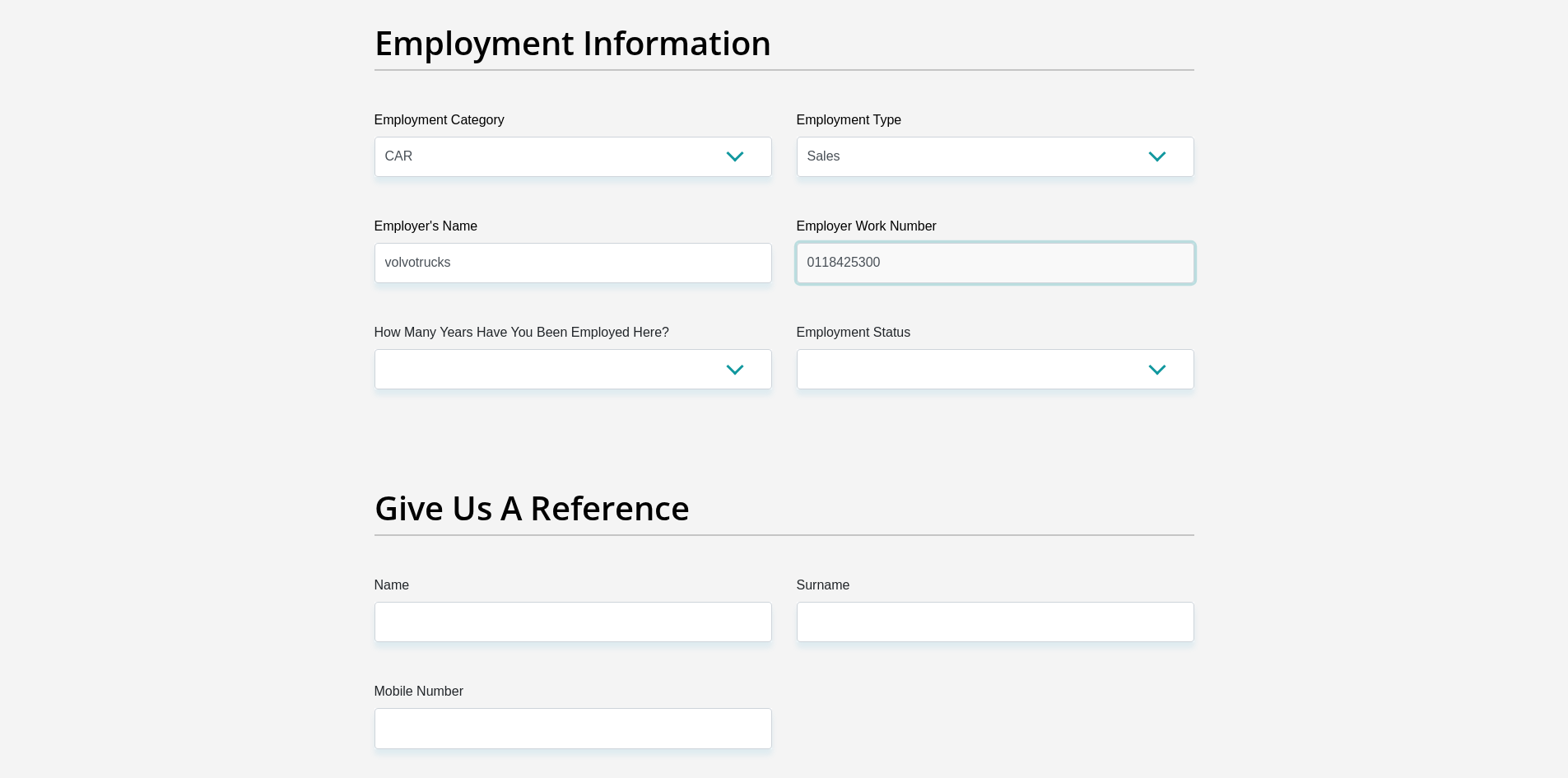
type input "0118425300"
click at [636, 366] on select "less than 1 year 1-3 years 3-5 years 5+ years" at bounding box center [572, 369] width 397 height 40
select select "60"
click at [374, 349] on select "less than 1 year 1-3 years 3-5 years 5+ years" at bounding box center [572, 369] width 397 height 40
click at [948, 353] on select "Permanent/Full-time Part-time/Casual Contract Worker Self-Employed Housewife Re…" at bounding box center [995, 369] width 397 height 40
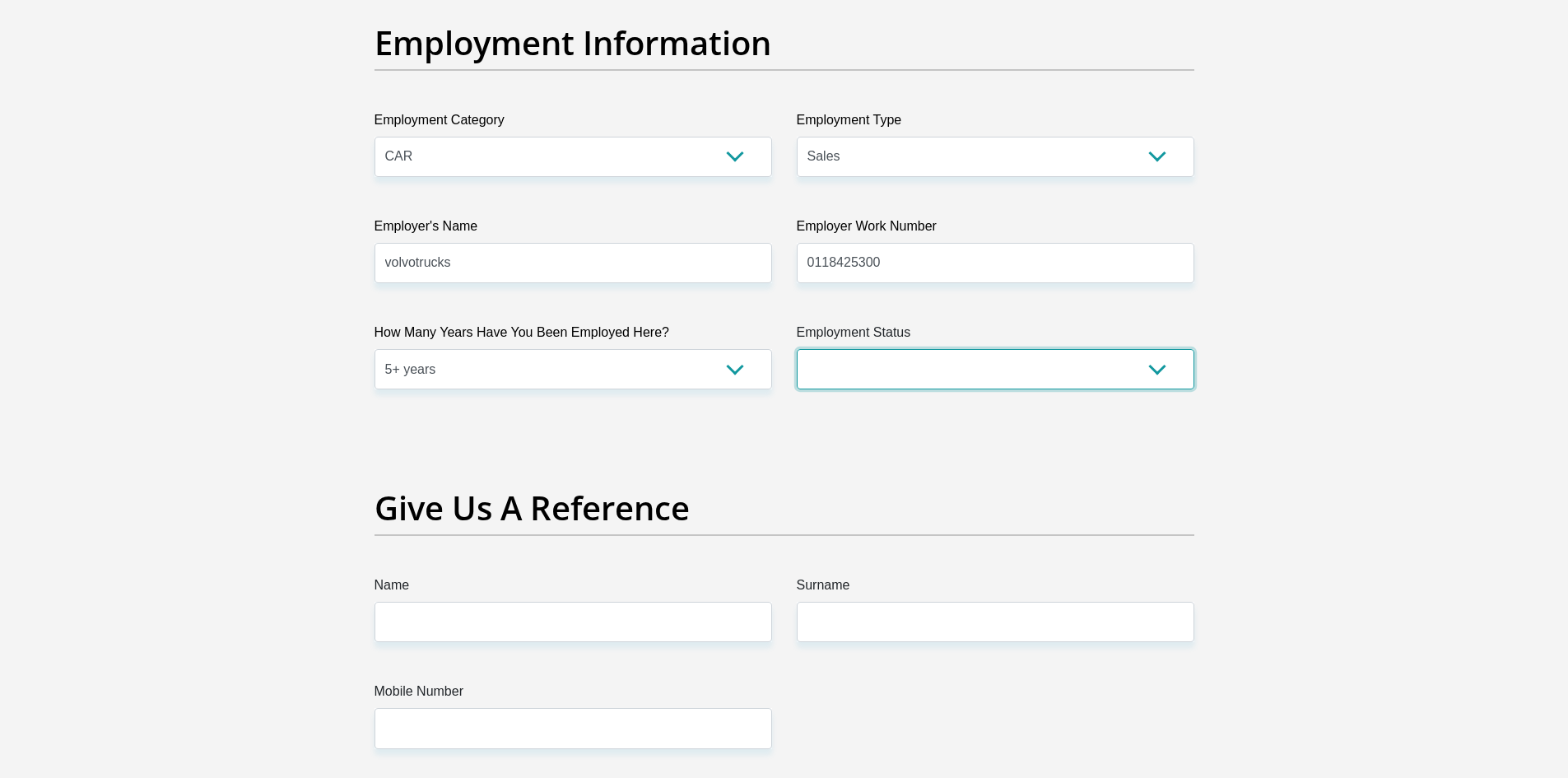
select select "1"
click at [797, 349] on select "Permanent/Full-time Part-time/Casual Contract Worker Self-Employed Housewife Re…" at bounding box center [995, 369] width 397 height 40
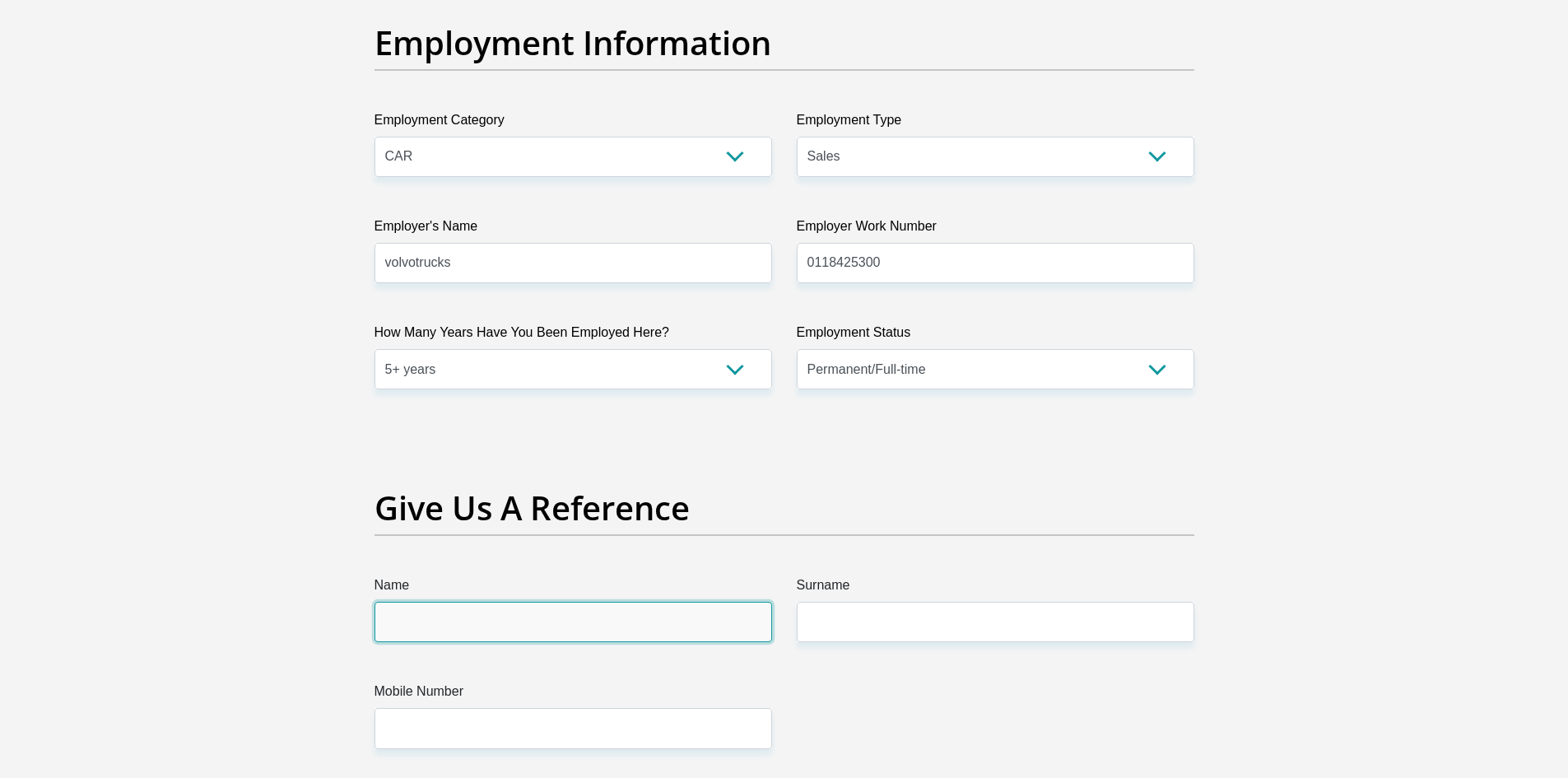
click at [535, 637] on input "Name" at bounding box center [572, 622] width 397 height 40
type input "delmeera"
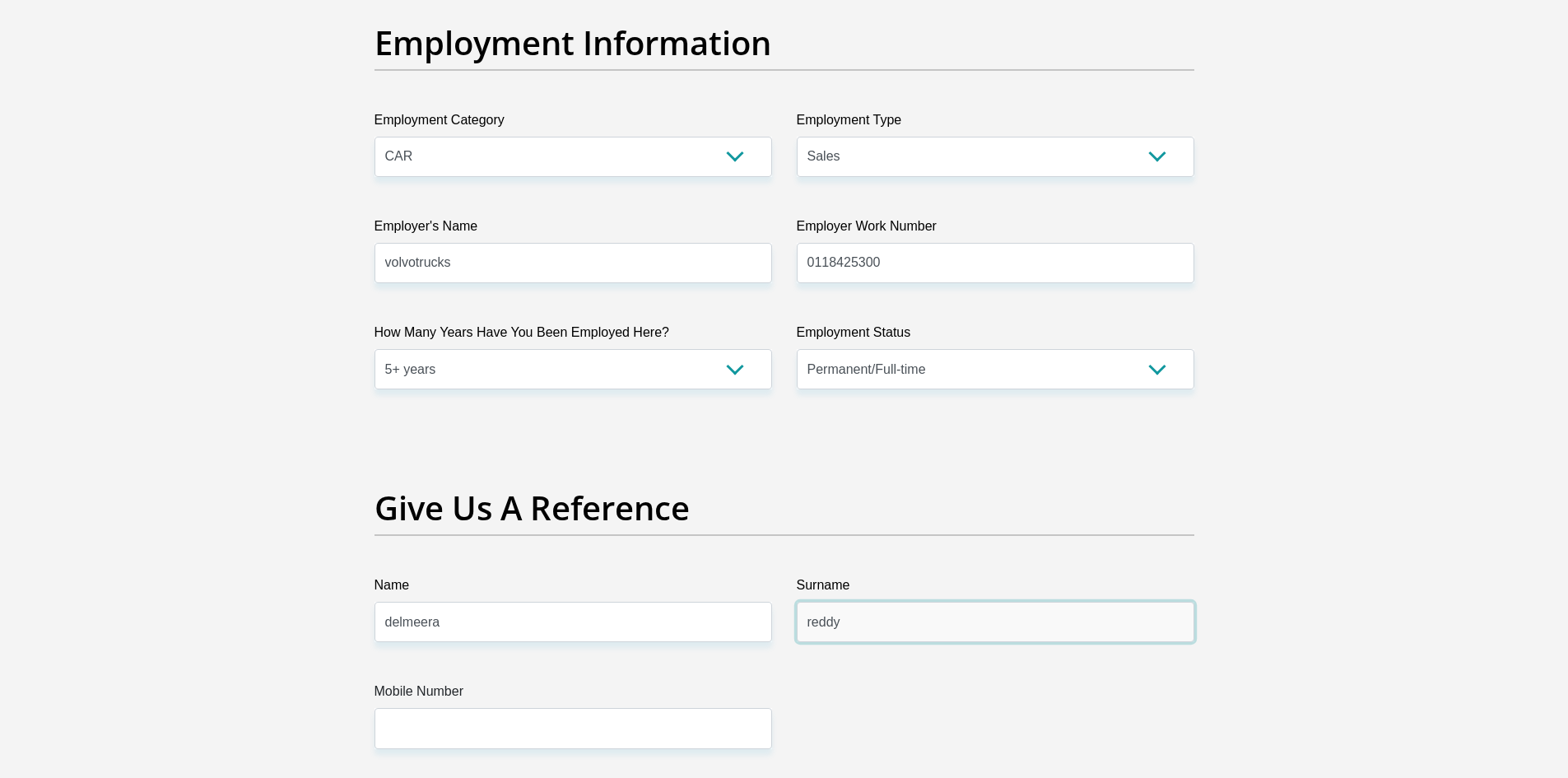
type input "reddy"
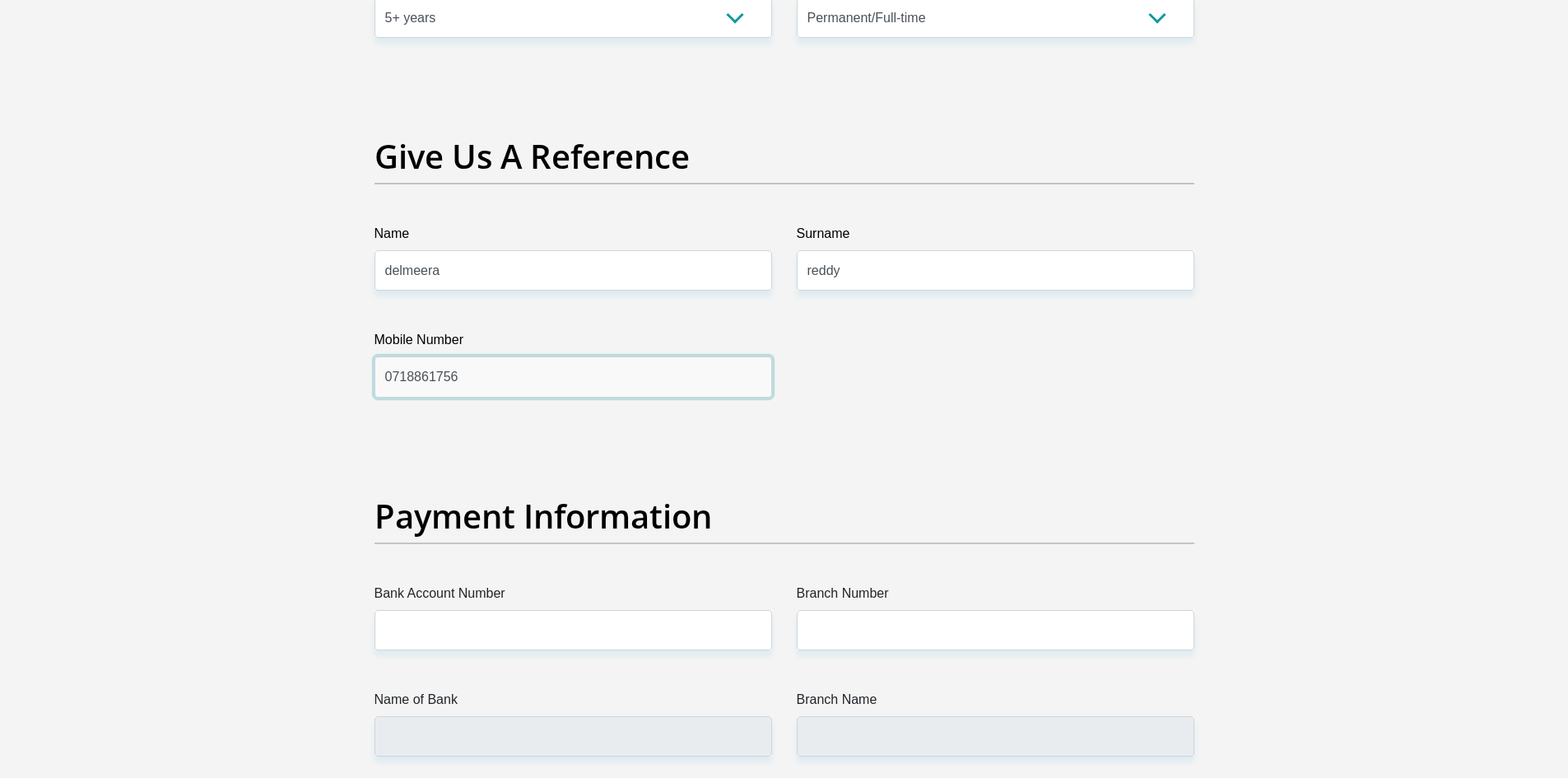
scroll to position [3635, 0]
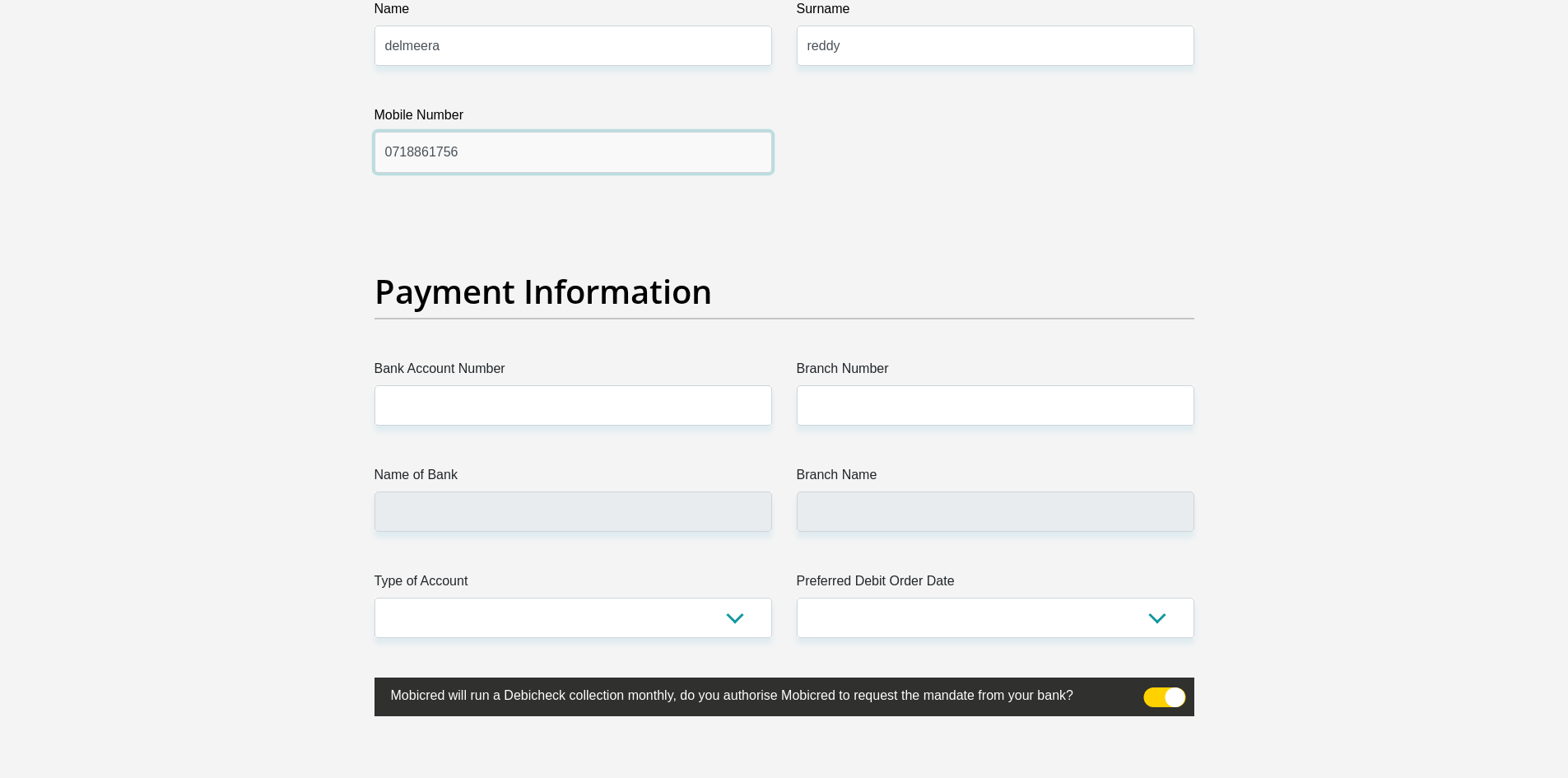
type input "0718861756"
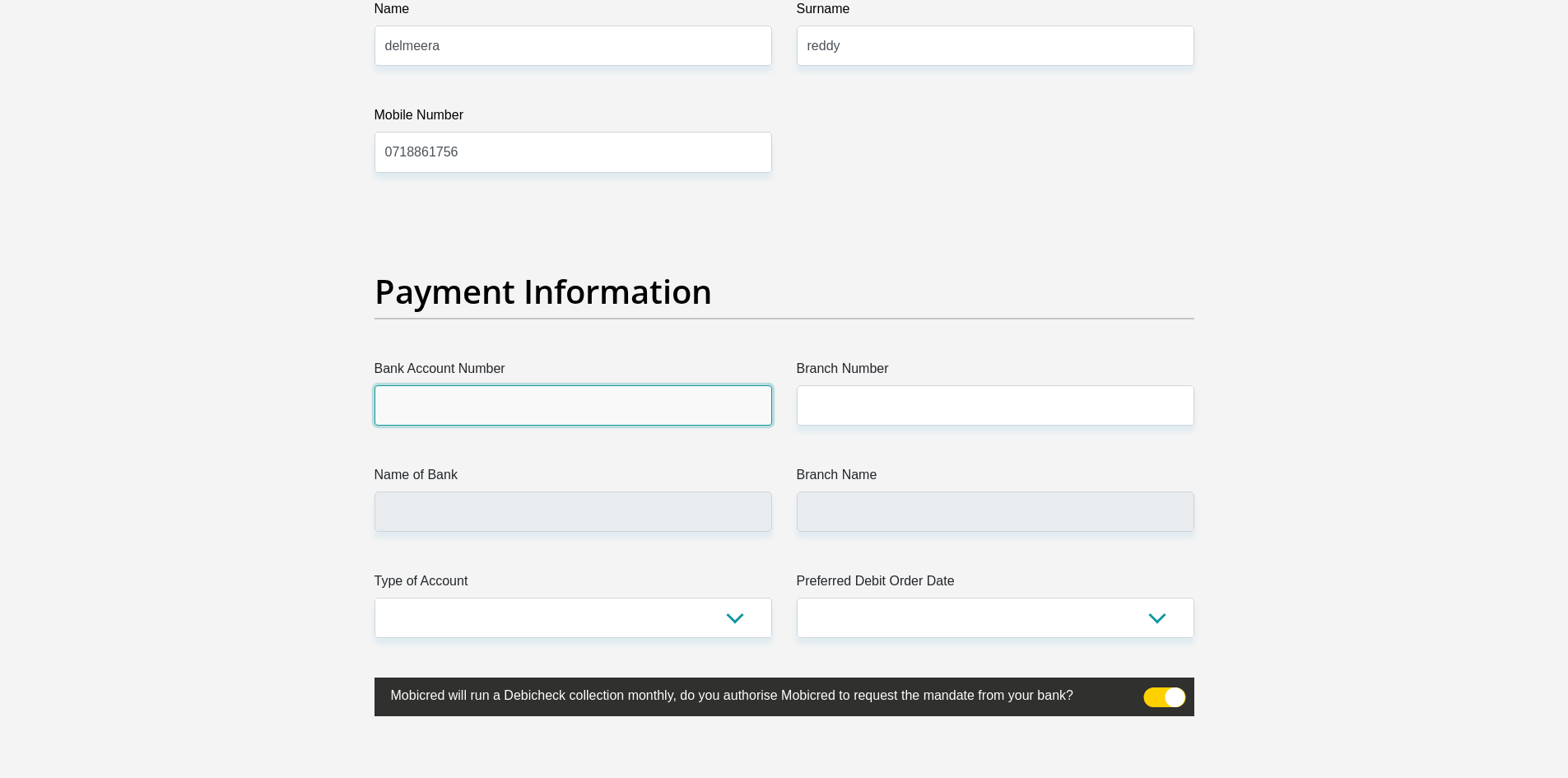
click at [487, 410] on input "Bank Account Number" at bounding box center [572, 405] width 397 height 40
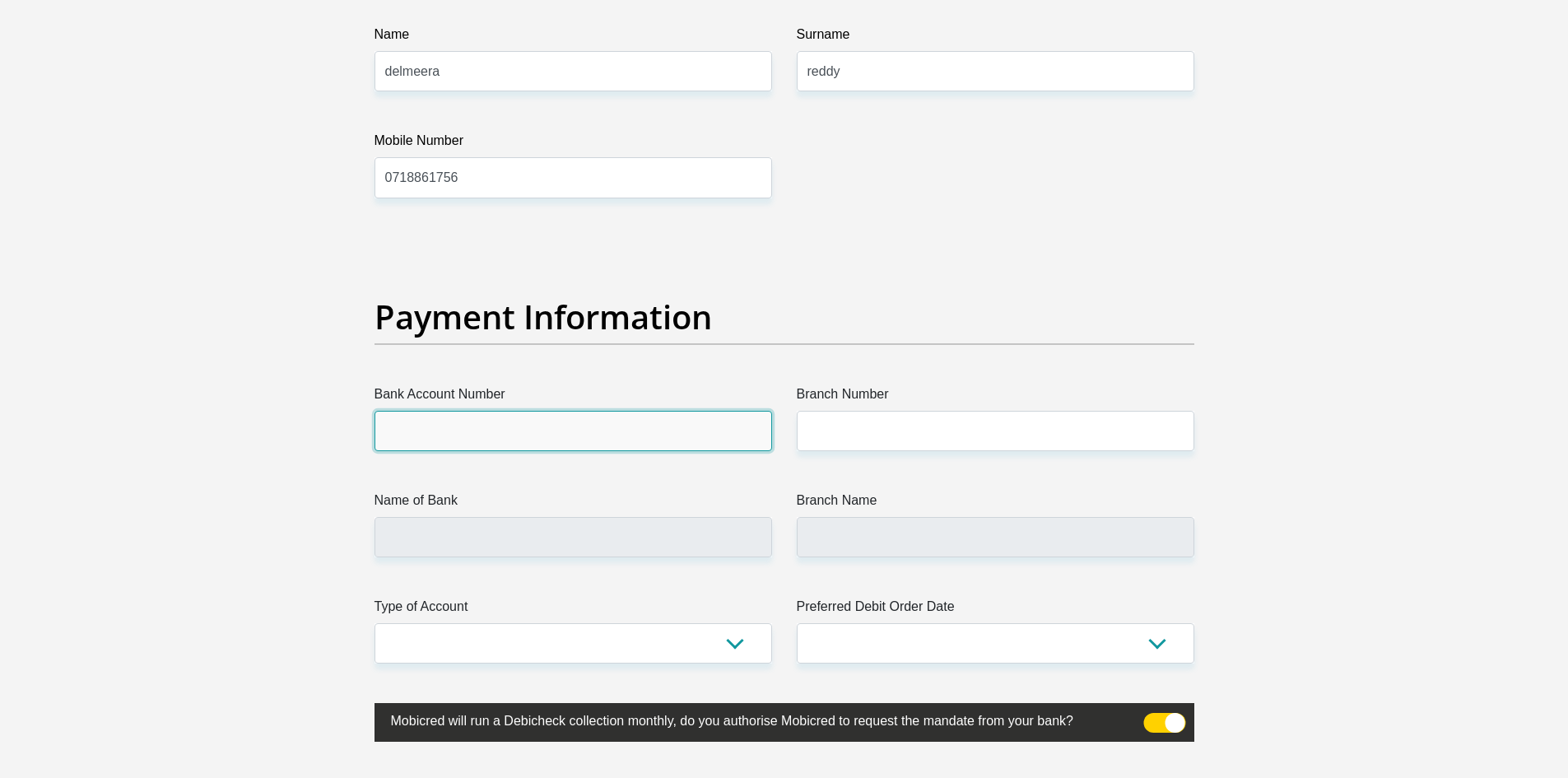
scroll to position [3553, 0]
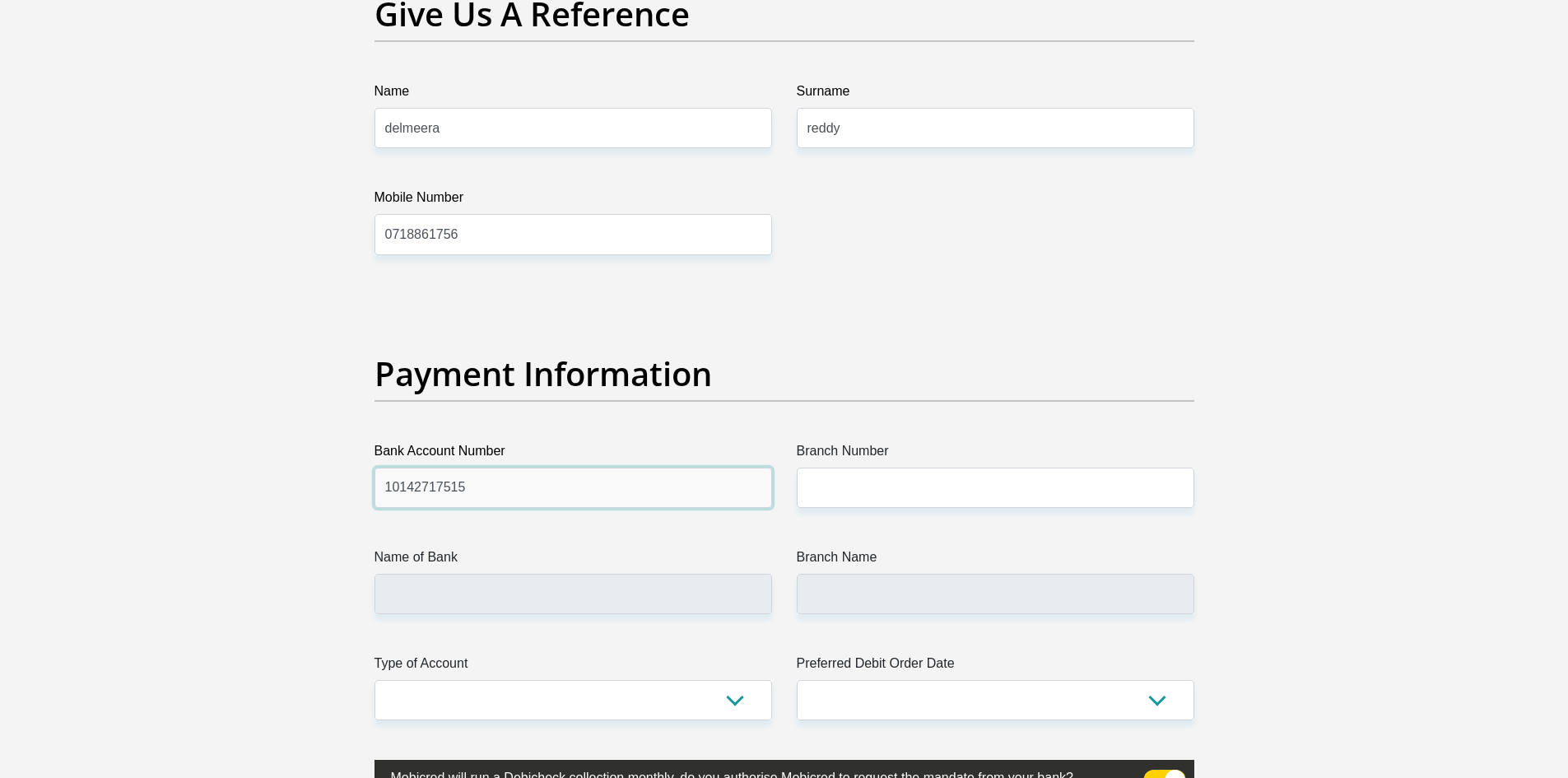
type input "10142717515"
type input "rivonia"
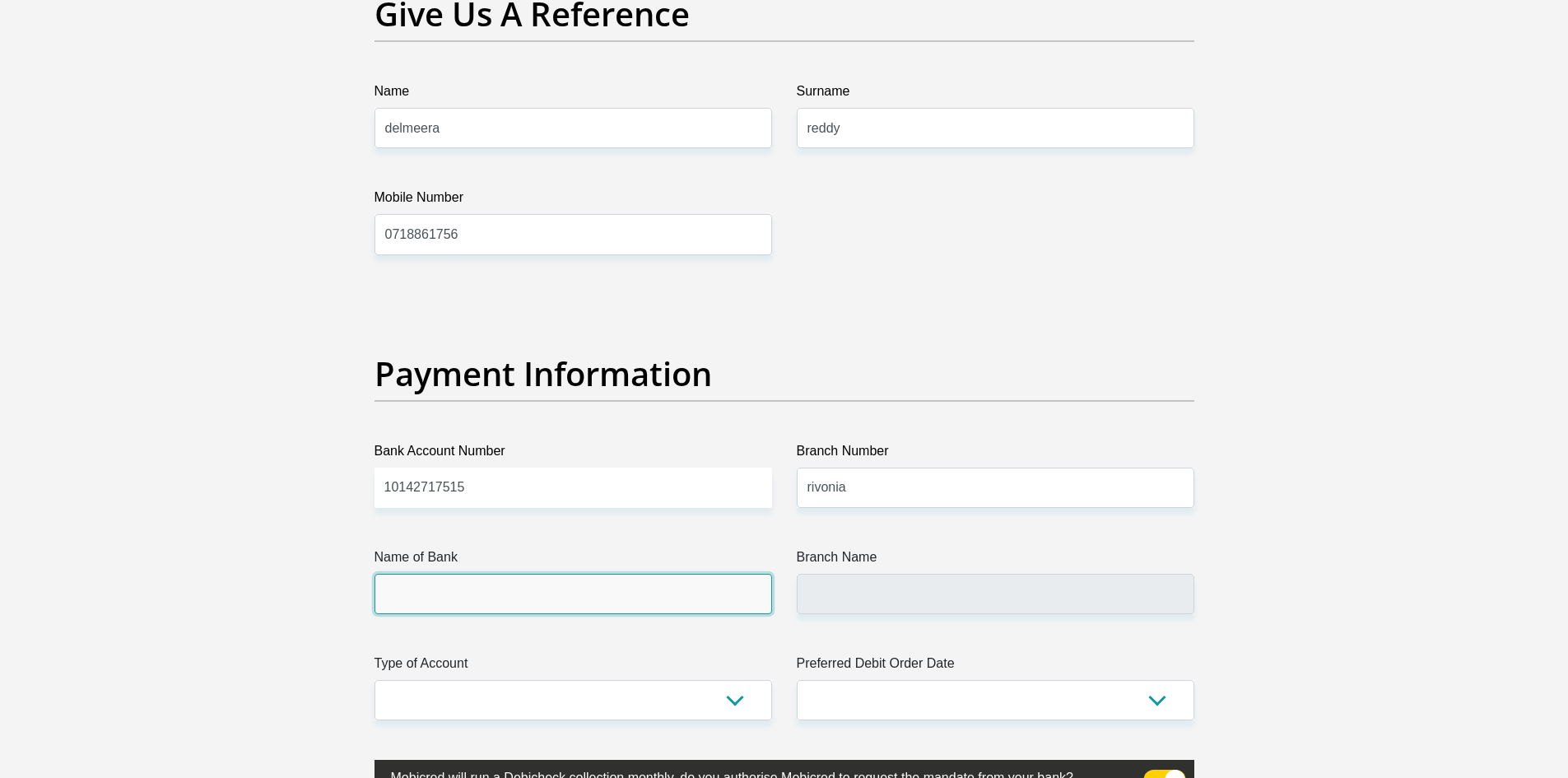
click at [586, 604] on input "Name of Bank" at bounding box center [572, 593] width 397 height 40
click at [570, 593] on input "Name of Bank" at bounding box center [572, 593] width 397 height 40
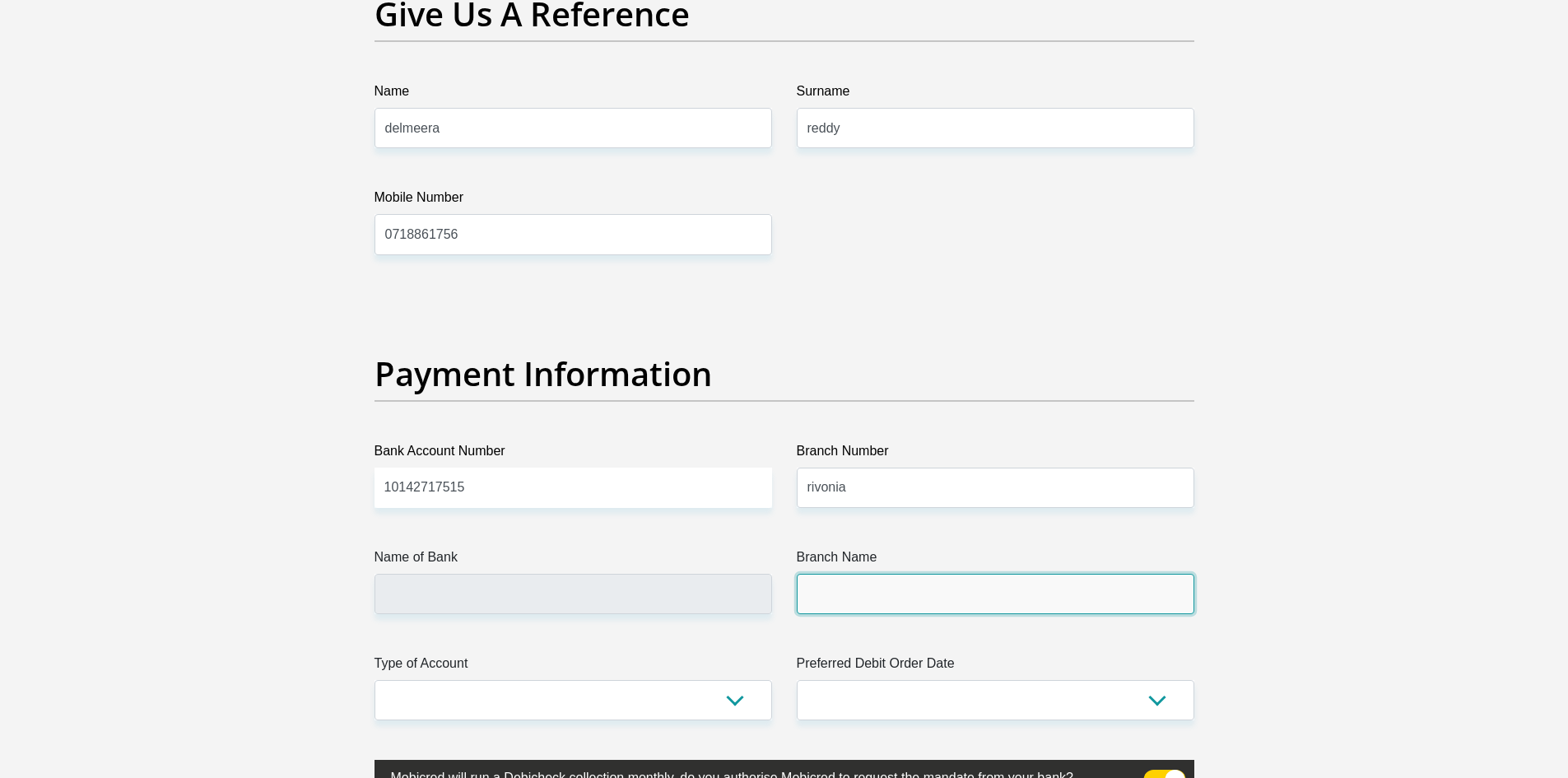
click at [972, 612] on input "Branch Name" at bounding box center [995, 593] width 397 height 40
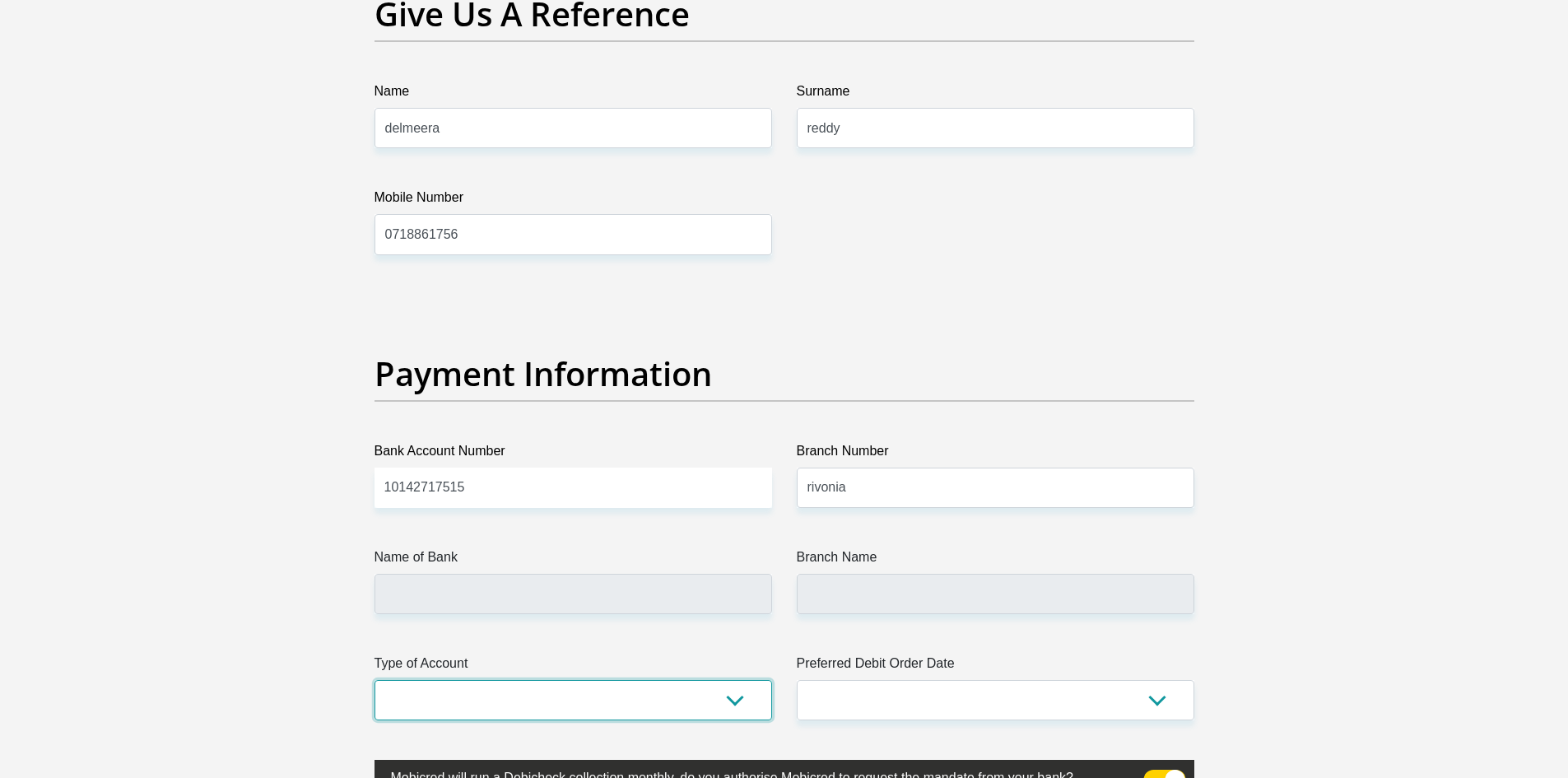
click at [614, 698] on select "Cheque Savings" at bounding box center [572, 699] width 397 height 40
select select "CUR"
click at [374, 680] on select "Cheque Savings" at bounding box center [572, 699] width 397 height 40
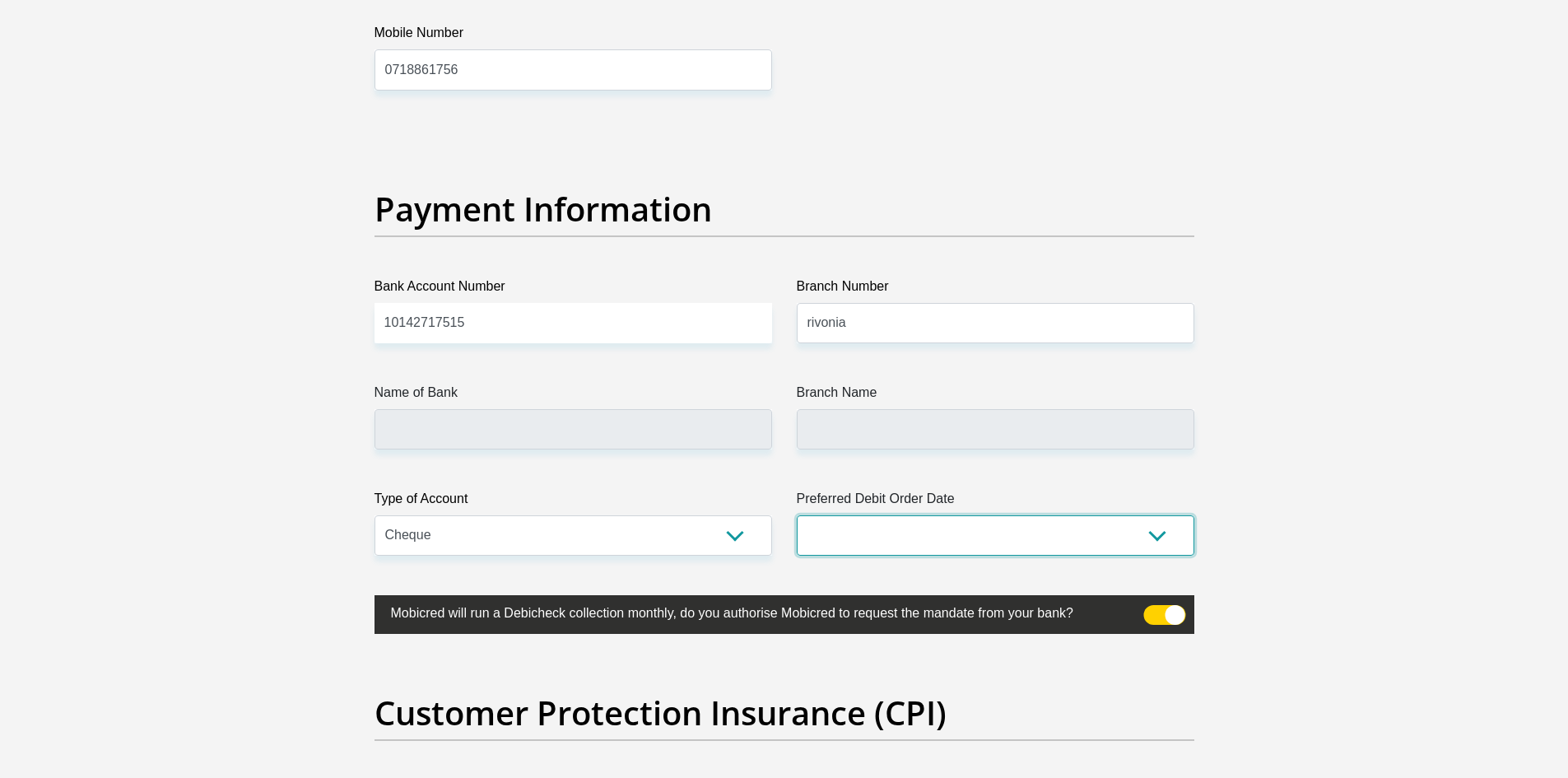
click at [967, 531] on select "1st 2nd 3rd 4th 5th 7th 18th 19th 20th 21st 22nd 23rd 24th 25th 26th 27th 28th …" at bounding box center [995, 535] width 397 height 40
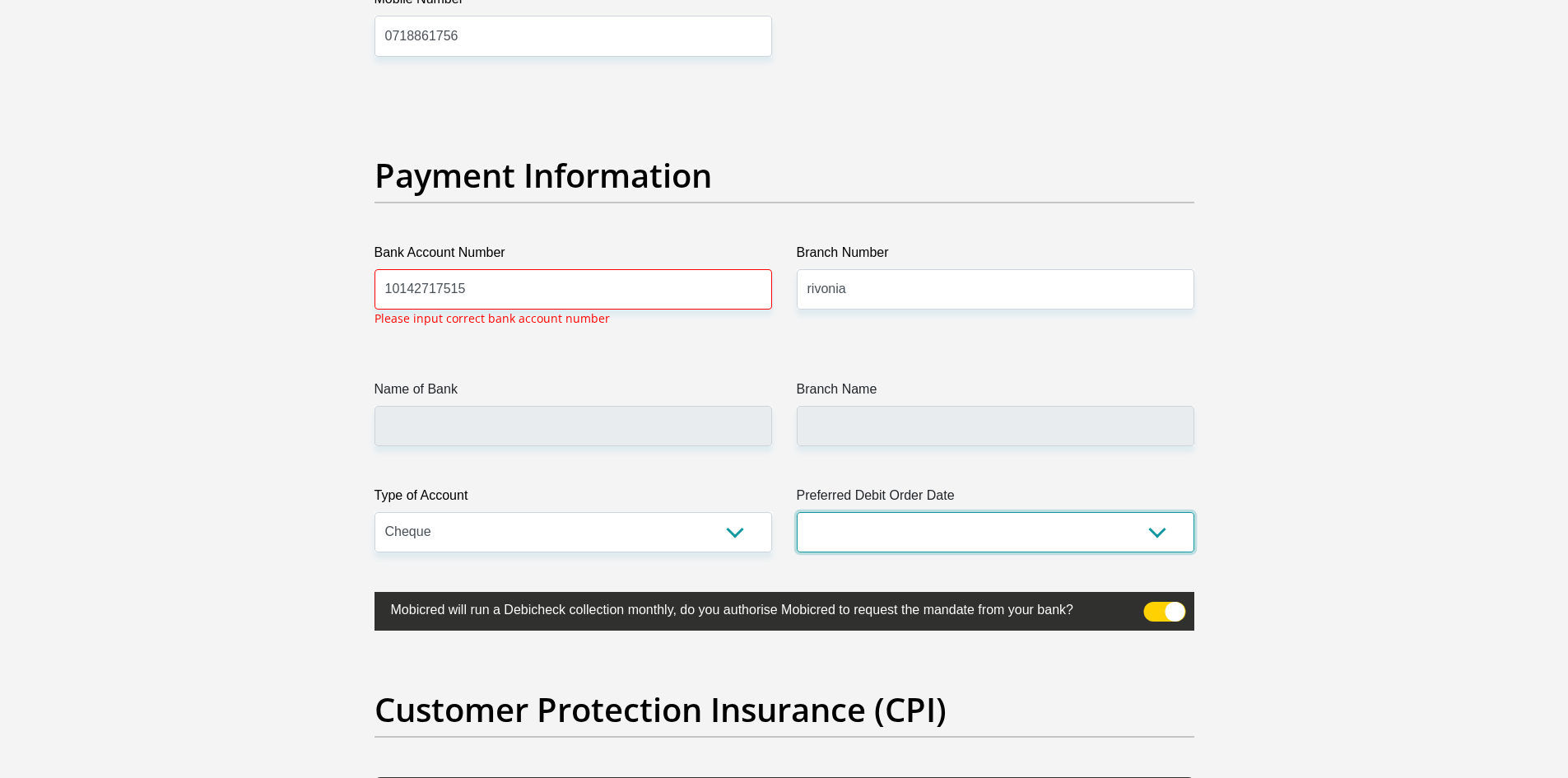
click at [910, 515] on select "1st 2nd 3rd 4th 5th 7th 18th 19th 20th 21st 22nd 23rd 24th 25th 26th 27th 28th …" at bounding box center [995, 531] width 397 height 40
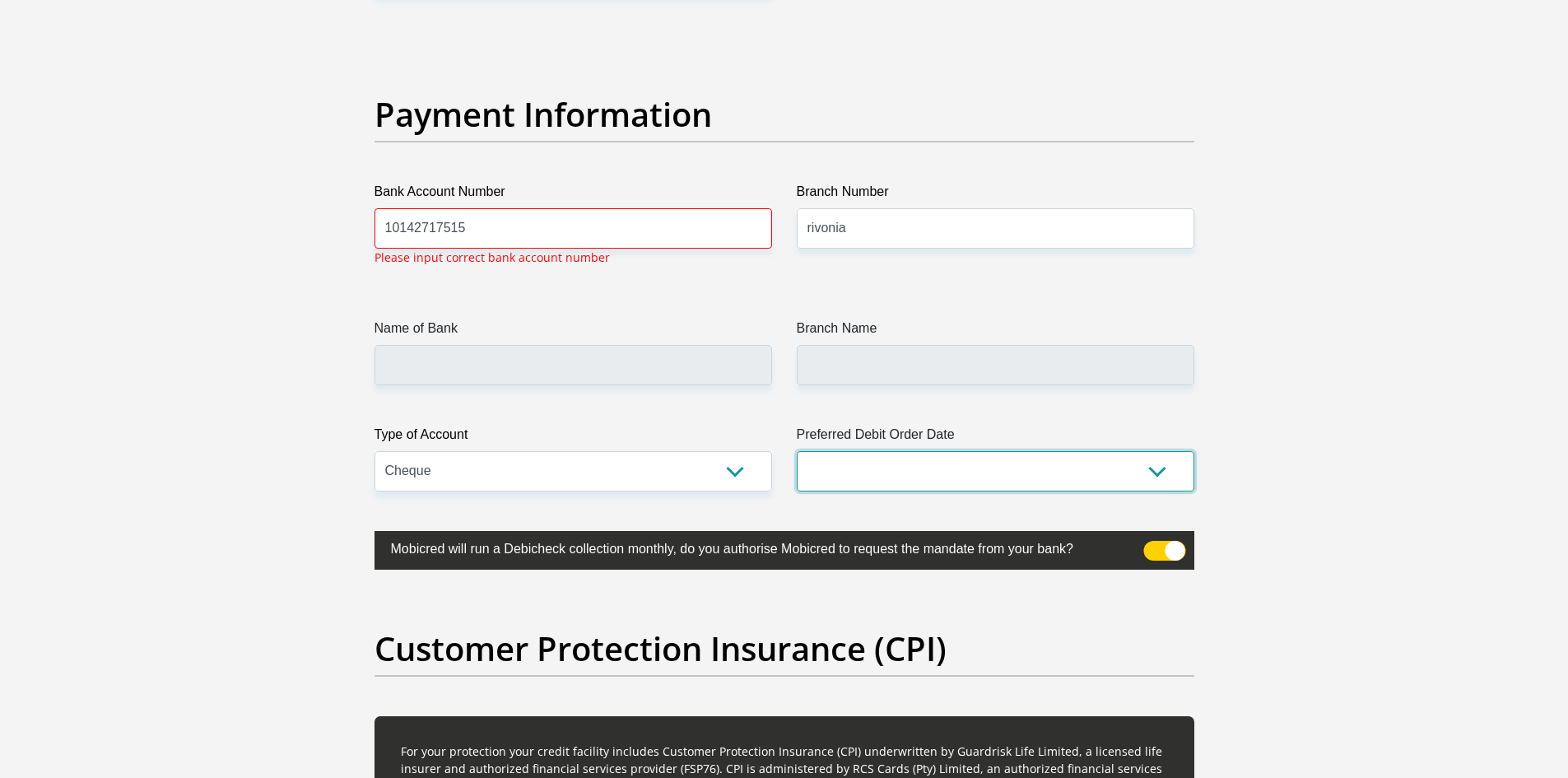
click at [1125, 474] on select "1st 2nd 3rd 4th 5th 7th 18th 19th 20th 21st 22nd 23rd 24th 25th 26th 27th 28th …" at bounding box center [995, 471] width 397 height 40
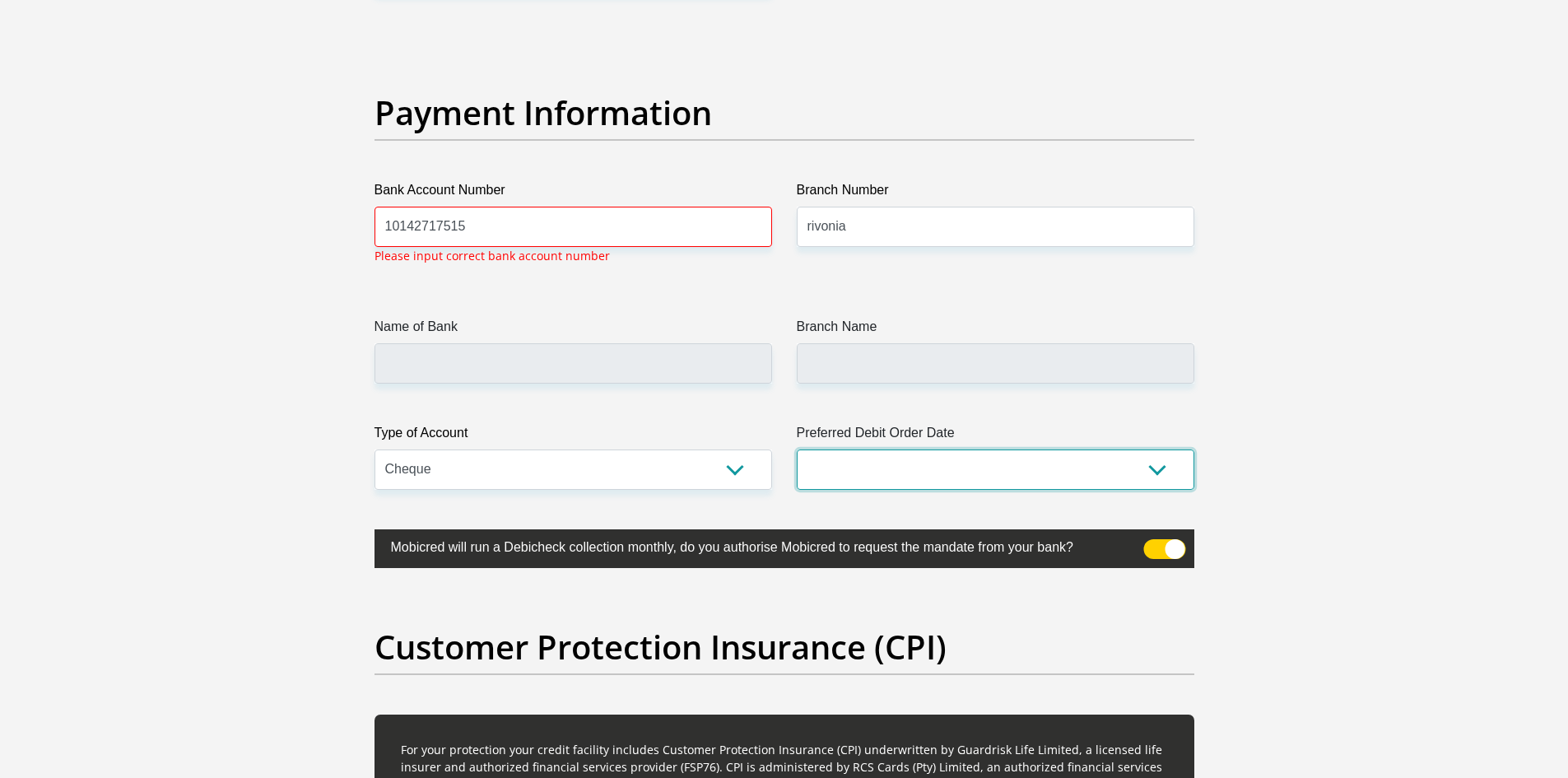
select select "29"
click at [797, 449] on select "1st 2nd 3rd 4th 5th 7th 18th 19th 20th 21st 22nd 23rd 24th 25th 26th 27th 28th …" at bounding box center [995, 469] width 397 height 40
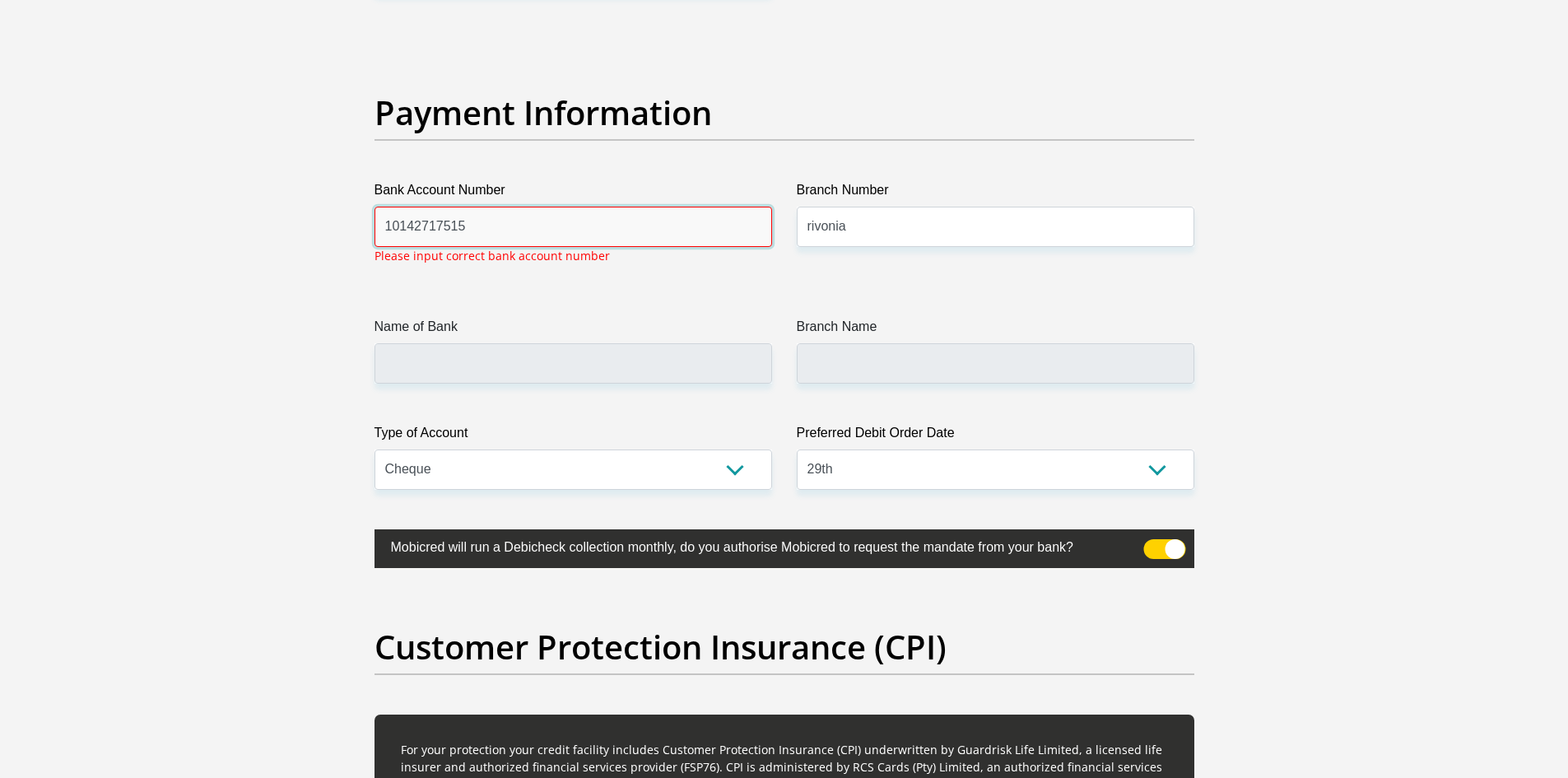
drag, startPoint x: 488, startPoint y: 227, endPoint x: 72, endPoint y: 217, distance: 416.1
drag, startPoint x: 533, startPoint y: 227, endPoint x: 188, endPoint y: 231, distance: 345.0
drag, startPoint x: 399, startPoint y: 218, endPoint x: 79, endPoint y: 197, distance: 320.7
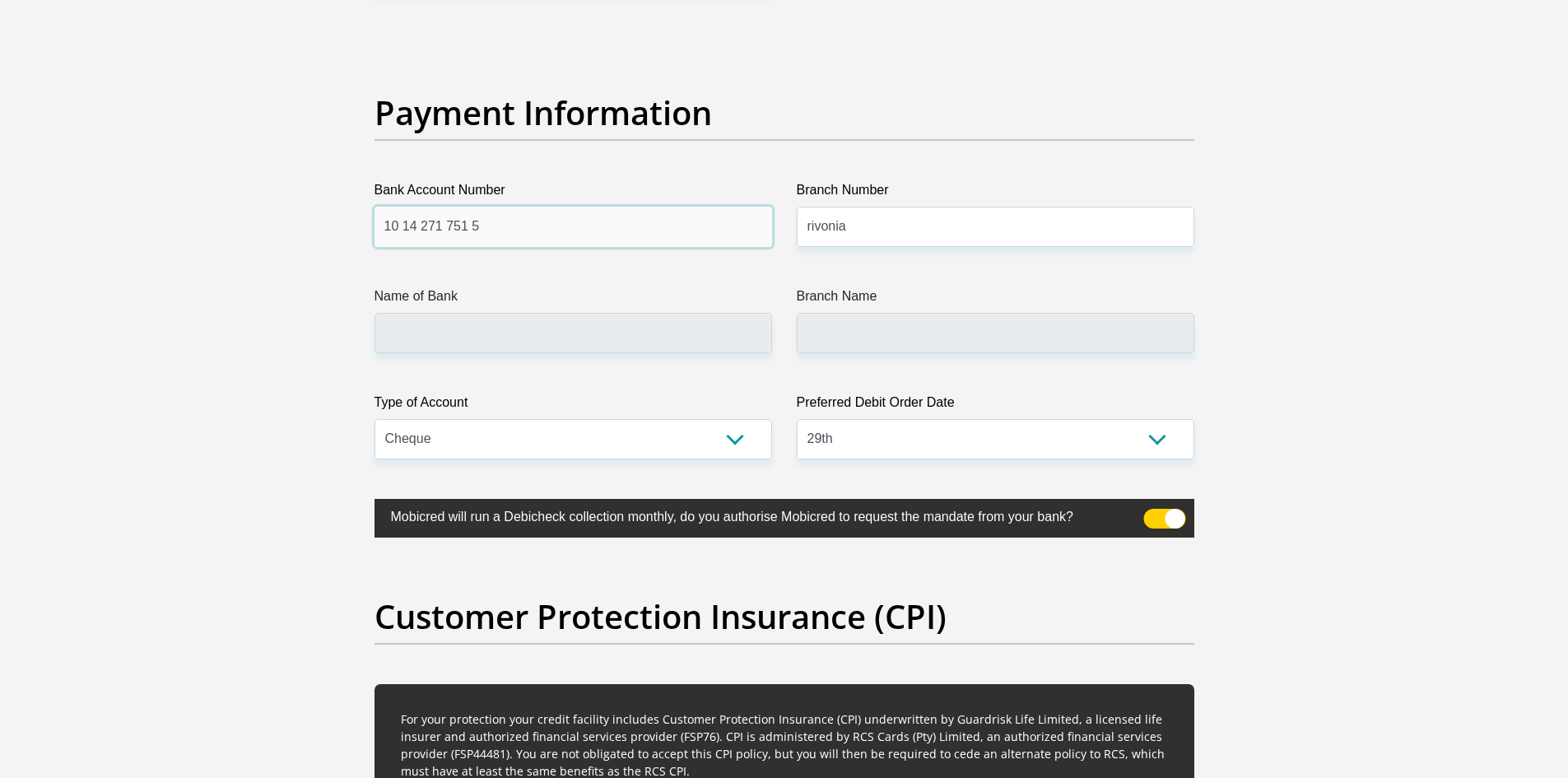
drag, startPoint x: 549, startPoint y: 244, endPoint x: 335, endPoint y: 236, distance: 214.1
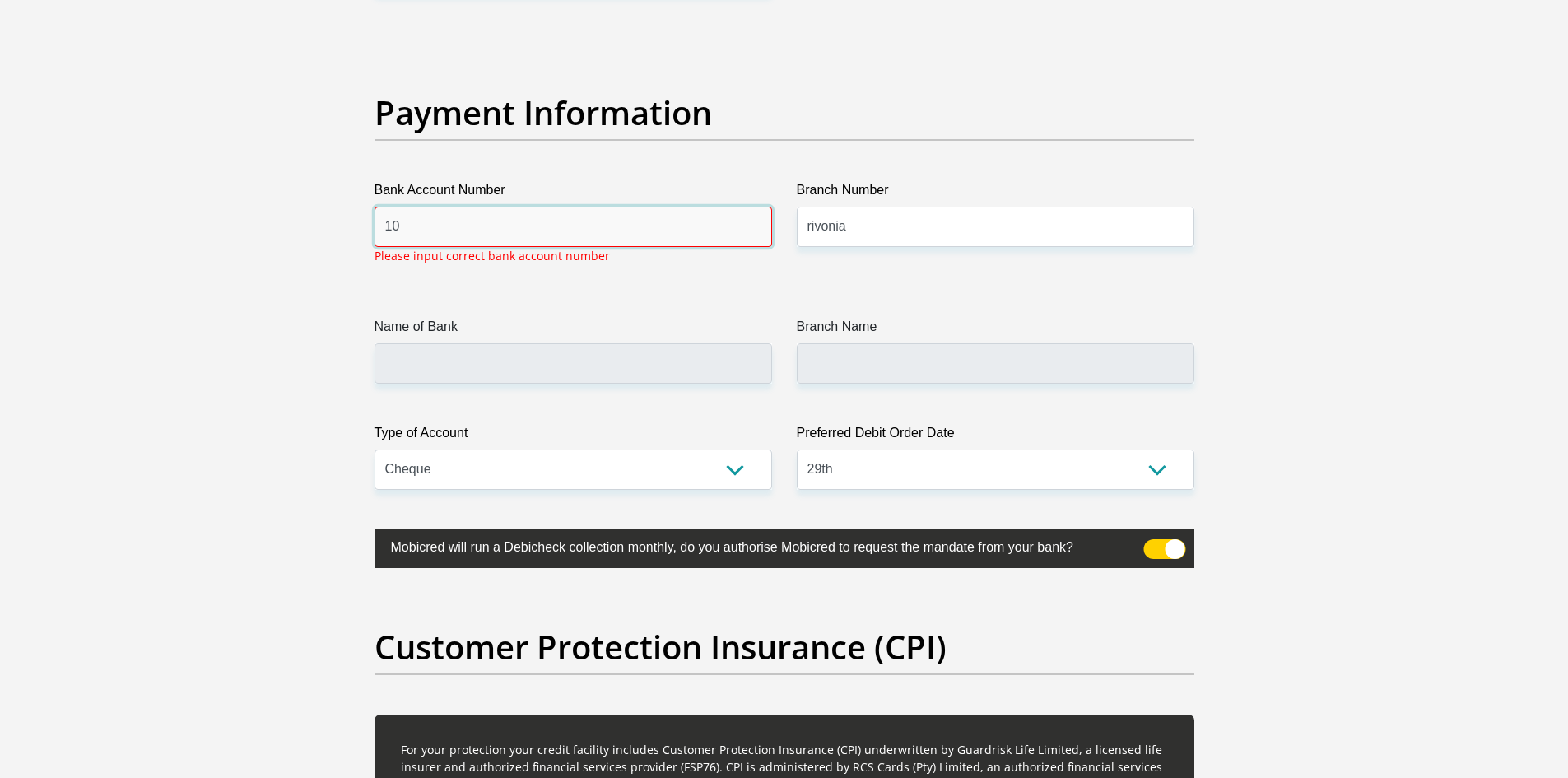
type input "1"
type input "10142717515"
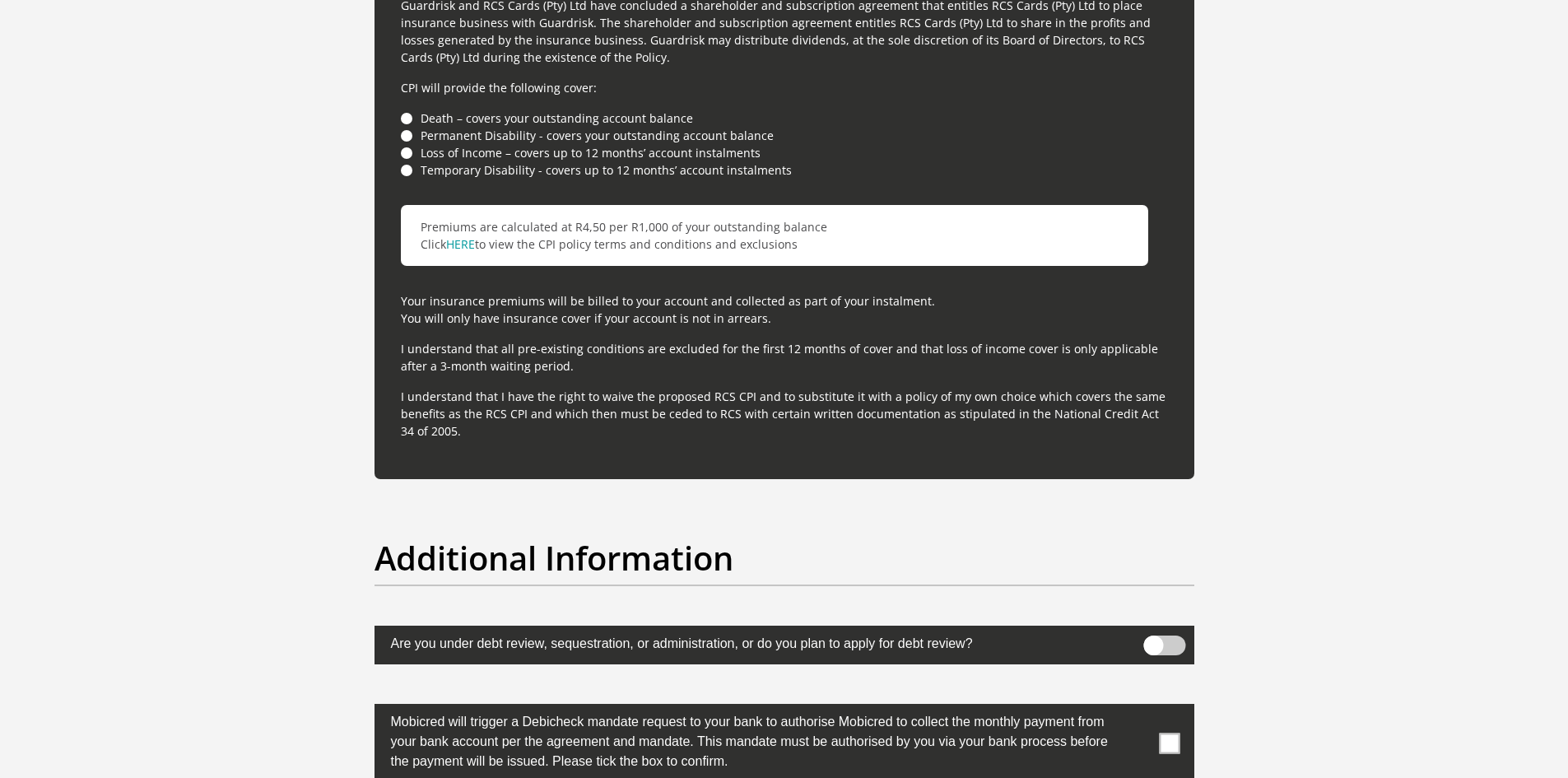
scroll to position [5049, 0]
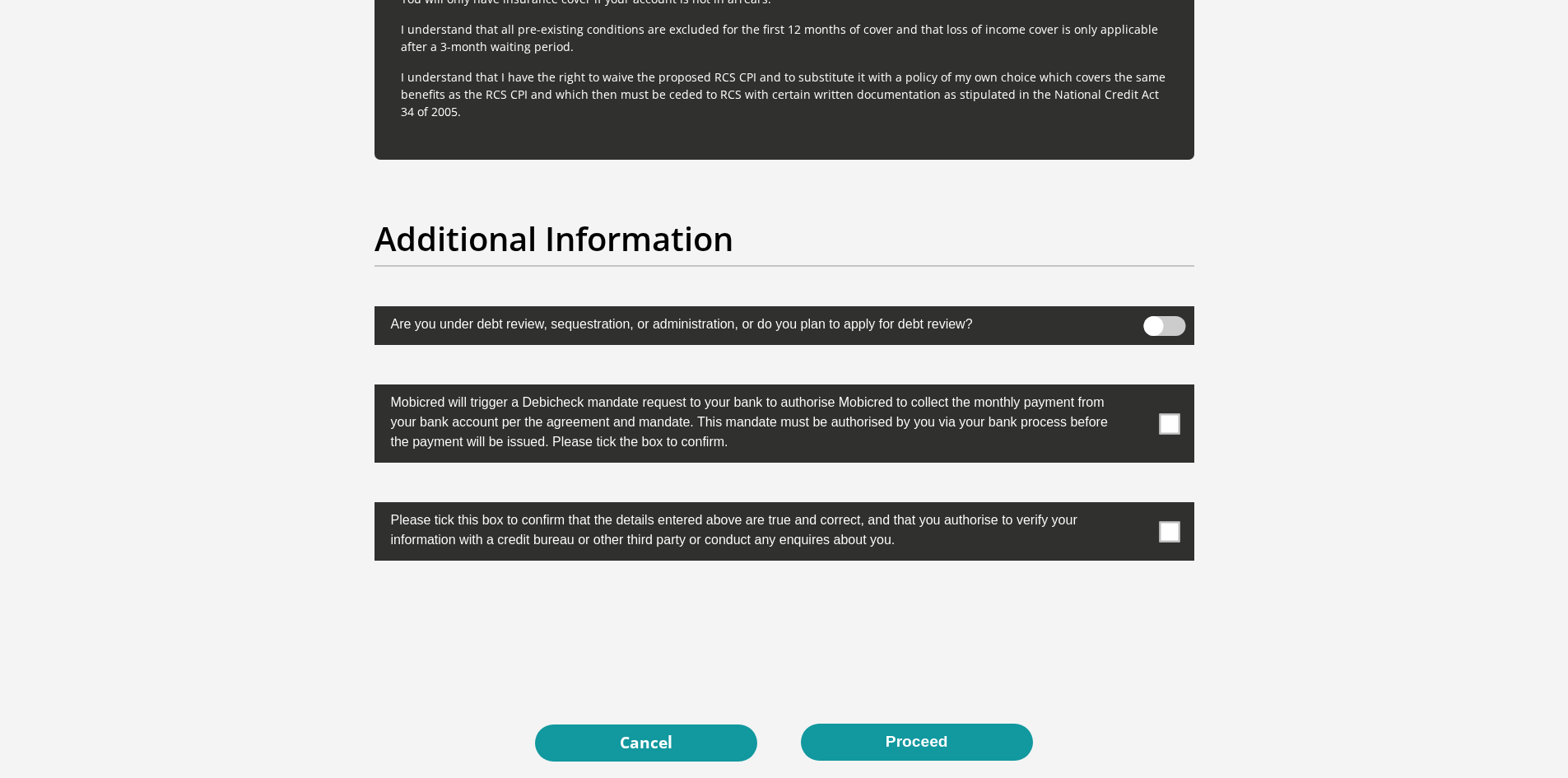
click at [1174, 428] on span at bounding box center [1169, 423] width 21 height 21
click at [1137, 389] on input "checkbox" at bounding box center [1137, 389] width 0 height 0
click at [1174, 514] on label at bounding box center [784, 531] width 820 height 58
click at [1137, 506] on input "checkbox" at bounding box center [1137, 506] width 0 height 0
click at [1180, 531] on label at bounding box center [784, 531] width 820 height 58
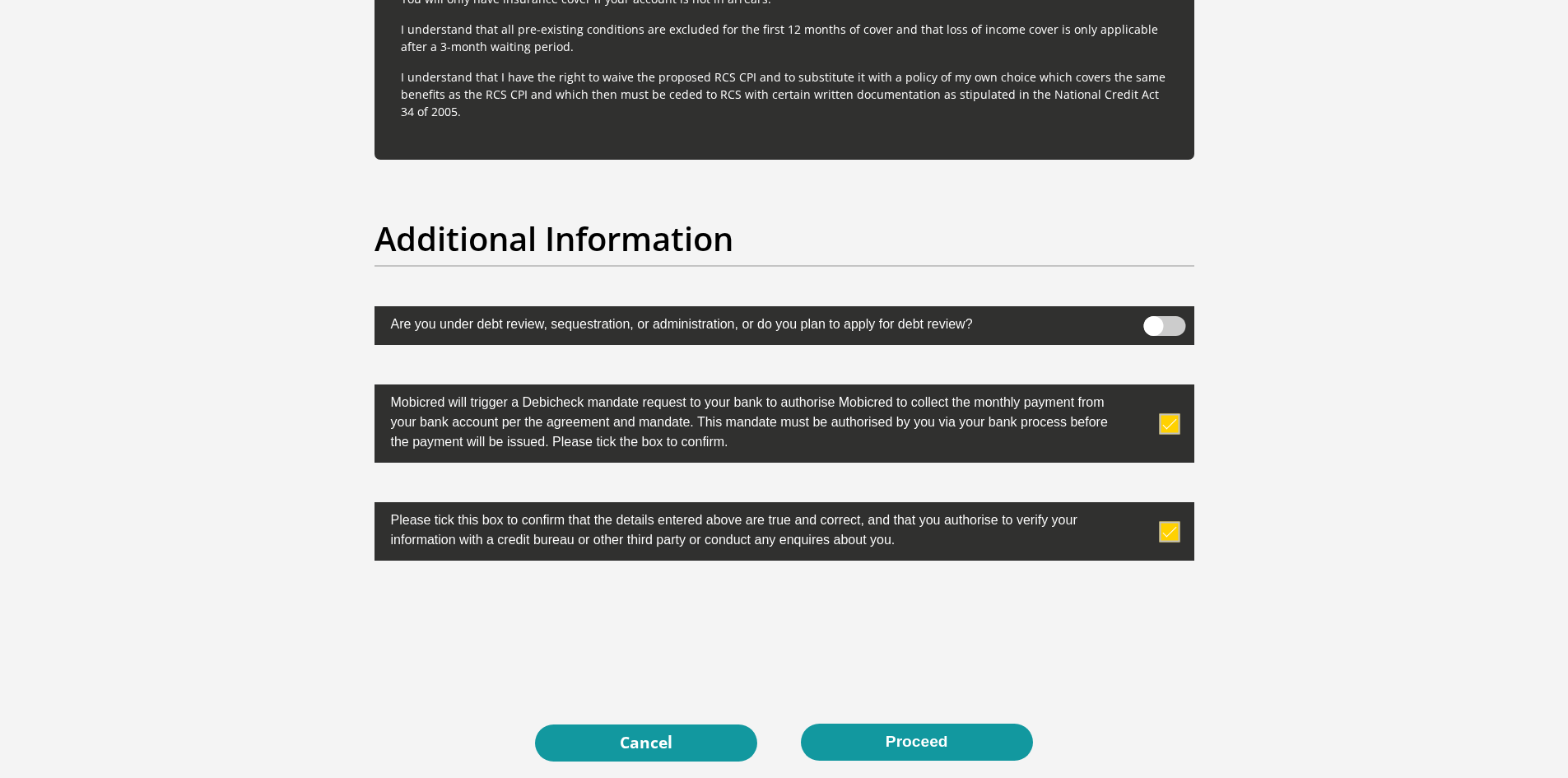
click at [1137, 506] on input "checkbox" at bounding box center [1137, 506] width 0 height 0
click at [1171, 535] on span at bounding box center [1169, 531] width 21 height 21
click at [1137, 506] on input "checkbox" at bounding box center [1137, 506] width 0 height 0
click at [1173, 336] on label at bounding box center [784, 325] width 820 height 38
click at [1153, 321] on input "checkbox" at bounding box center [1153, 321] width 0 height 0
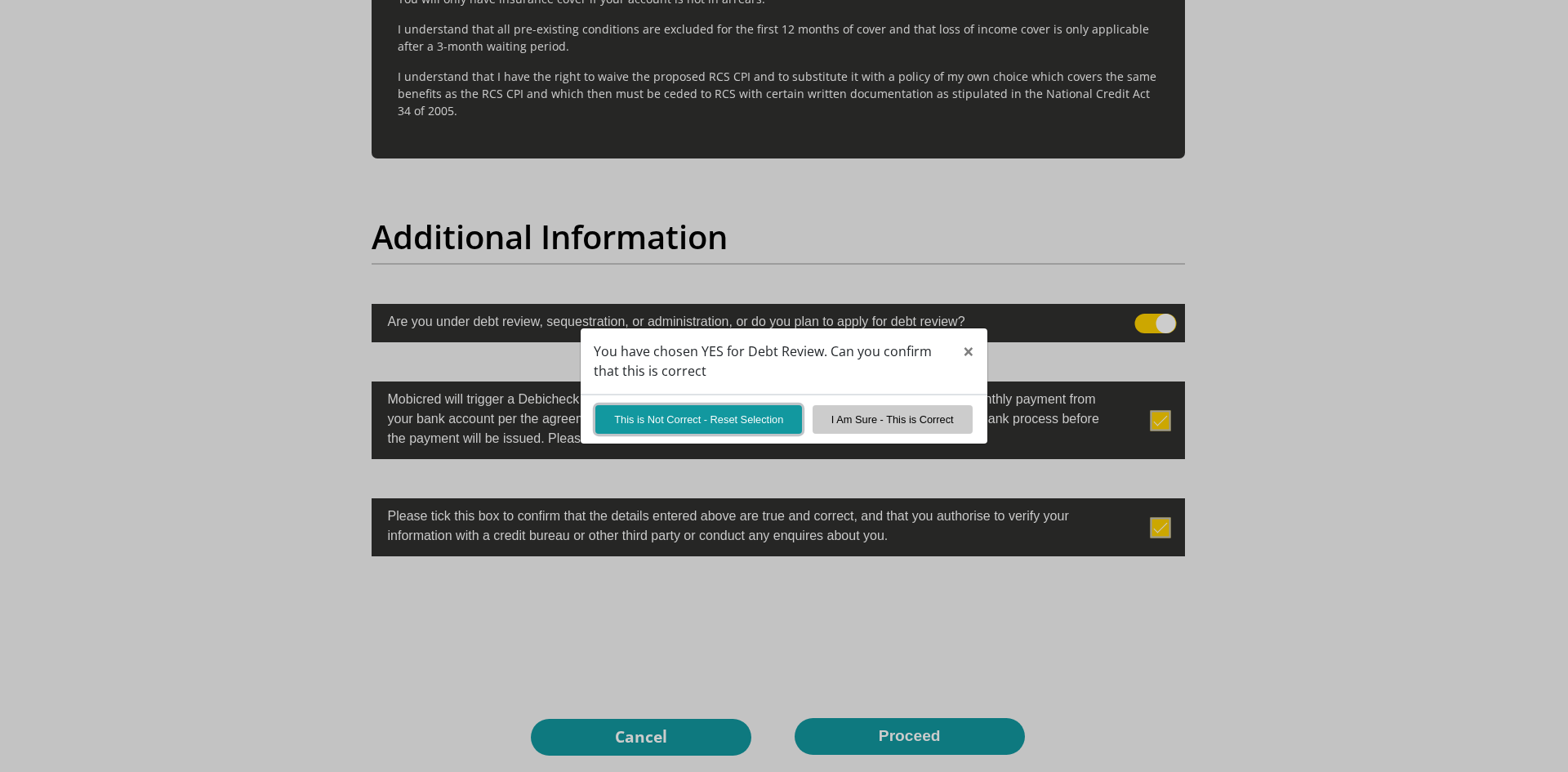
click at [698, 417] on button "This is Not Correct - Reset Selection" at bounding box center [698, 419] width 206 height 28
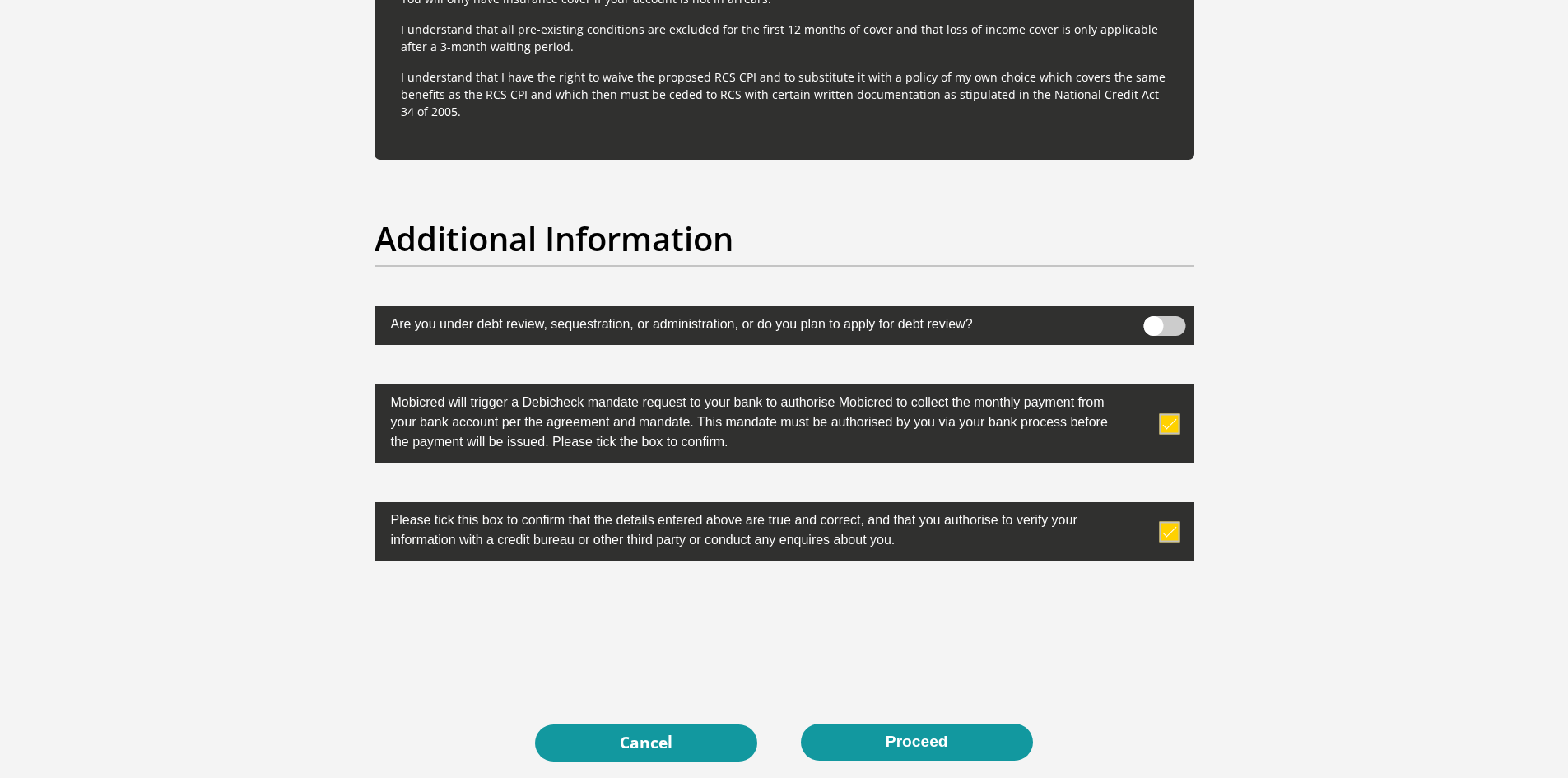
click at [1193, 330] on label at bounding box center [784, 325] width 820 height 38
click at [1153, 321] on input "checkbox" at bounding box center [1153, 321] width 0 height 0
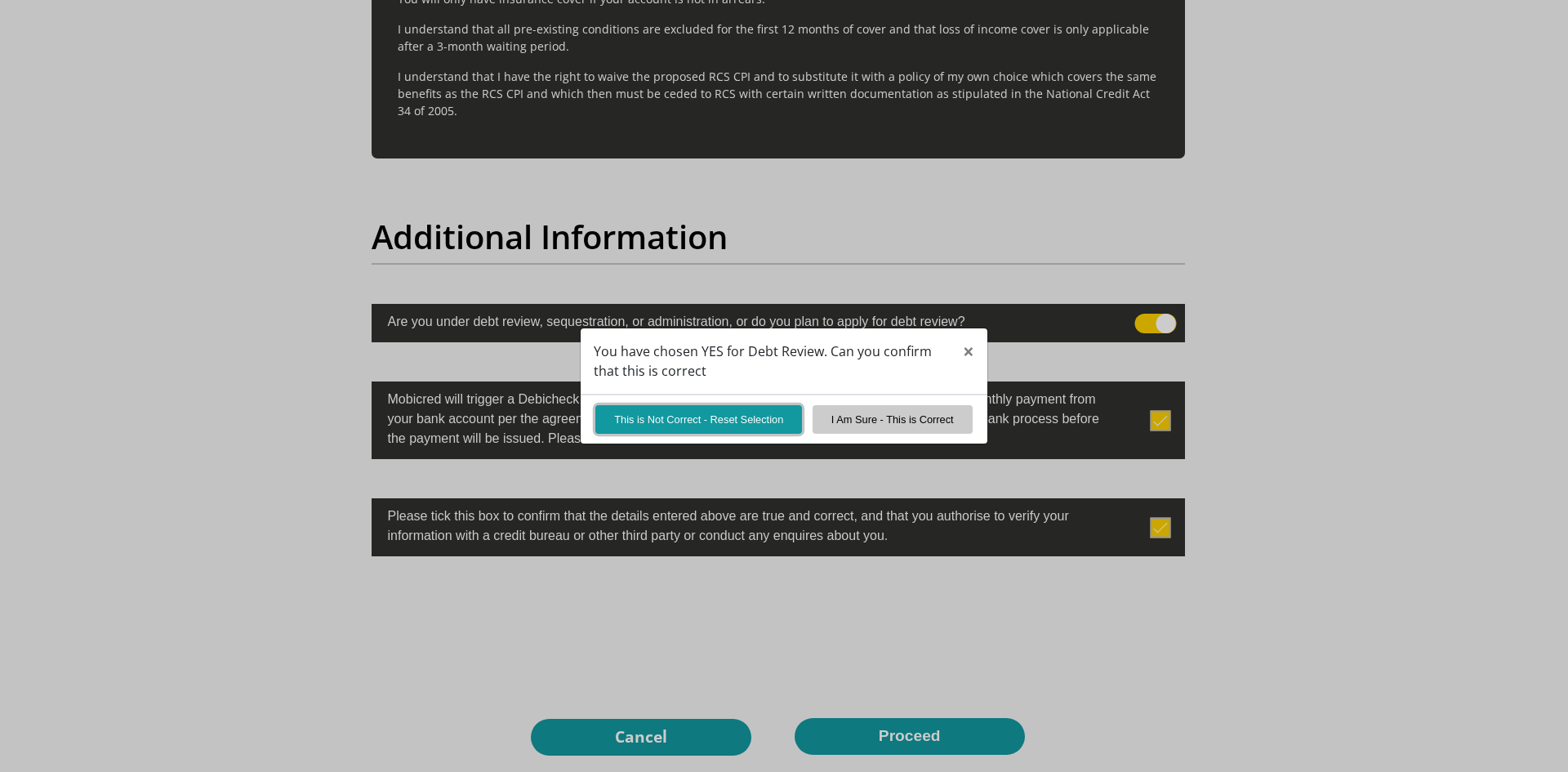
click at [728, 422] on button "This is Not Correct - Reset Selection" at bounding box center [698, 419] width 206 height 28
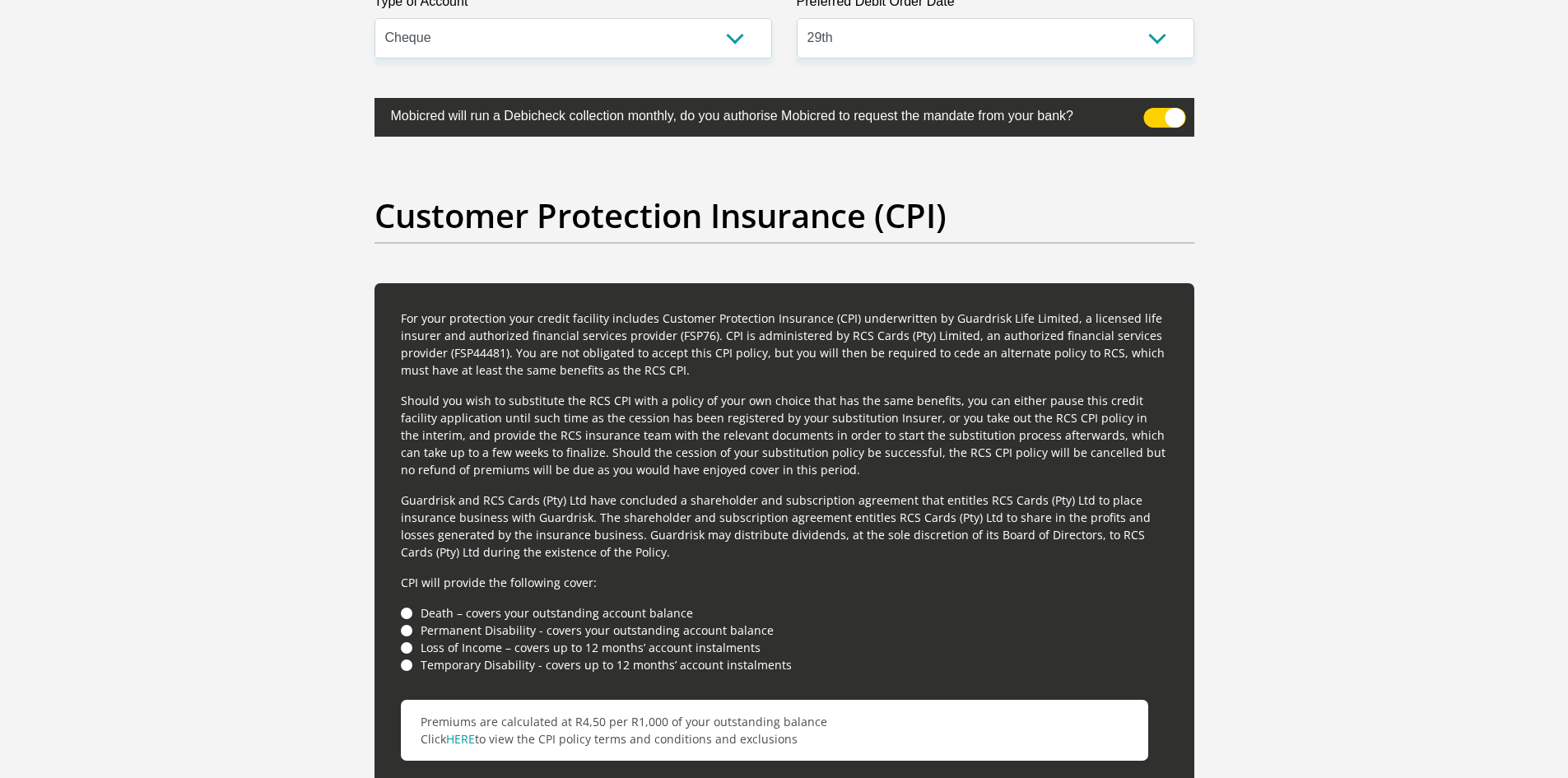
scroll to position [4226, 0]
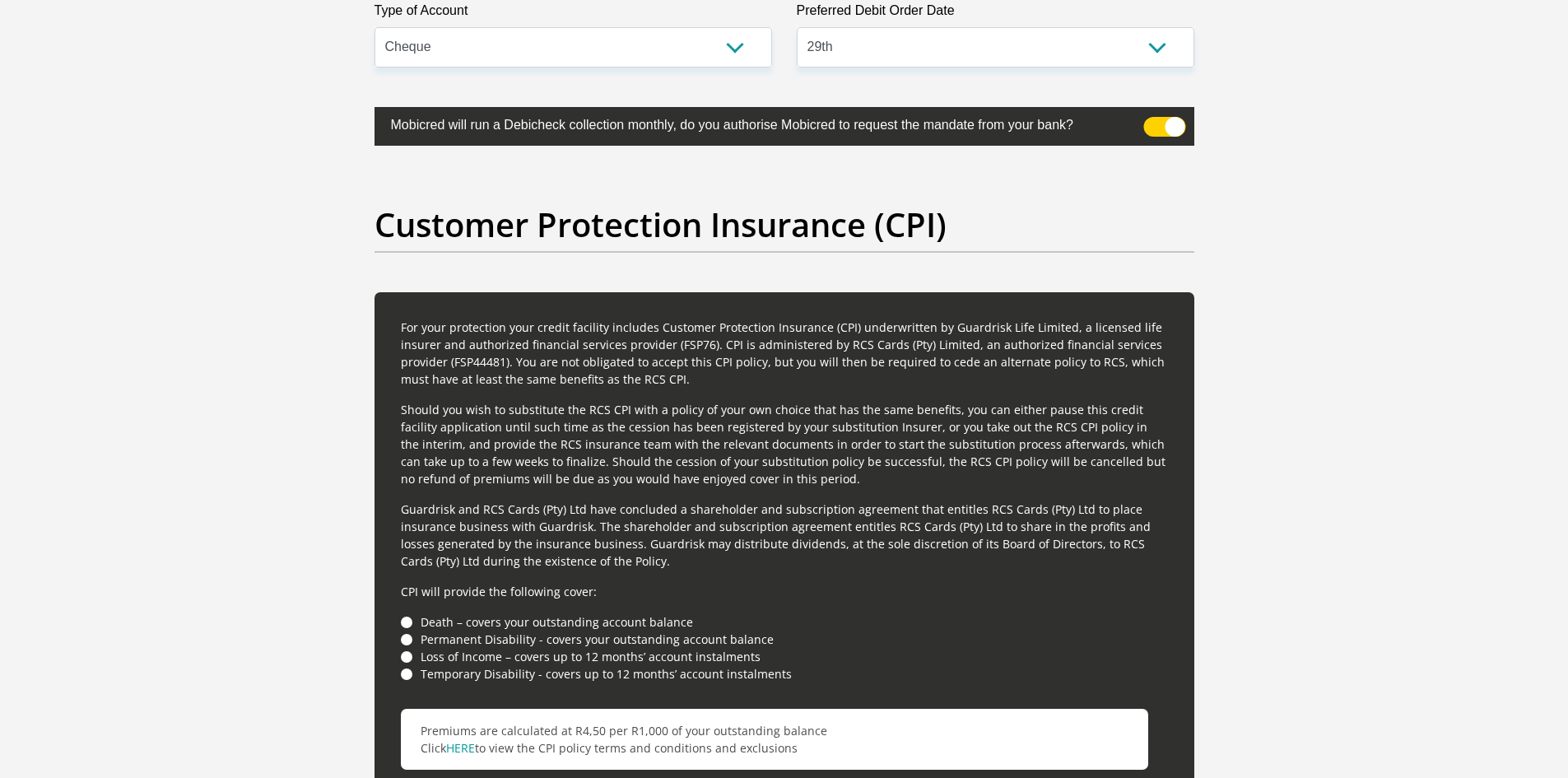
click at [406, 625] on li "Death – covers your outstanding account balance" at bounding box center [784, 622] width 767 height 17
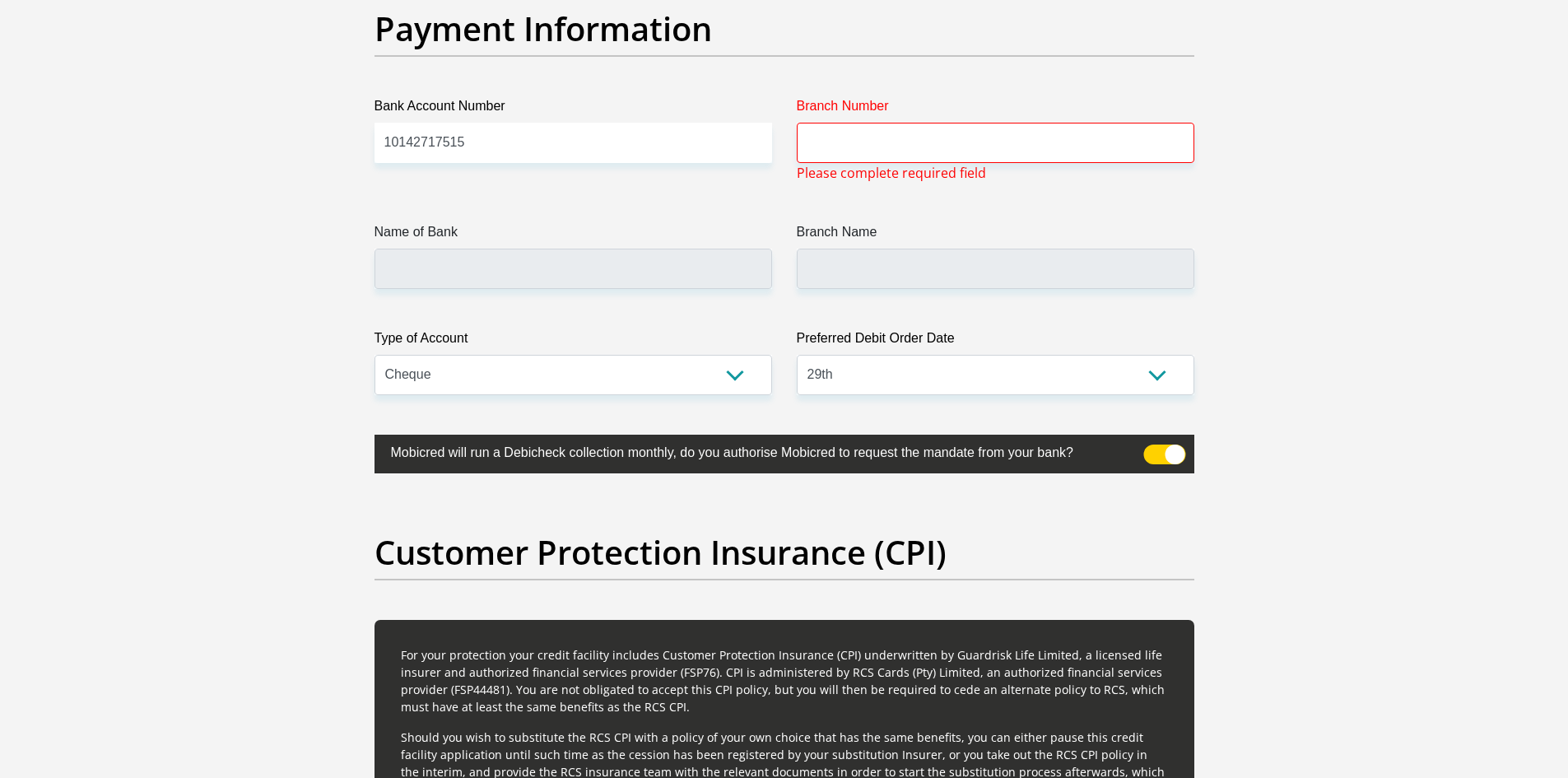
scroll to position [3650, 0]
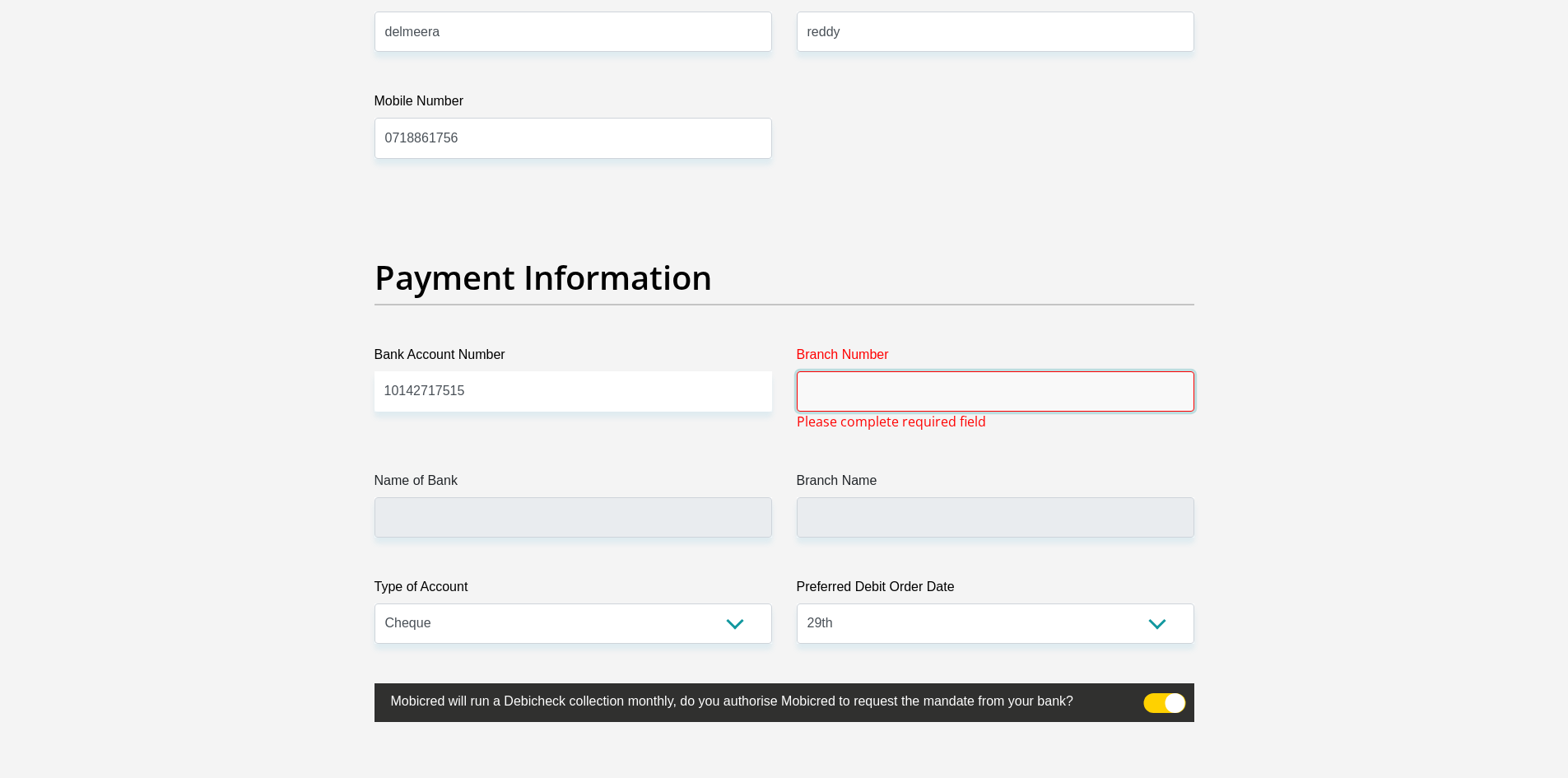
click at [980, 391] on input "Branch Number" at bounding box center [995, 391] width 397 height 40
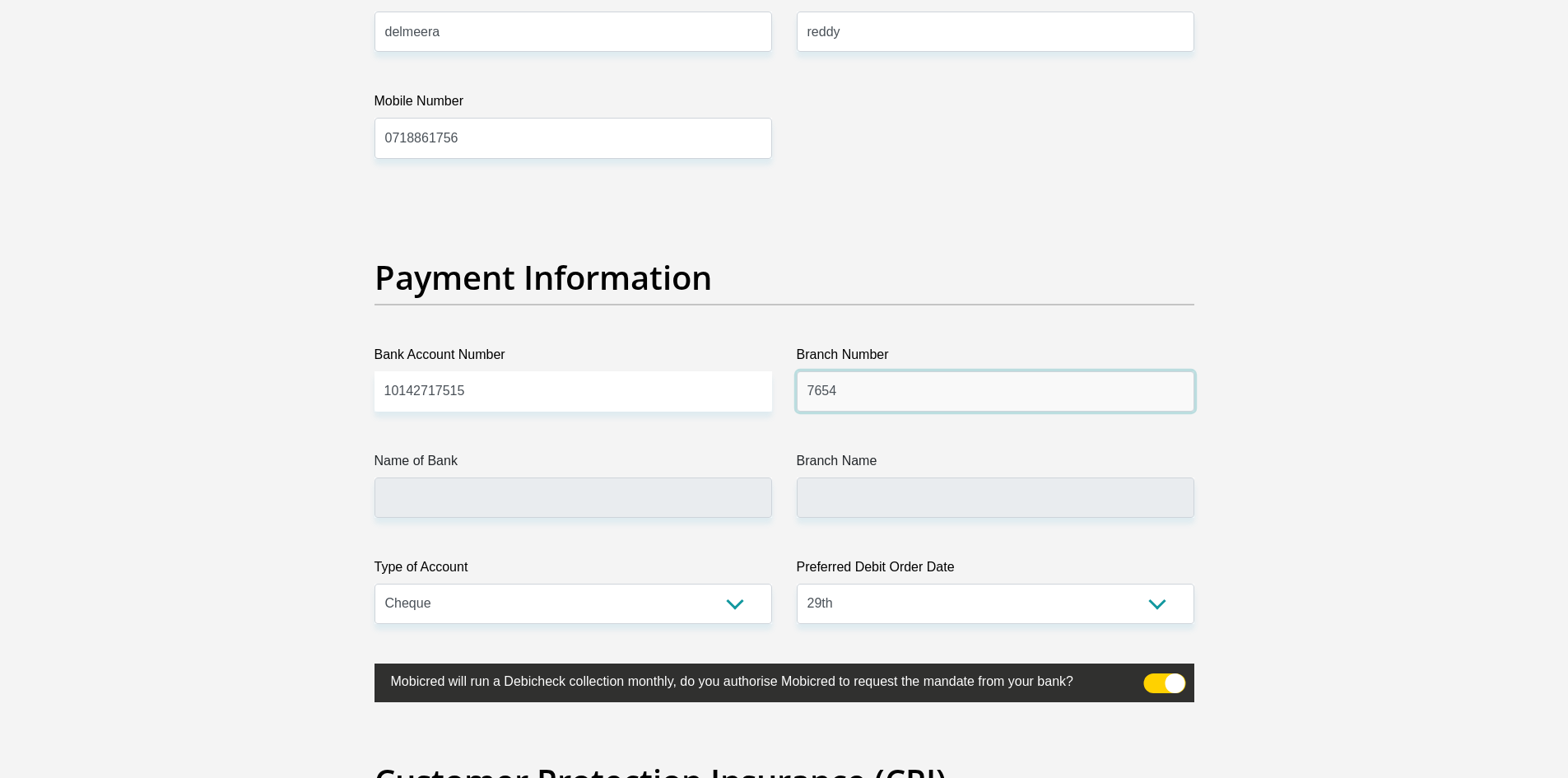
type input "7654"
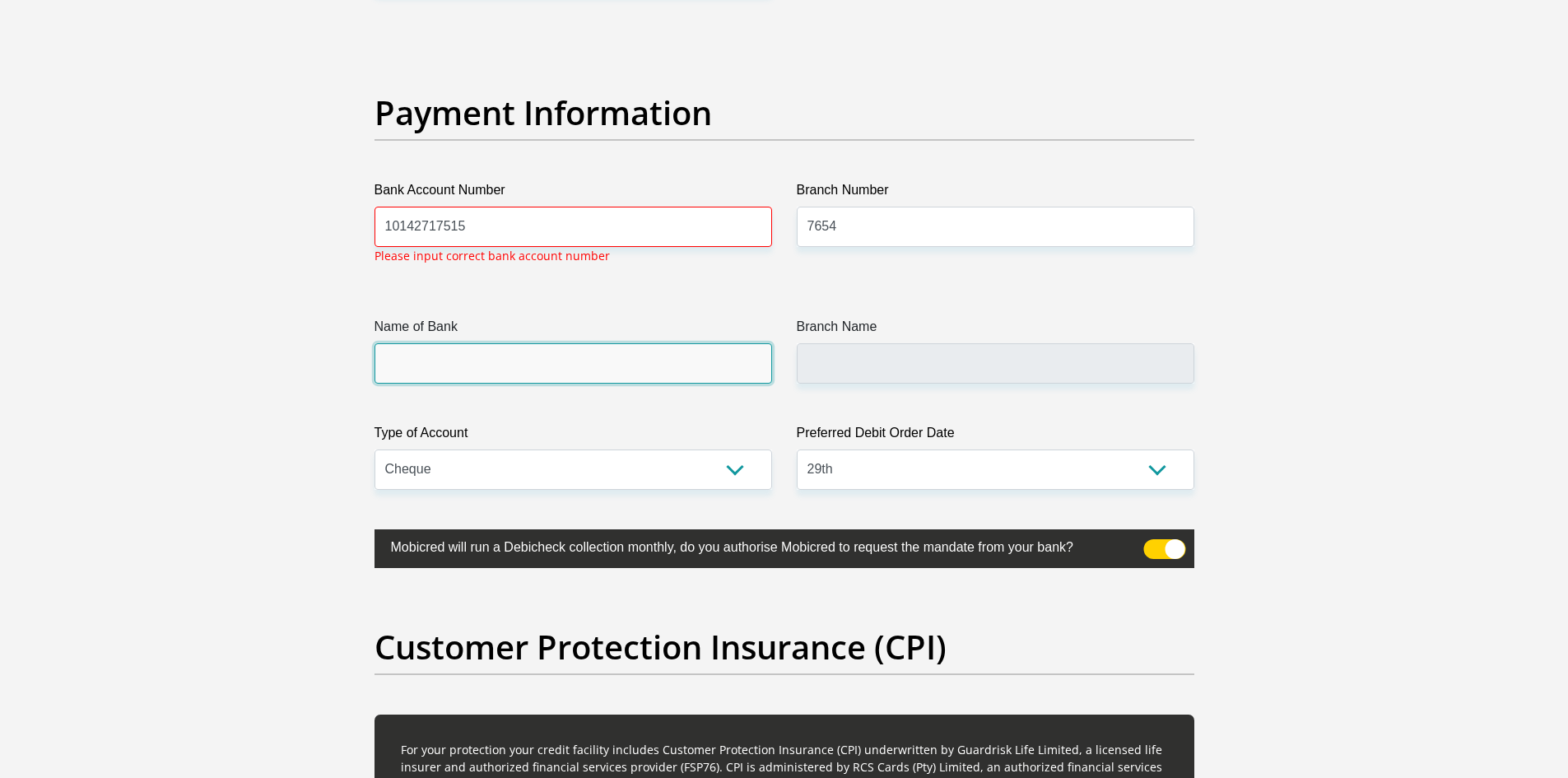
click at [433, 362] on input "Name of Bank" at bounding box center [572, 363] width 397 height 40
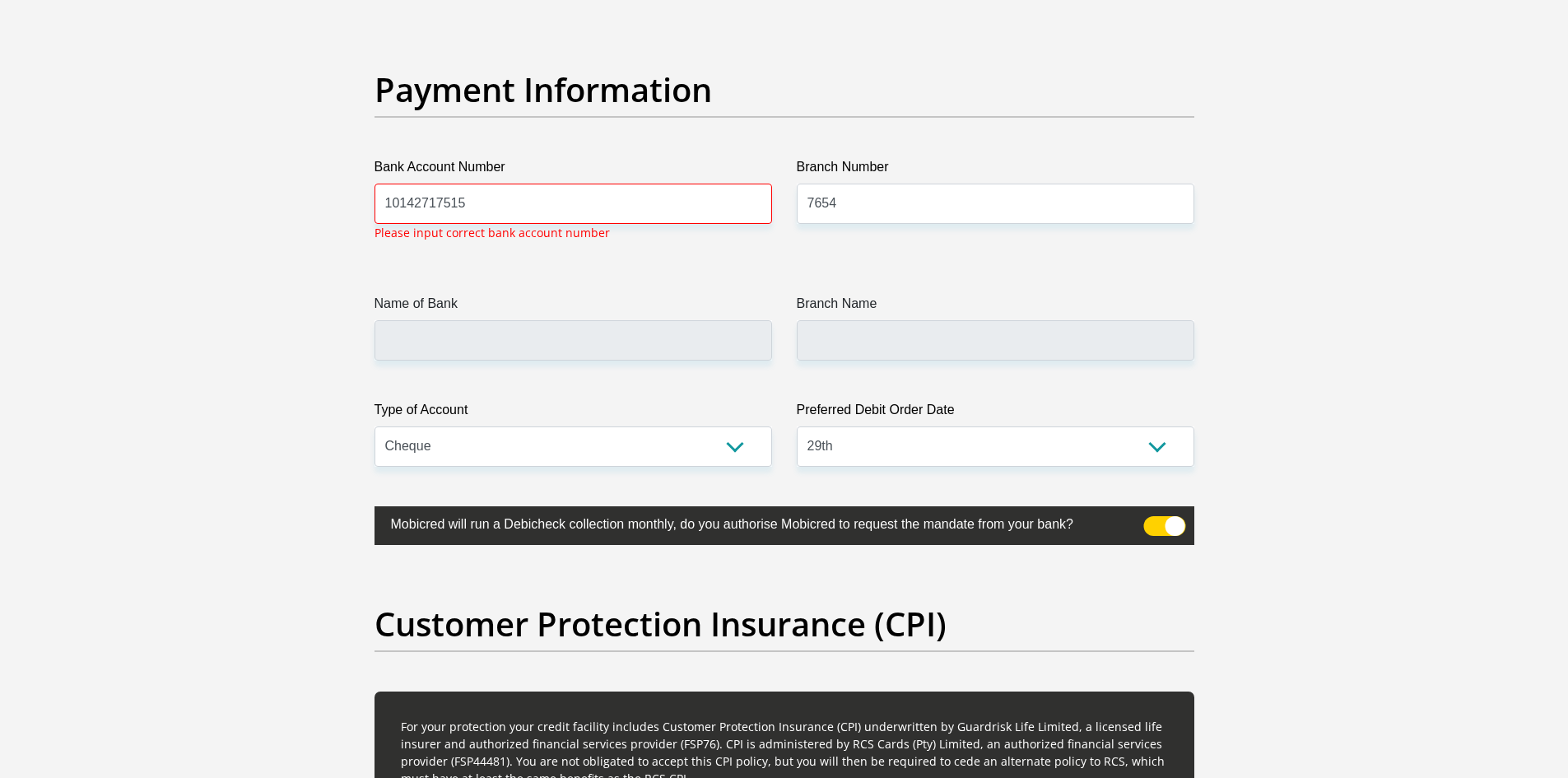
scroll to position [3673, 0]
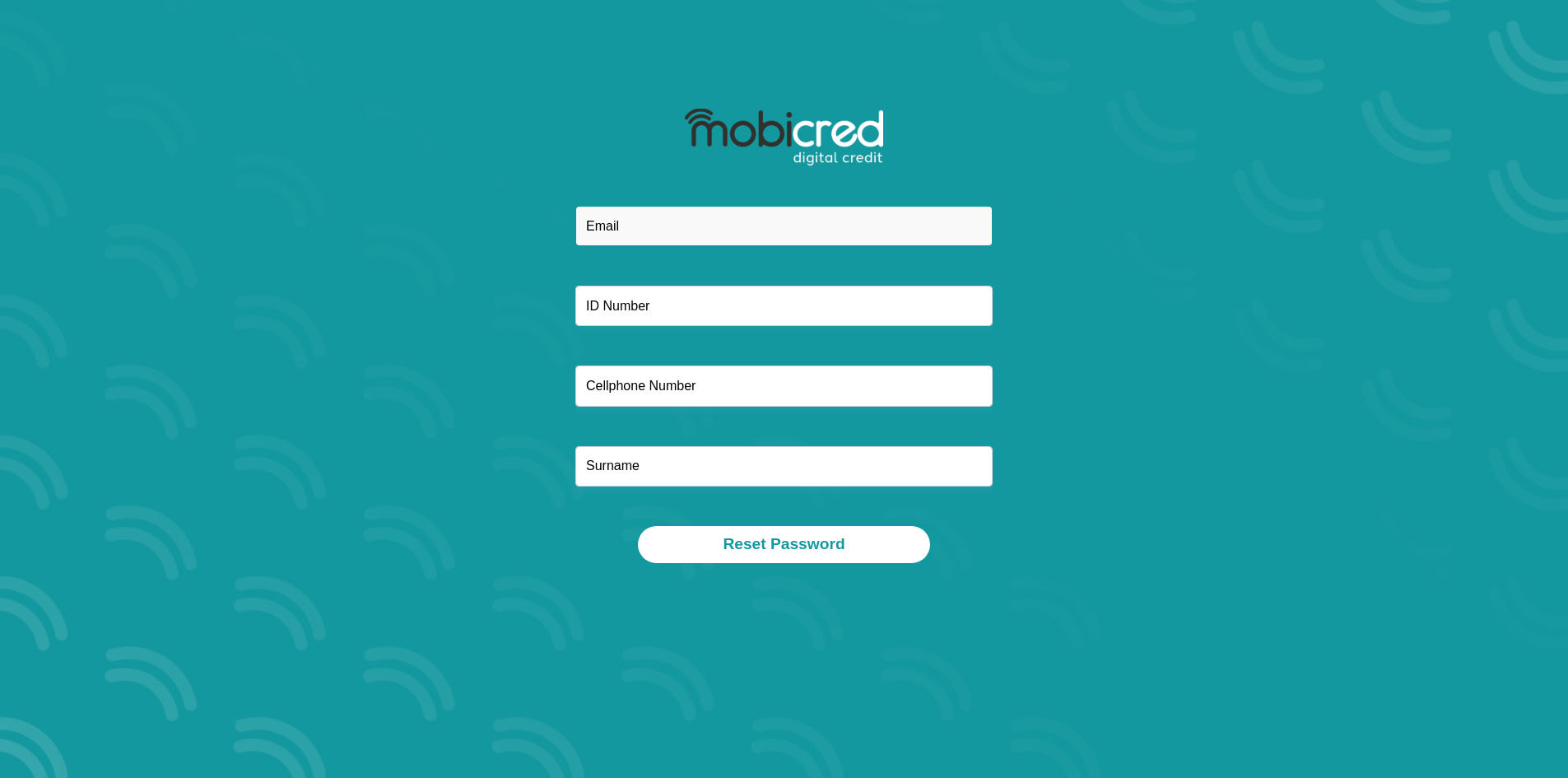
drag, startPoint x: 0, startPoint y: 0, endPoint x: 621, endPoint y: 222, distance: 659.5
click at [621, 222] on input "email" at bounding box center [783, 225] width 417 height 40
type input "vestaboy007@gmail.com"
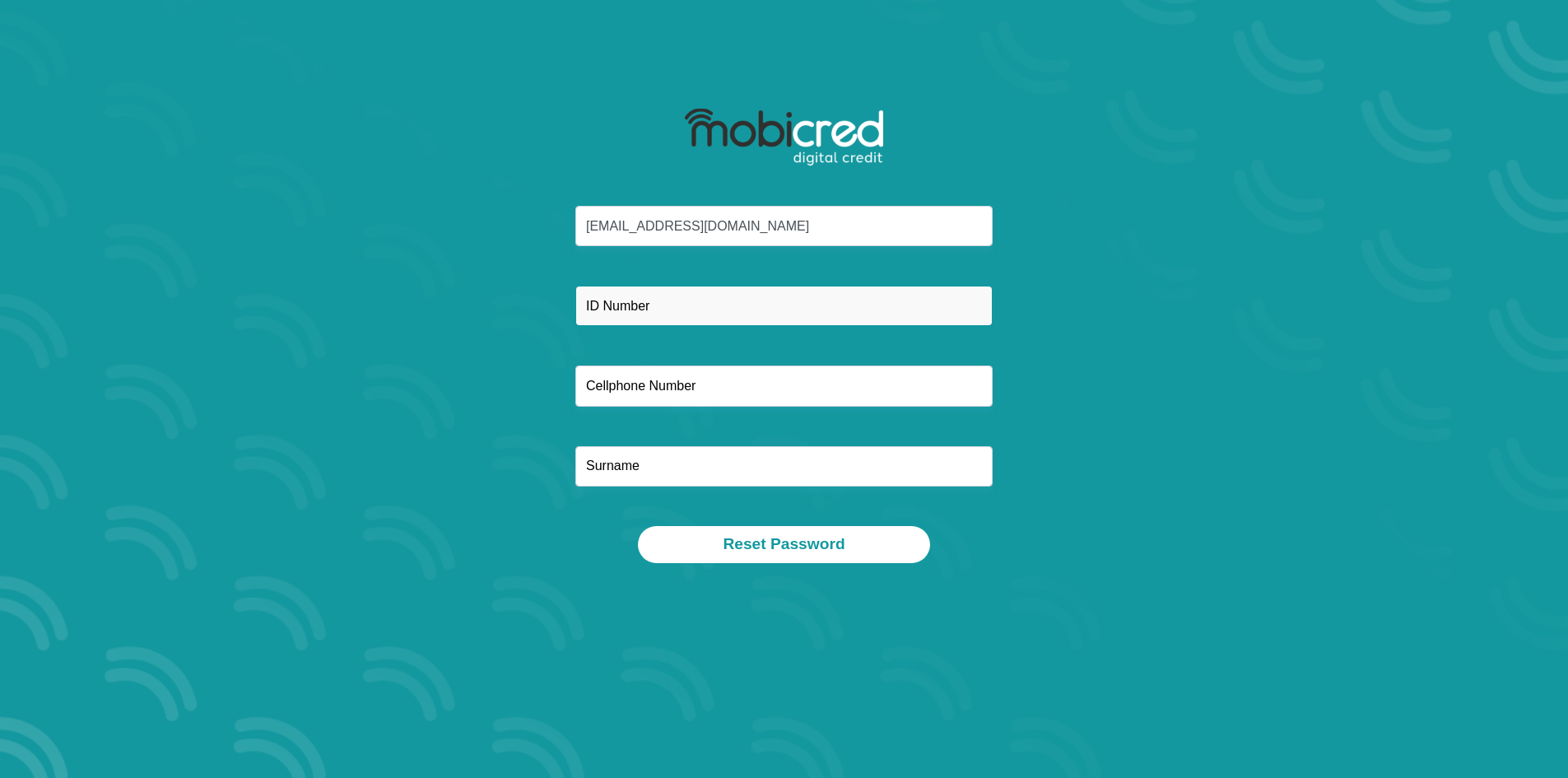
click at [659, 324] on input "text" at bounding box center [783, 305] width 417 height 40
type input "8206195165084"
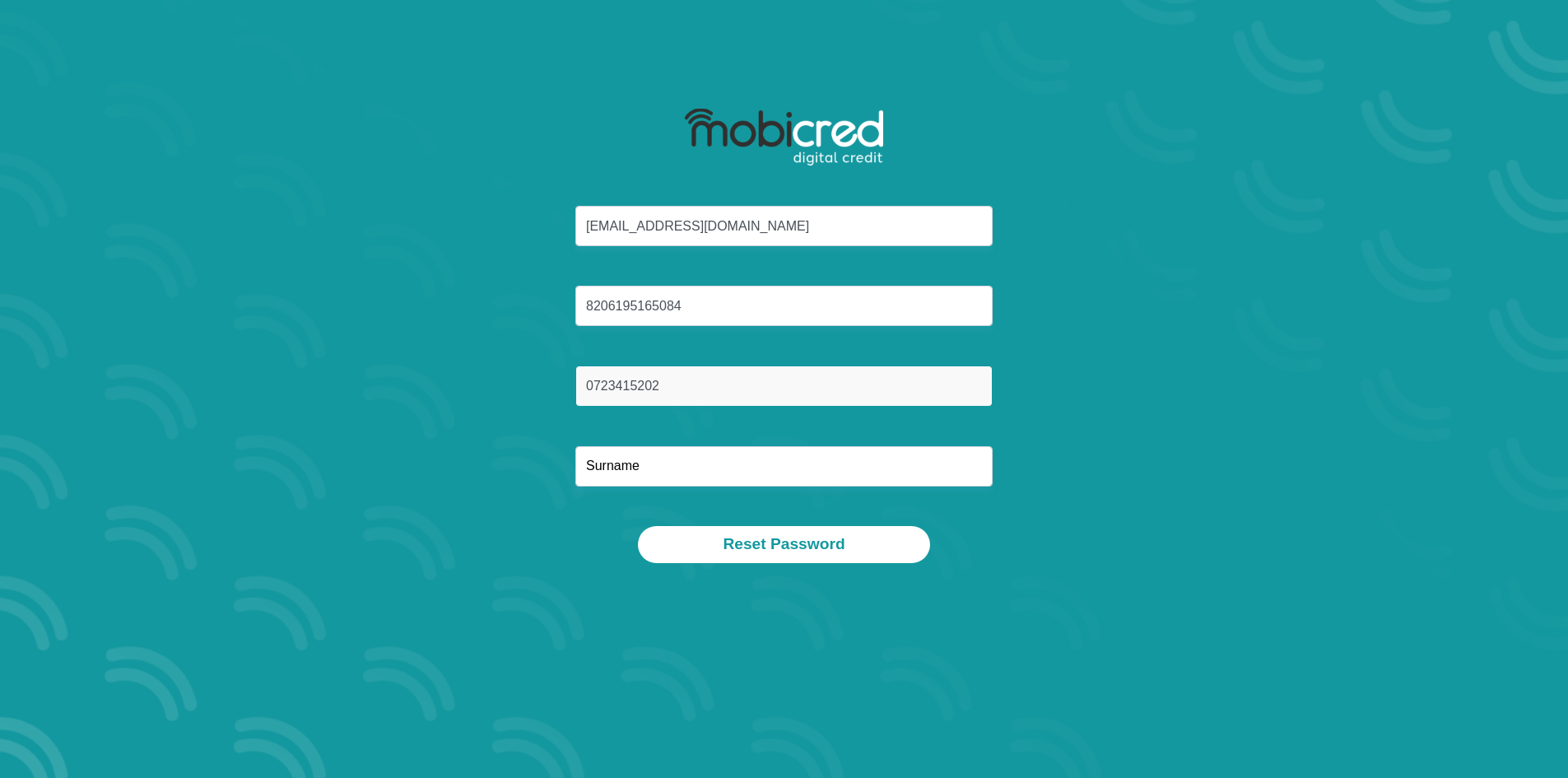
type input "0723415202"
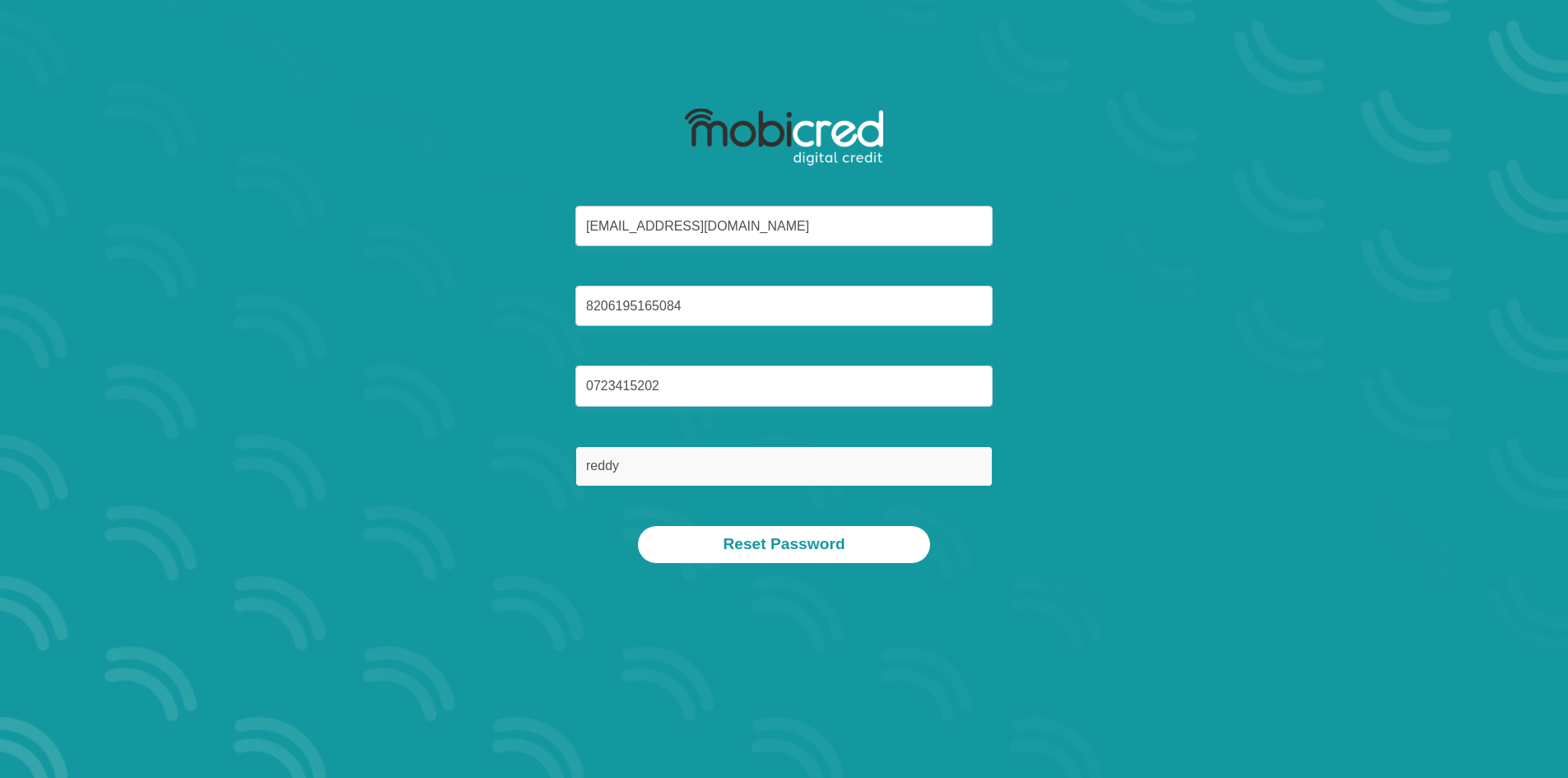
type input "reddy"
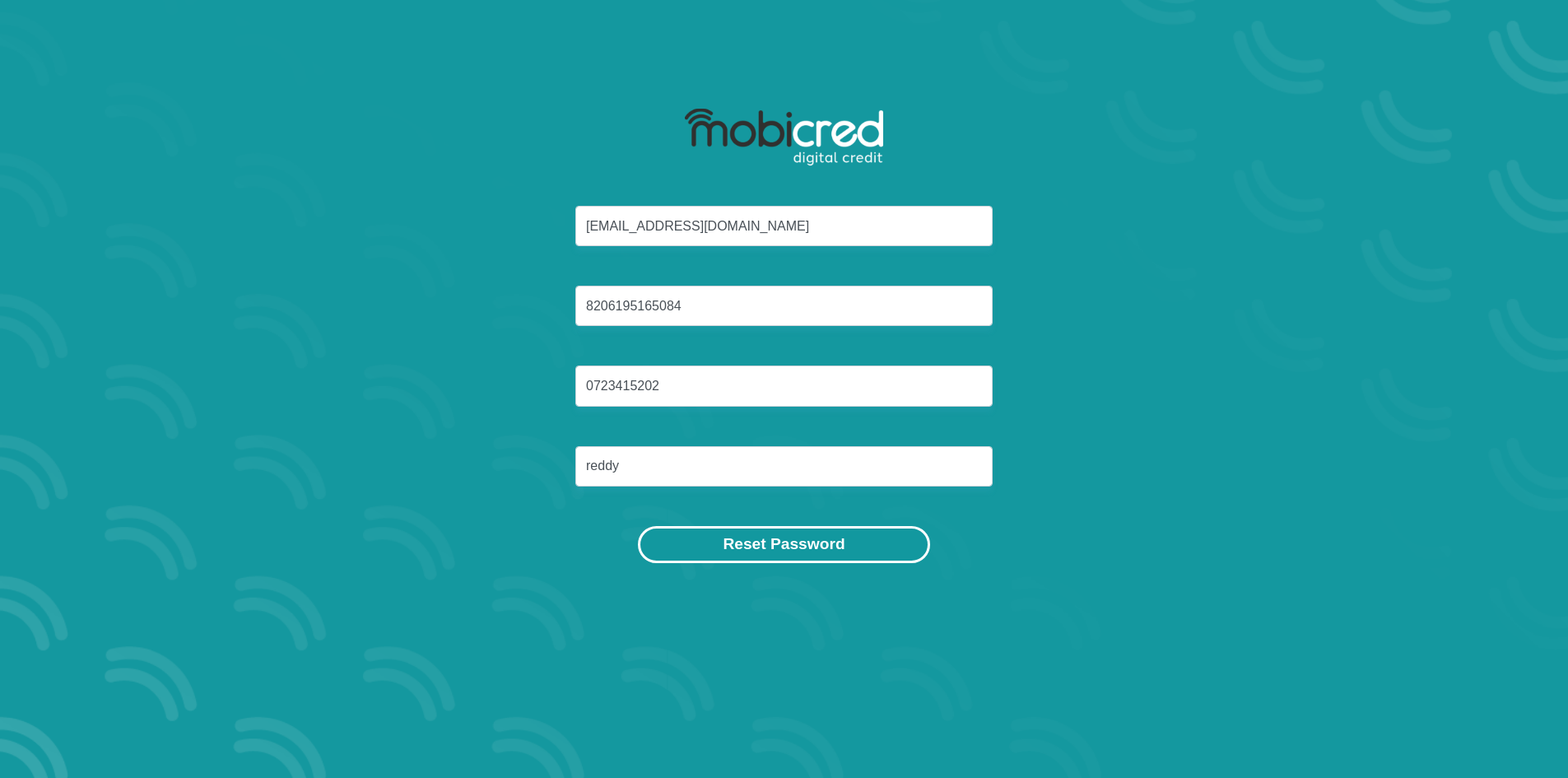
click at [831, 552] on button "Reset Password" at bounding box center [783, 544] width 291 height 37
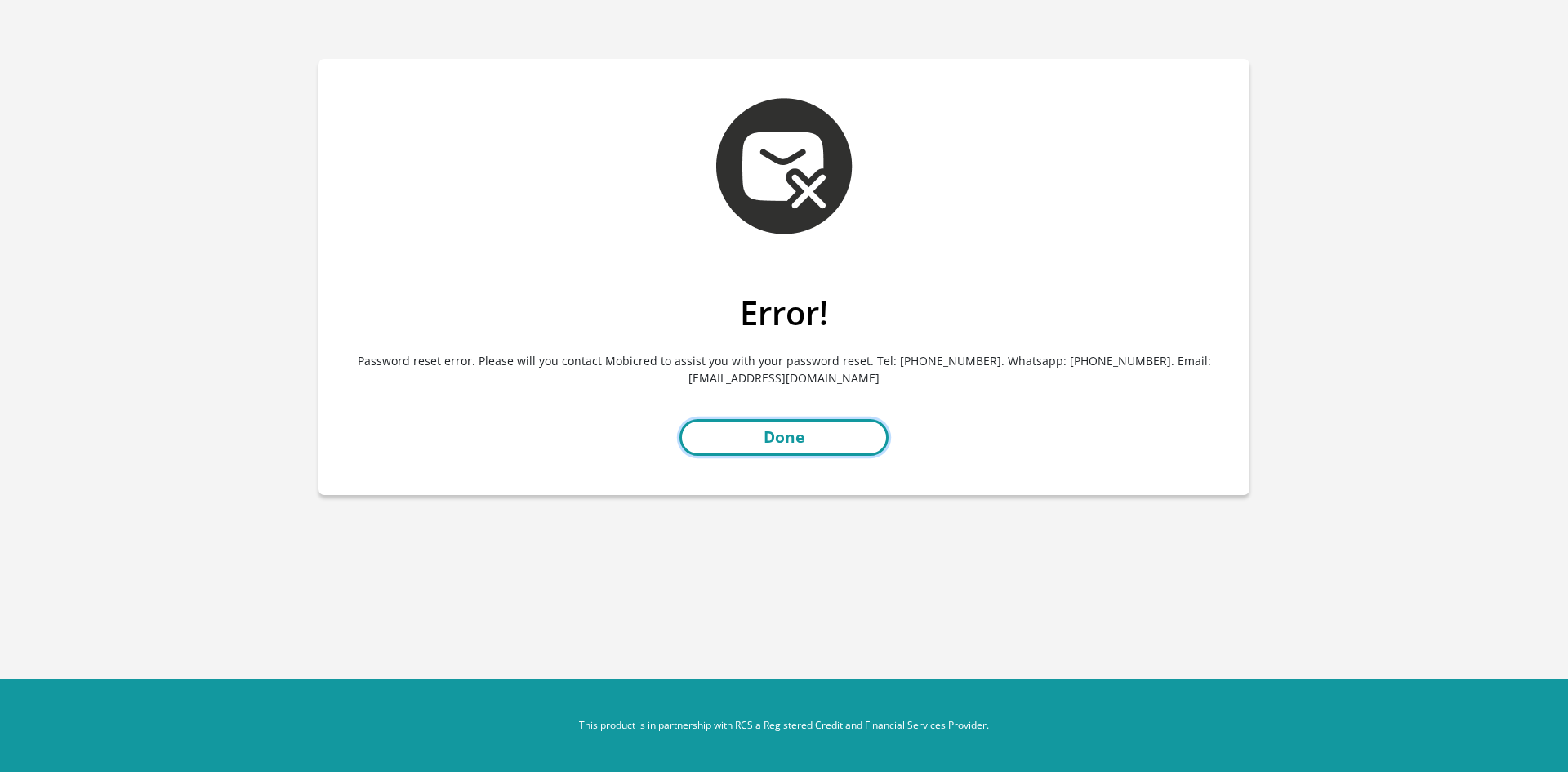
click at [808, 434] on link "Done" at bounding box center [784, 437] width 209 height 36
